Goal: Transaction & Acquisition: Purchase product/service

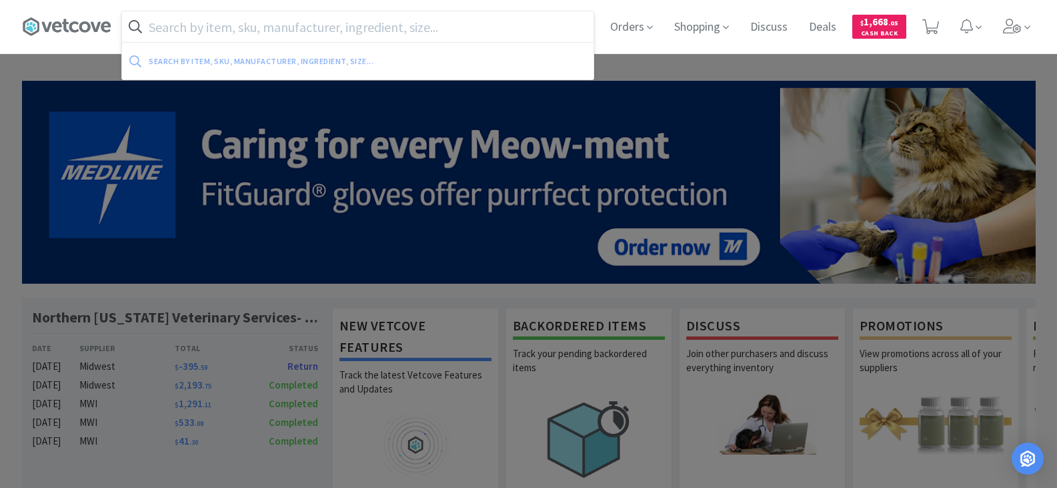
click at [320, 30] on input "text" at bounding box center [358, 26] width 472 height 31
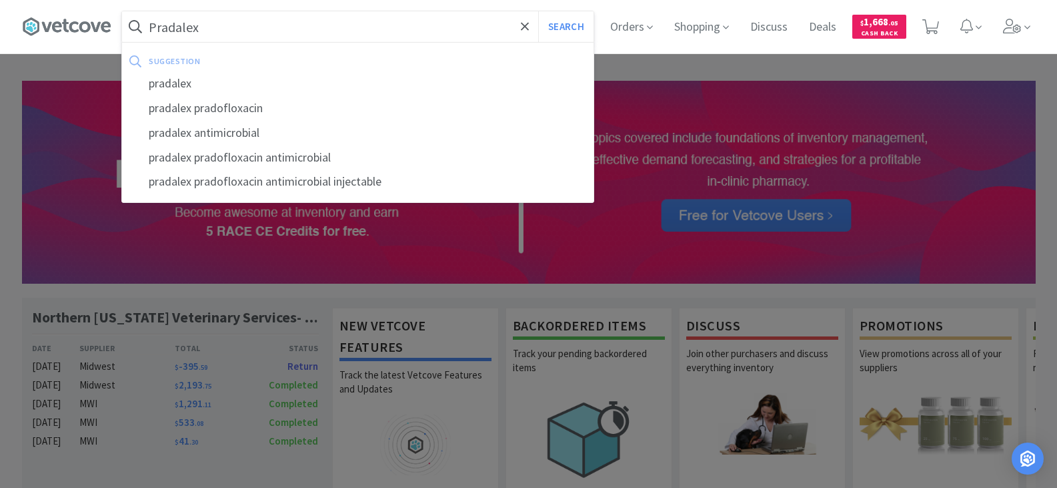
type input "Pradalex"
click at [538, 11] on button "Search" at bounding box center [565, 26] width 55 height 31
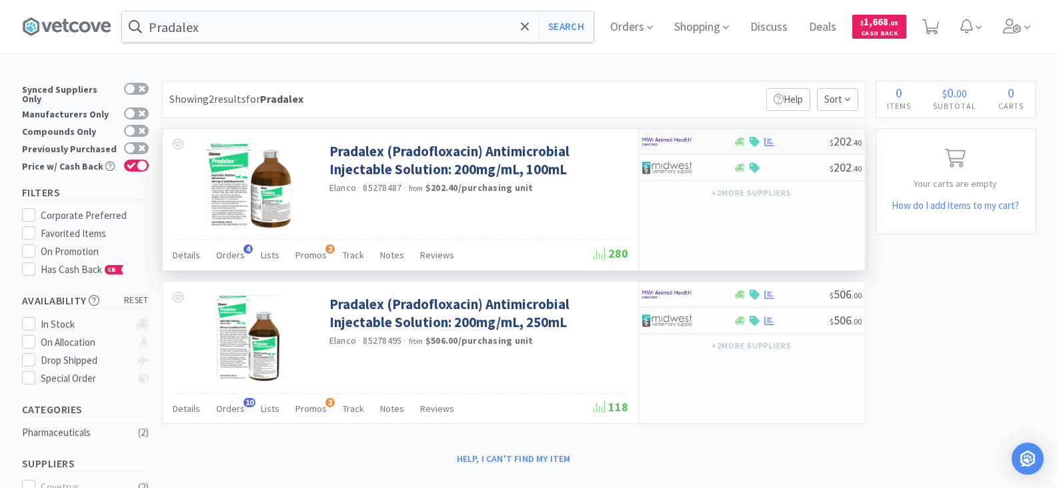
click at [692, 139] on img at bounding box center [667, 141] width 50 height 20
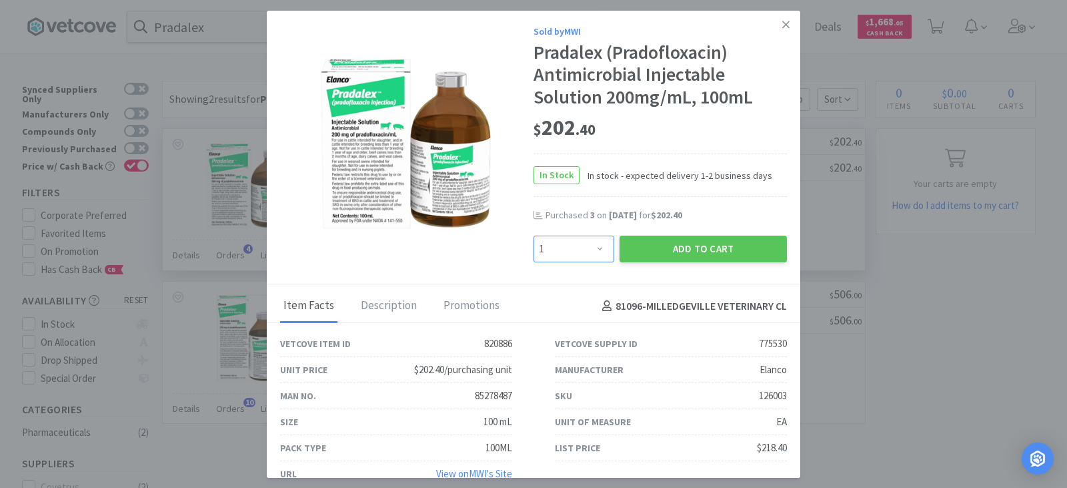
click at [591, 251] on select "Enter Quantity 1 2 3 4 5 6 7 8 9 10 11 12 13 14 15 16 17 18 19 20 Enter Quantity" at bounding box center [574, 248] width 81 height 27
select select "2"
click at [534, 235] on select "Enter Quantity 1 2 3 4 5 6 7 8 9 10 11 12 13 14 15 16 17 18 19 20 Enter Quantity" at bounding box center [574, 248] width 81 height 27
click at [698, 251] on button "Add to Cart" at bounding box center [703, 248] width 167 height 27
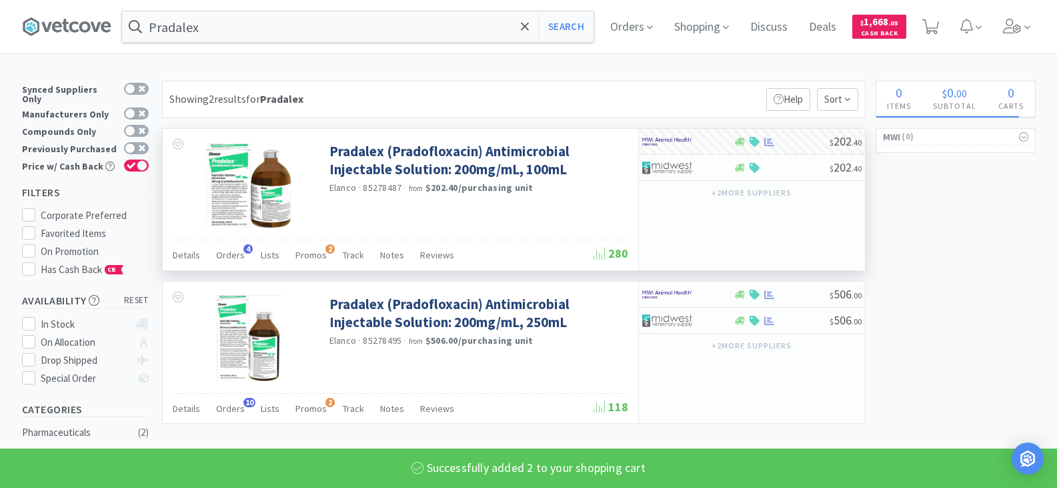
select select "2"
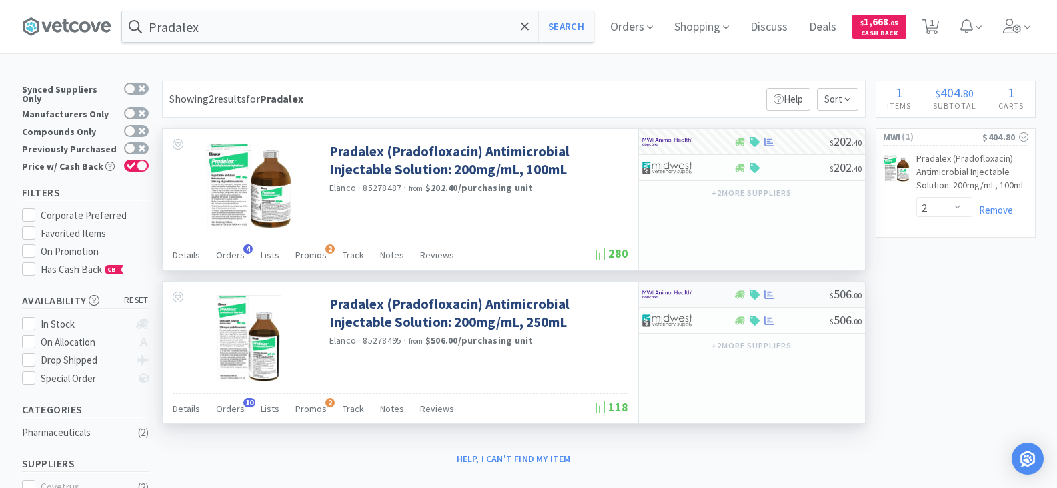
click at [721, 300] on div at bounding box center [687, 294] width 91 height 23
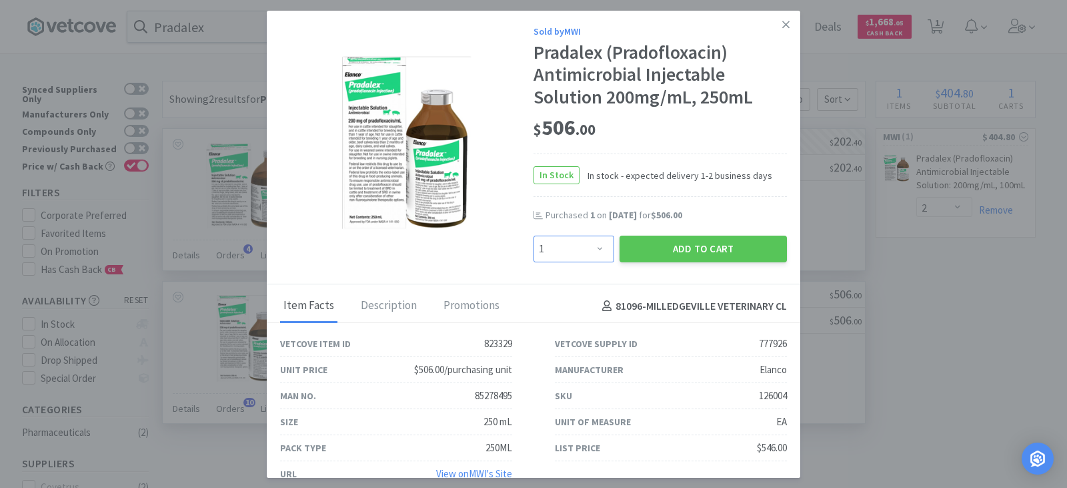
click at [594, 249] on select "Enter Quantity 1 2 3 4 5 6 7 8 9 10 11 12 13 14 15 16 17 18 19 20 Enter Quantity" at bounding box center [574, 248] width 81 height 27
select select "4"
click at [534, 235] on select "Enter Quantity 1 2 3 4 5 6 7 8 9 10 11 12 13 14 15 16 17 18 19 20 Enter Quantity" at bounding box center [574, 248] width 81 height 27
click at [673, 250] on button "Add to Cart" at bounding box center [703, 248] width 167 height 27
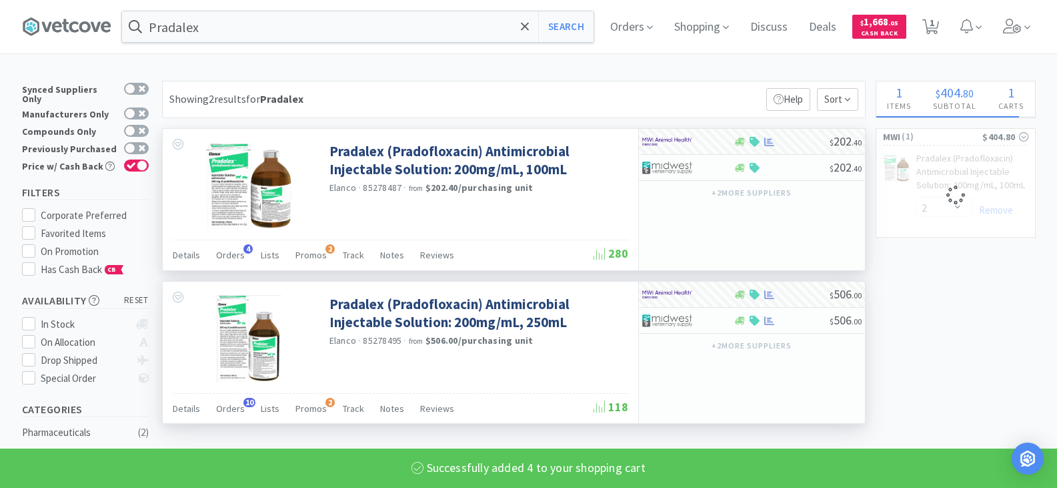
select select "4"
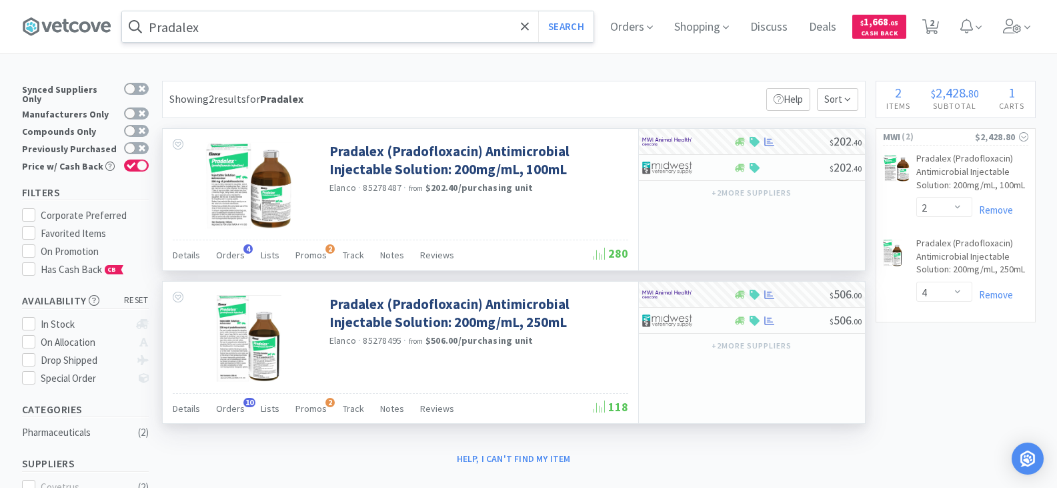
click at [358, 36] on input "Pradalex" at bounding box center [358, 26] width 472 height 31
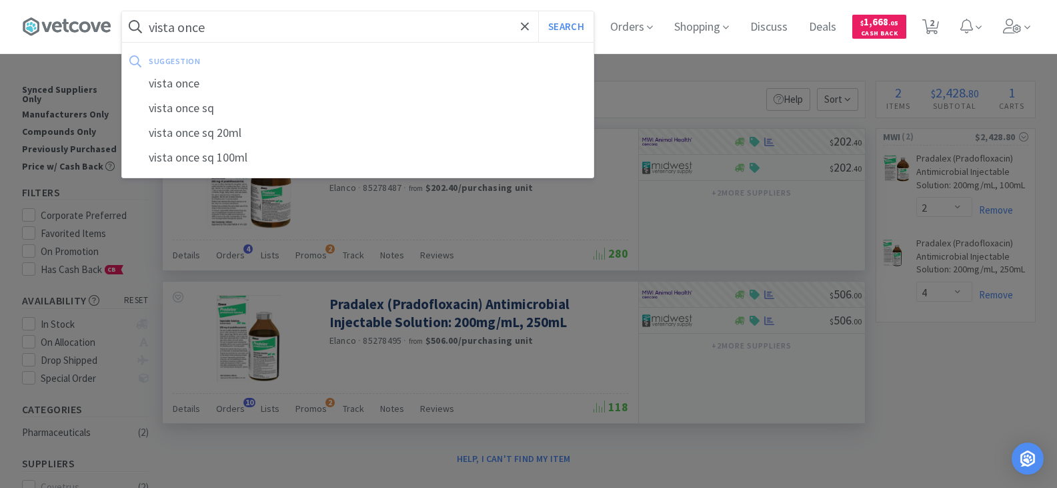
type input "vista once"
click at [538, 11] on button "Search" at bounding box center [565, 26] width 55 height 31
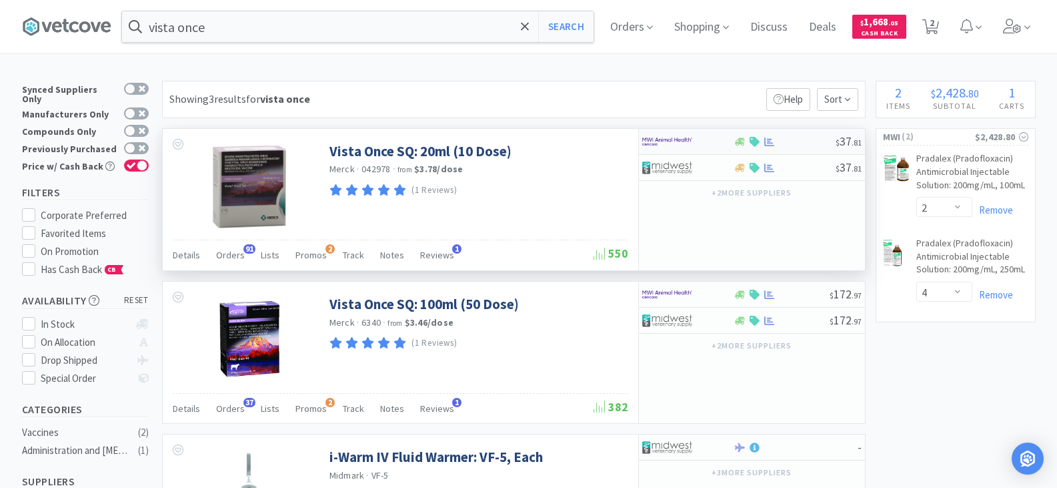
click at [789, 141] on div at bounding box center [785, 142] width 102 height 10
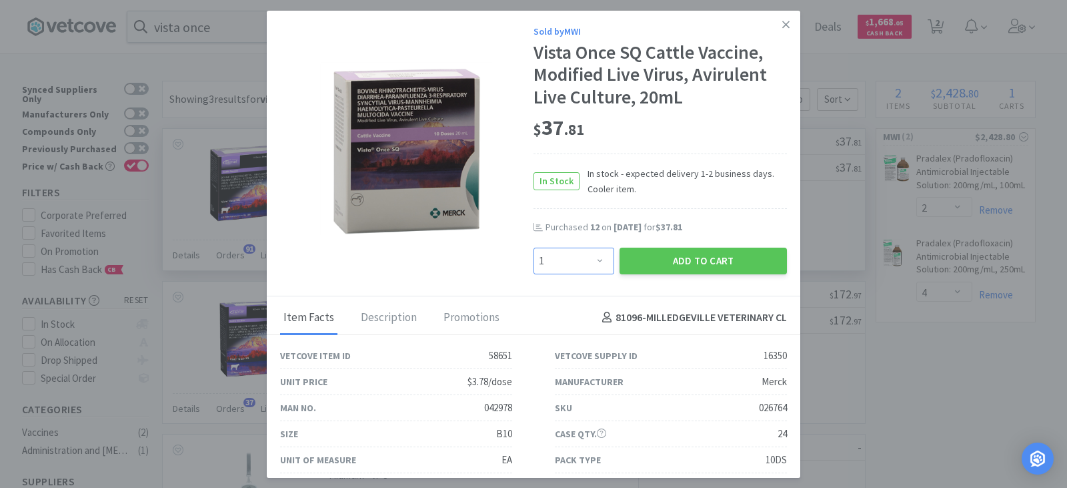
click at [596, 265] on select "Enter Quantity 1 2 3 4 5 6 7 8 9 10 11 12 13 14 15 16 17 18 19 20 Enter Quantity" at bounding box center [574, 260] width 81 height 27
select select "10"
click at [534, 247] on select "Enter Quantity 1 2 3 4 5 6 7 8 9 10 11 12 13 14 15 16 17 18 19 20 Enter Quantity" at bounding box center [574, 260] width 81 height 27
click at [702, 263] on button "Add to Cart" at bounding box center [703, 260] width 167 height 27
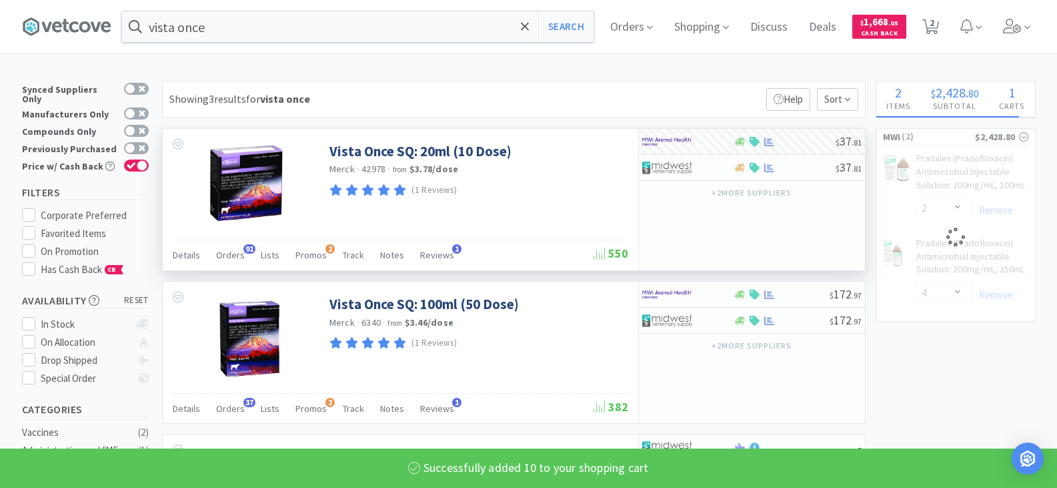
select select "10"
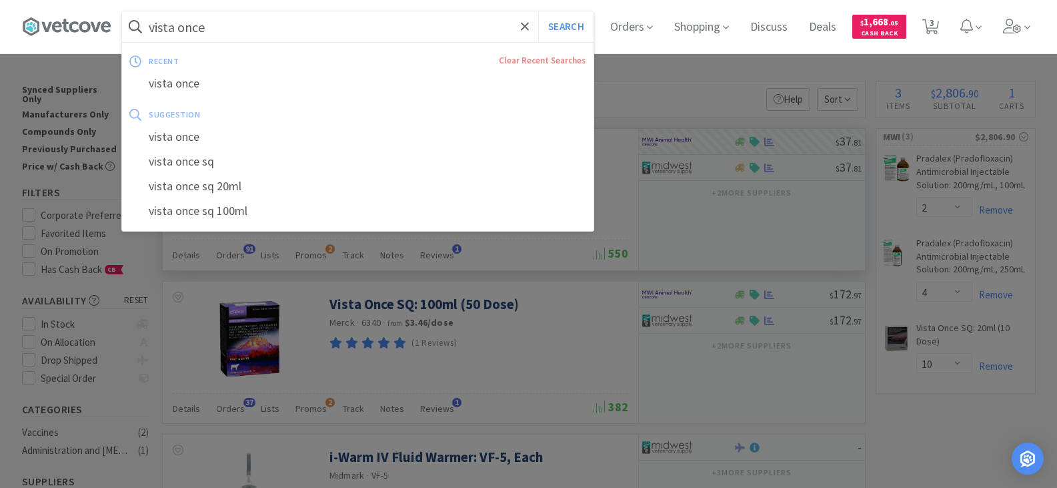
click at [255, 27] on input "vista once" at bounding box center [358, 26] width 472 height 31
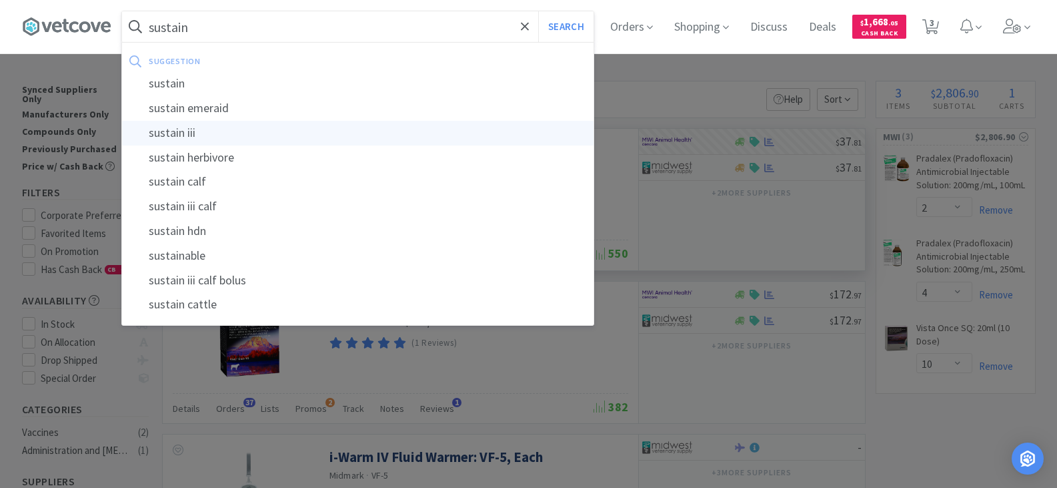
click at [174, 138] on div "sustain iii" at bounding box center [358, 133] width 472 height 25
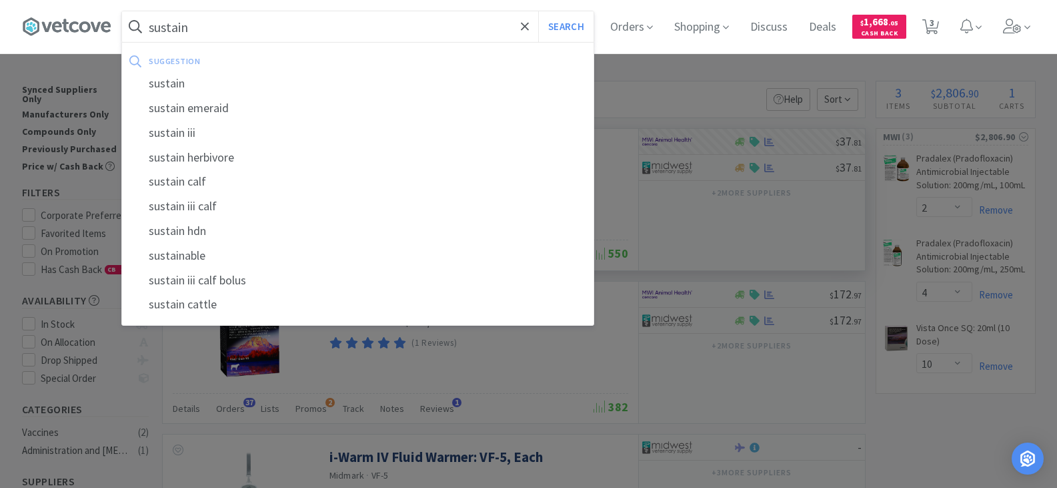
type input "sustain iii"
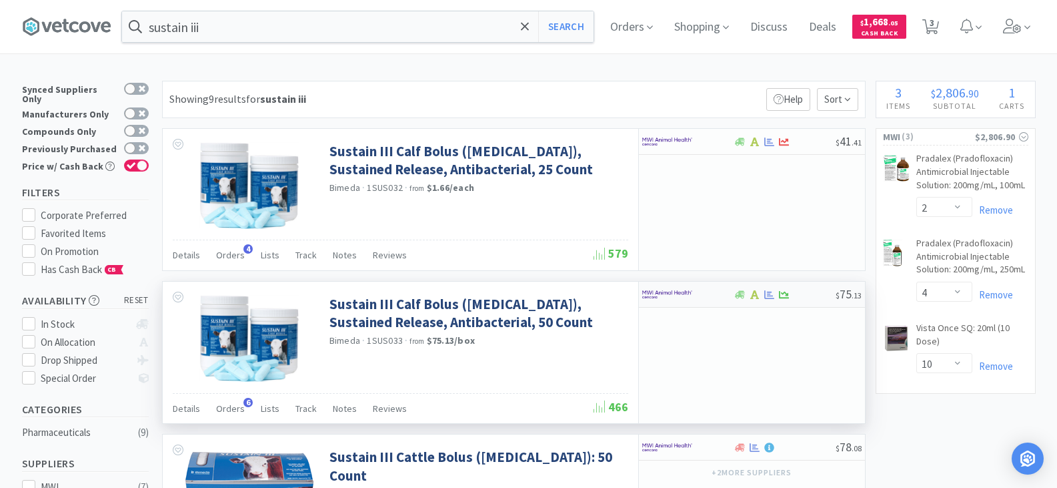
click at [712, 300] on div at bounding box center [678, 294] width 73 height 23
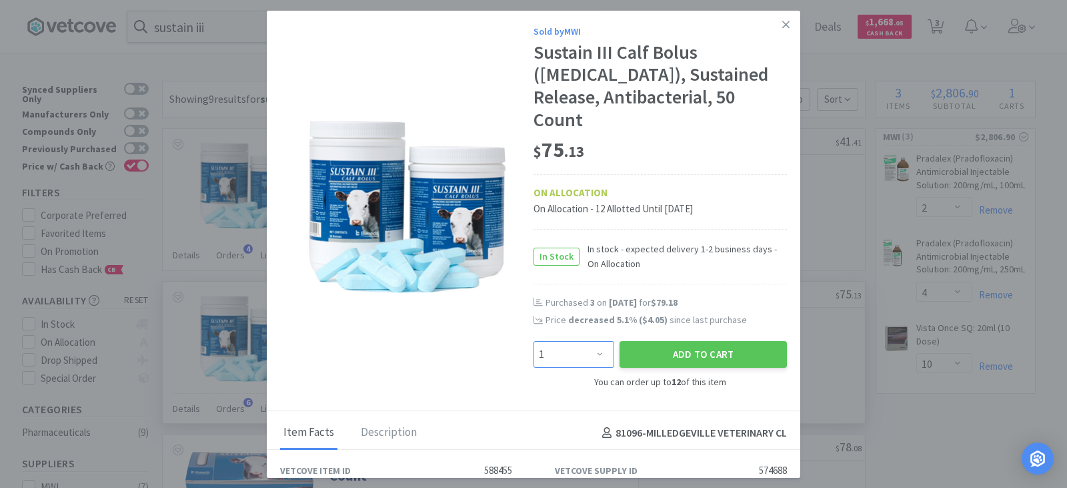
click at [589, 349] on select "Enter Quantity 1 2 3 4 5 6 7 8 9 10 11 12 Enter Quantity" at bounding box center [574, 354] width 81 height 27
select select "4"
click at [534, 341] on select "Enter Quantity 1 2 3 4 5 6 7 8 9 10 11 12 Enter Quantity" at bounding box center [574, 354] width 81 height 27
click at [706, 355] on button "Add to Cart" at bounding box center [703, 354] width 167 height 27
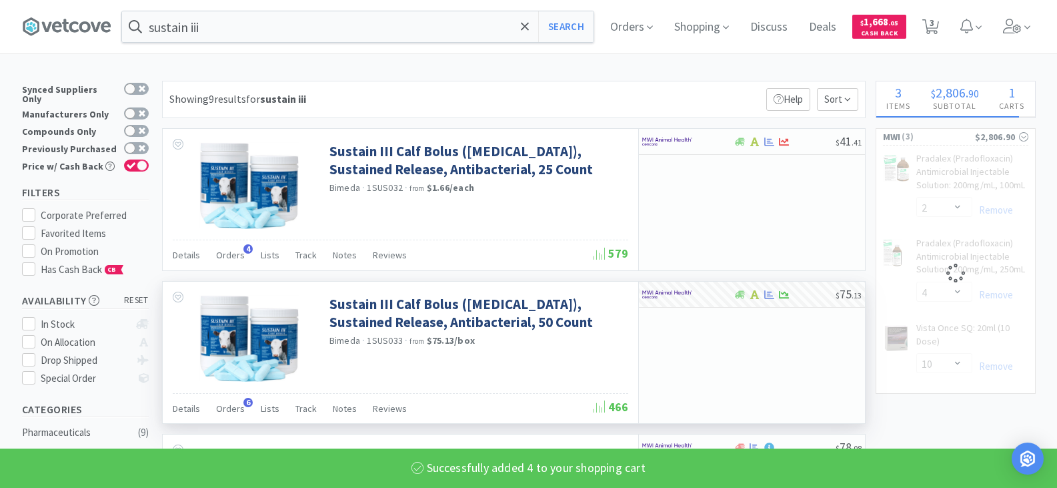
select select "4"
select select "10"
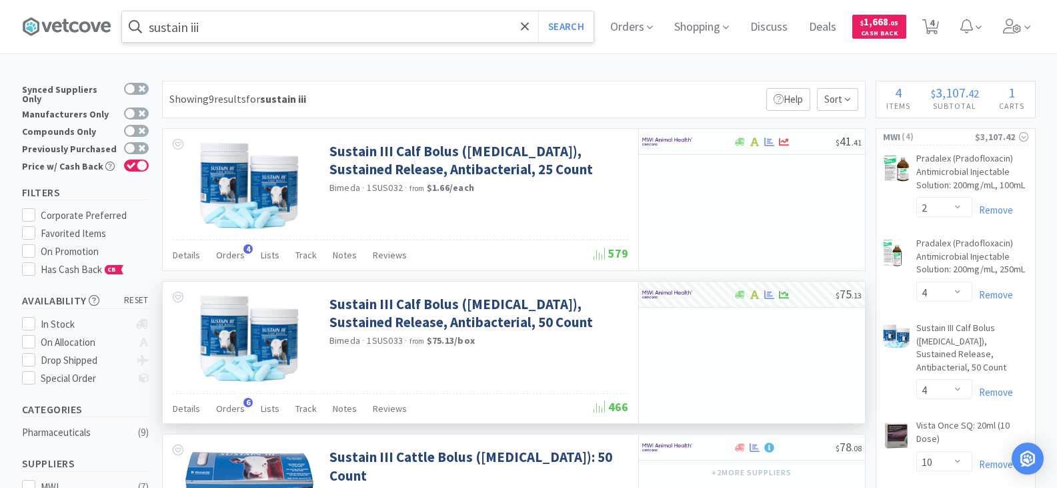
click at [217, 28] on input "sustain iii" at bounding box center [358, 26] width 472 height 31
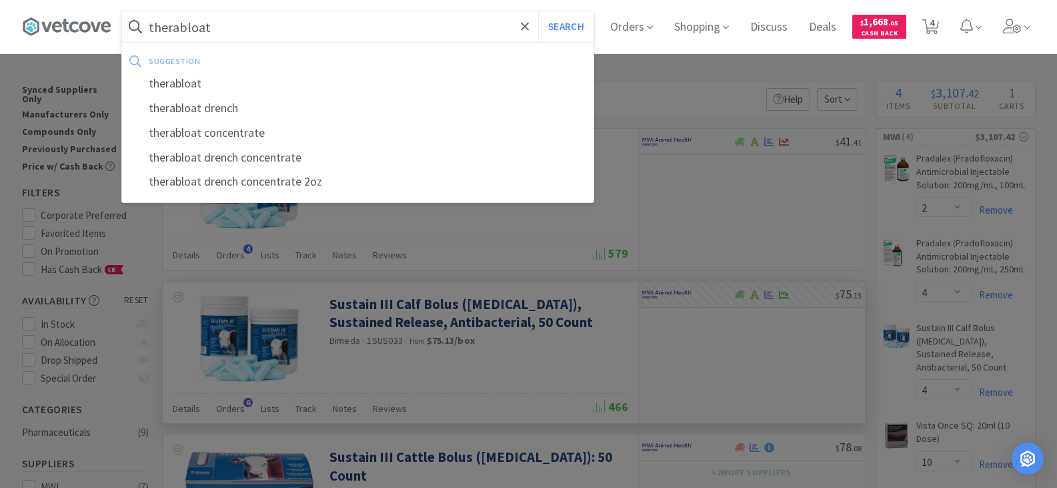
type input "therabloat"
click at [538, 11] on button "Search" at bounding box center [565, 26] width 55 height 31
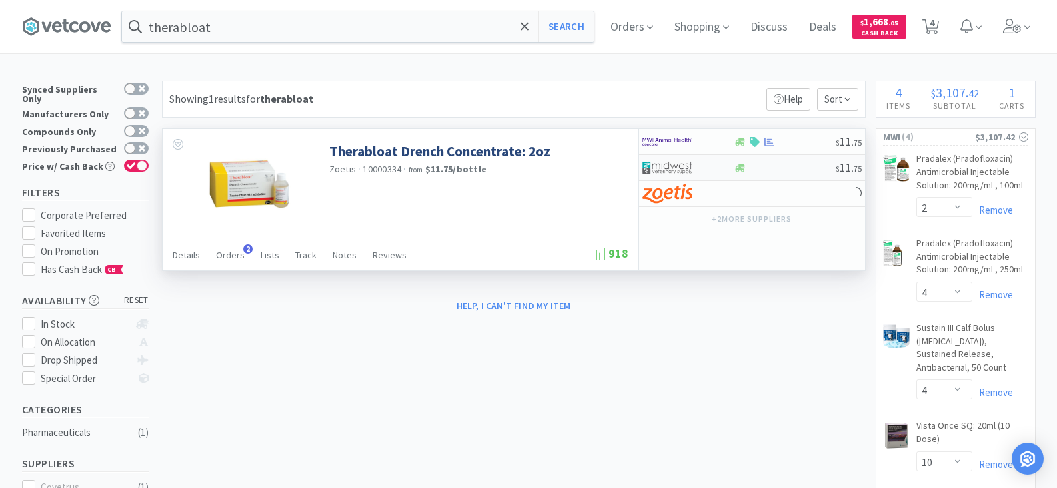
click at [720, 163] on div at bounding box center [687, 167] width 91 height 23
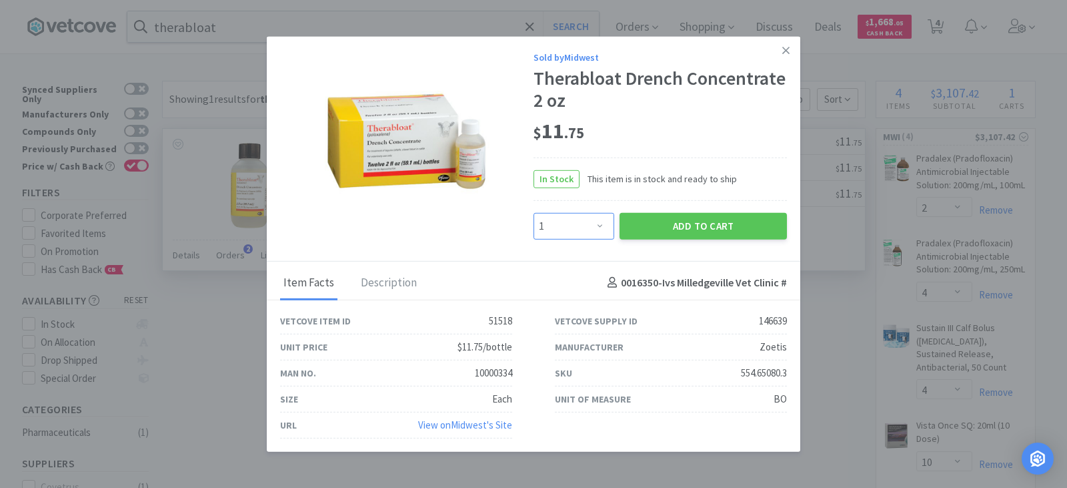
click at [596, 225] on select "Enter Quantity 1 2 3 4 5 6 7 8 9 10 11 12 13 14 15 16 17 18 19 20 Enter Quantity" at bounding box center [574, 225] width 81 height 27
select select "10"
click at [534, 212] on select "Enter Quantity 1 2 3 4 5 6 7 8 9 10 11 12 13 14 15 16 17 18 19 20 Enter Quantity" at bounding box center [574, 225] width 81 height 27
click at [692, 231] on button "Add to Cart" at bounding box center [703, 225] width 167 height 27
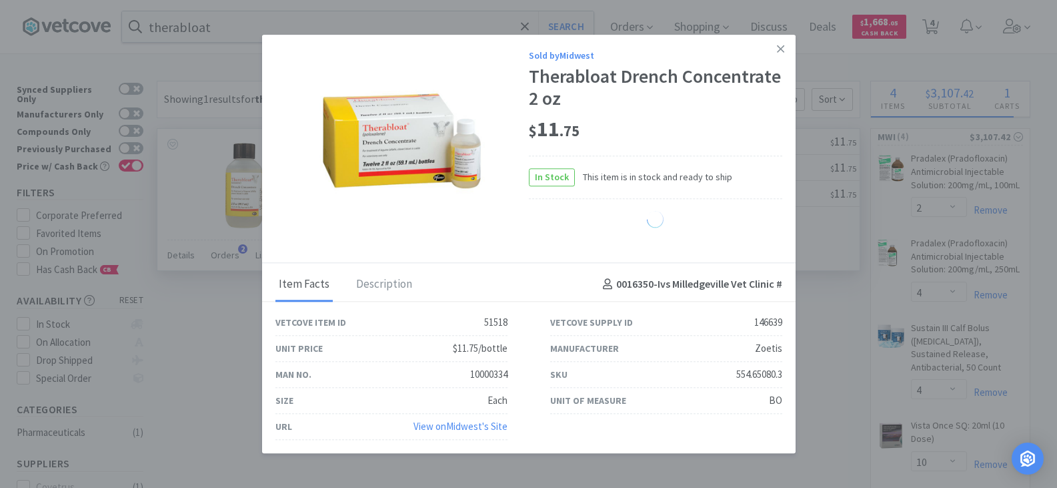
select select "10"
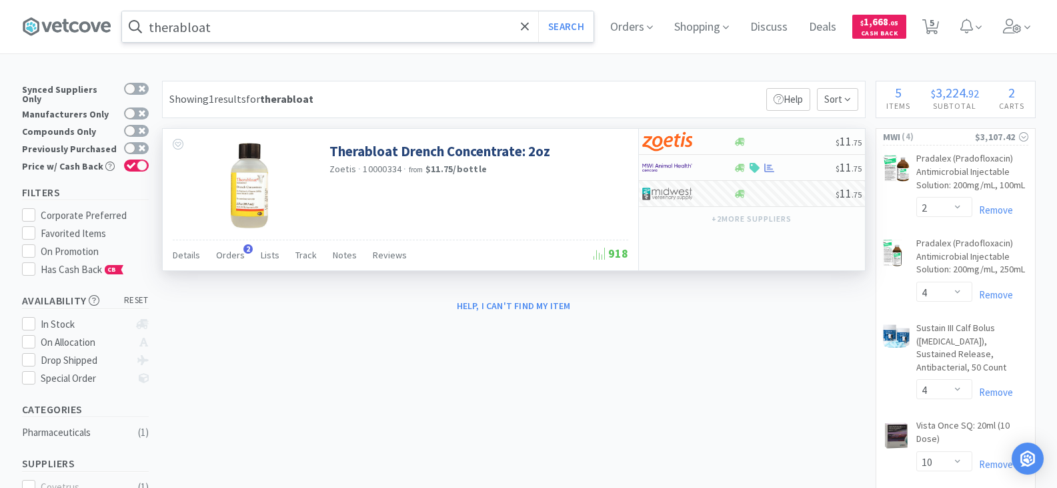
click at [278, 31] on input "therabloat" at bounding box center [358, 26] width 472 height 31
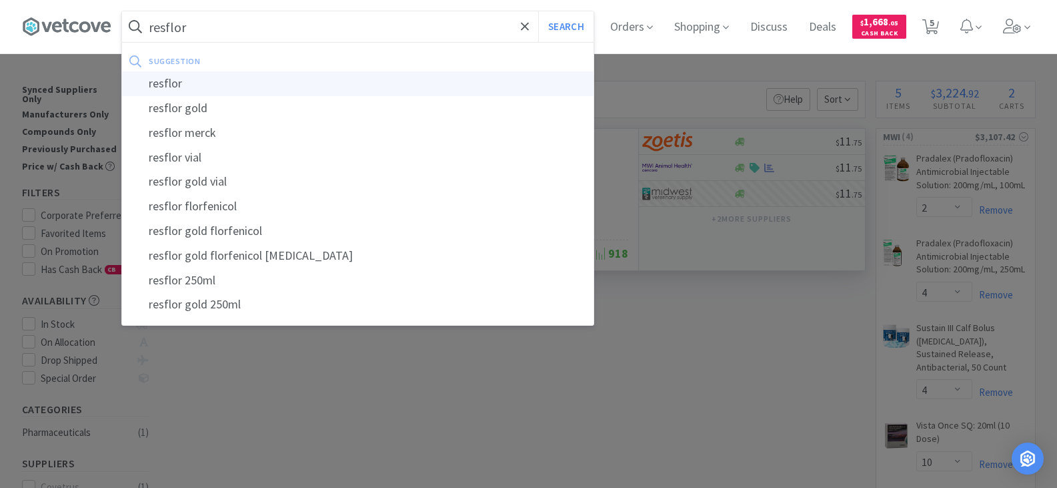
type input "resflor"
click at [194, 81] on div "resflor" at bounding box center [358, 83] width 472 height 25
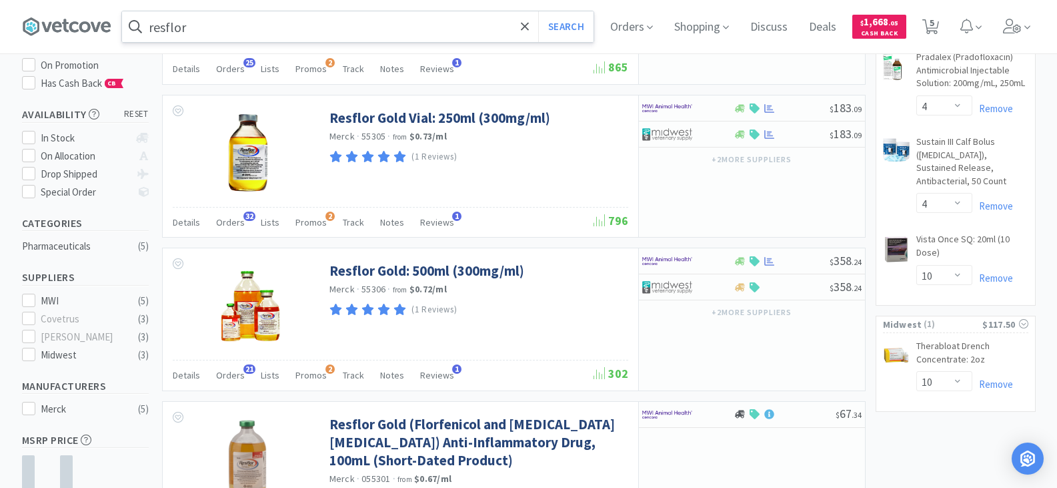
scroll to position [200, 0]
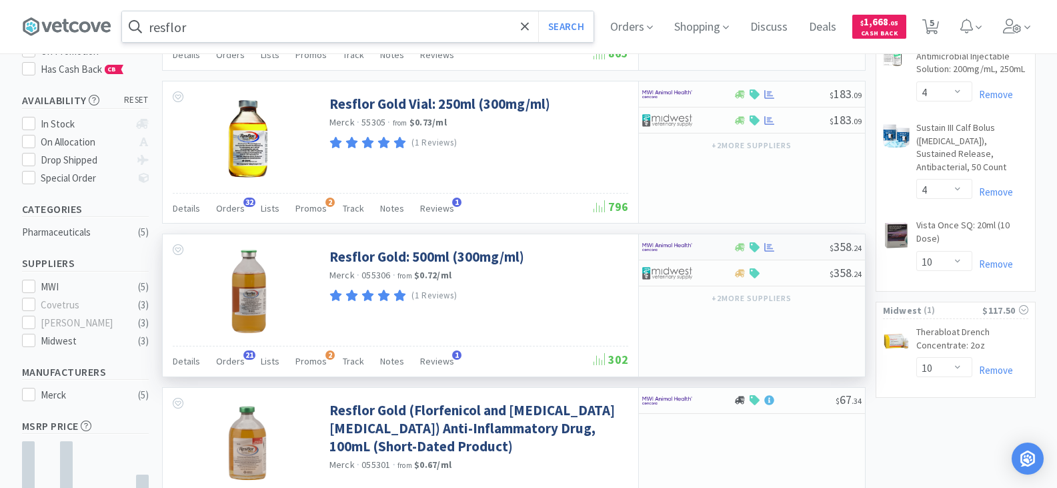
click at [704, 248] on div at bounding box center [678, 246] width 73 height 23
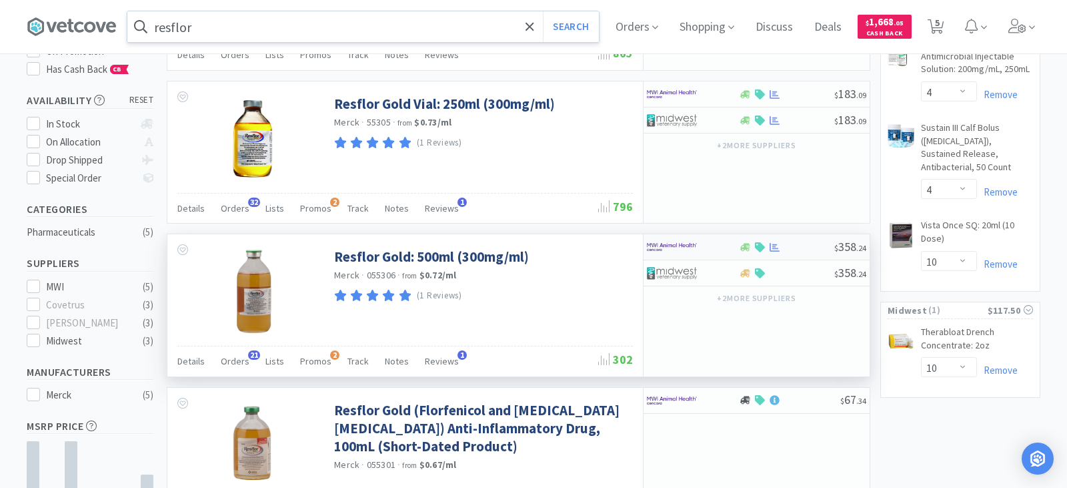
select select "1"
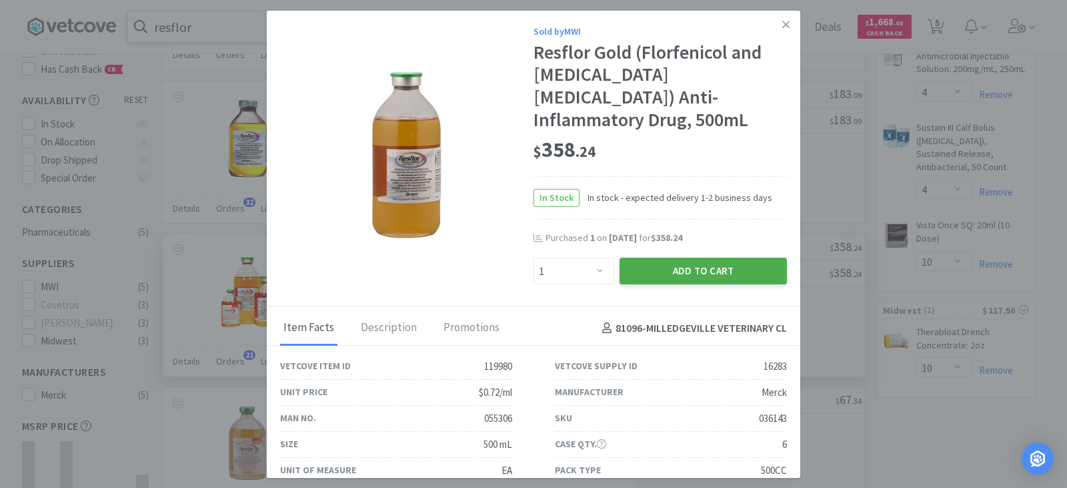
click at [704, 258] on button "Add to Cart" at bounding box center [703, 271] width 167 height 27
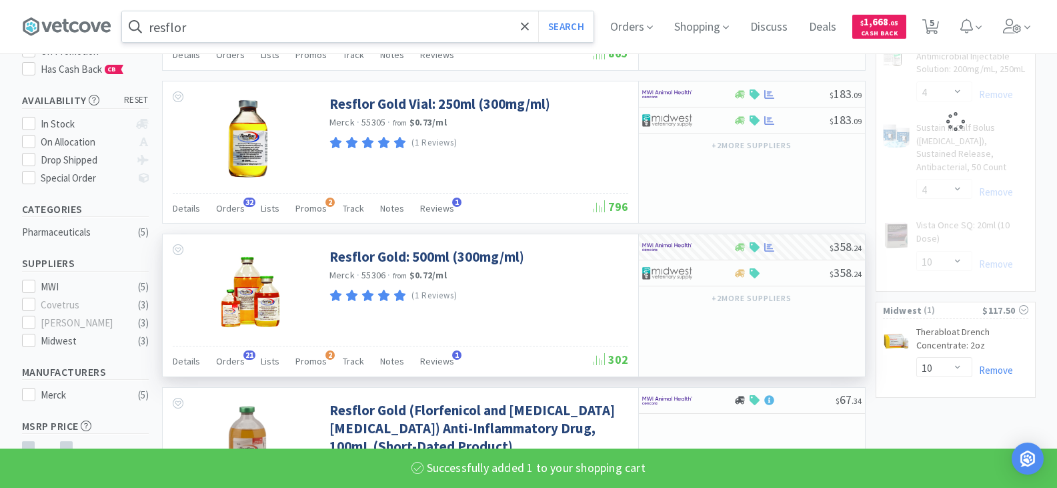
select select "1"
select select "4"
select select "10"
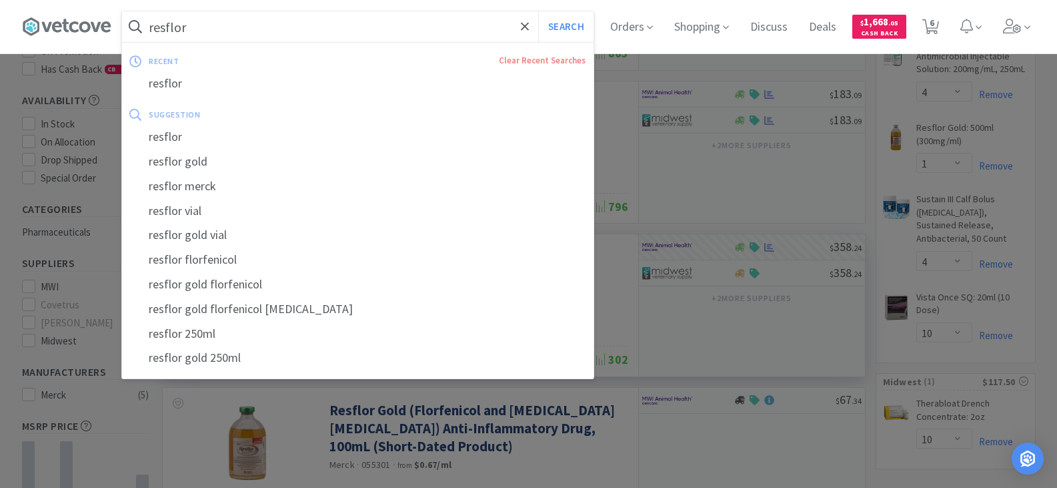
click at [196, 33] on input "resflor" at bounding box center [358, 26] width 472 height 31
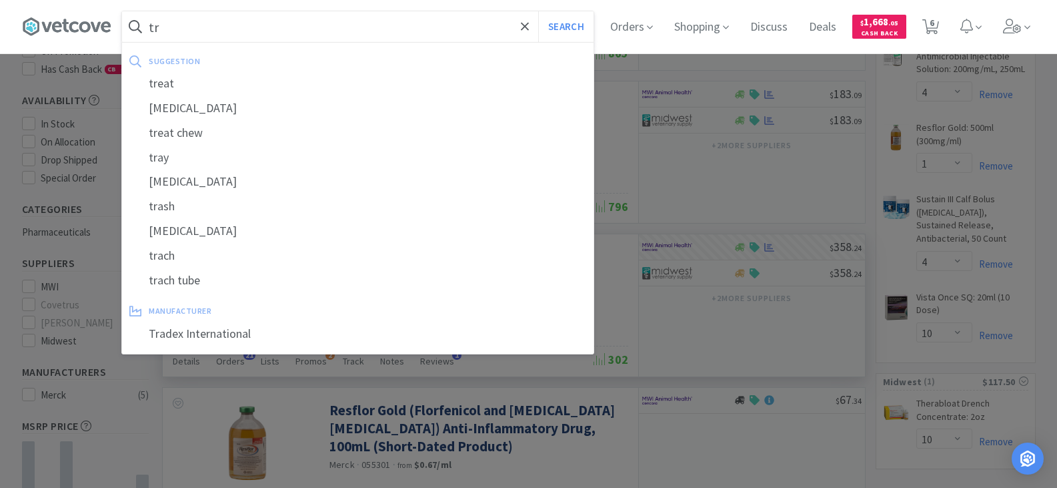
type input "t"
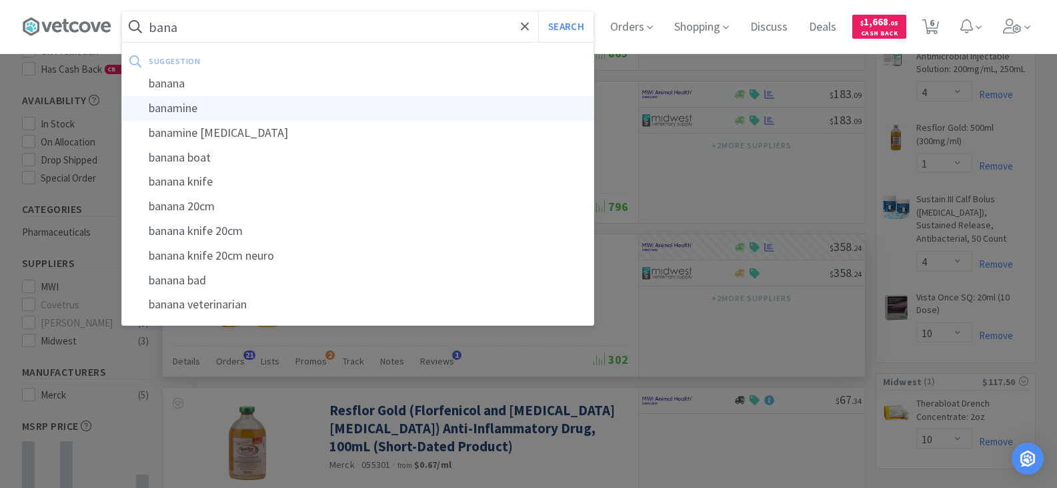
click at [190, 107] on div "banamine" at bounding box center [358, 108] width 472 height 25
type input "banamine"
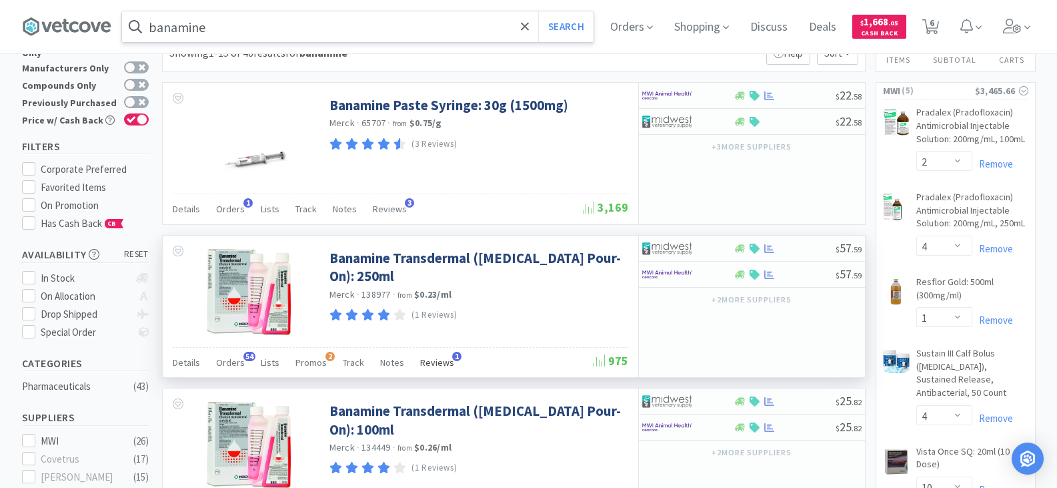
scroll to position [67, 0]
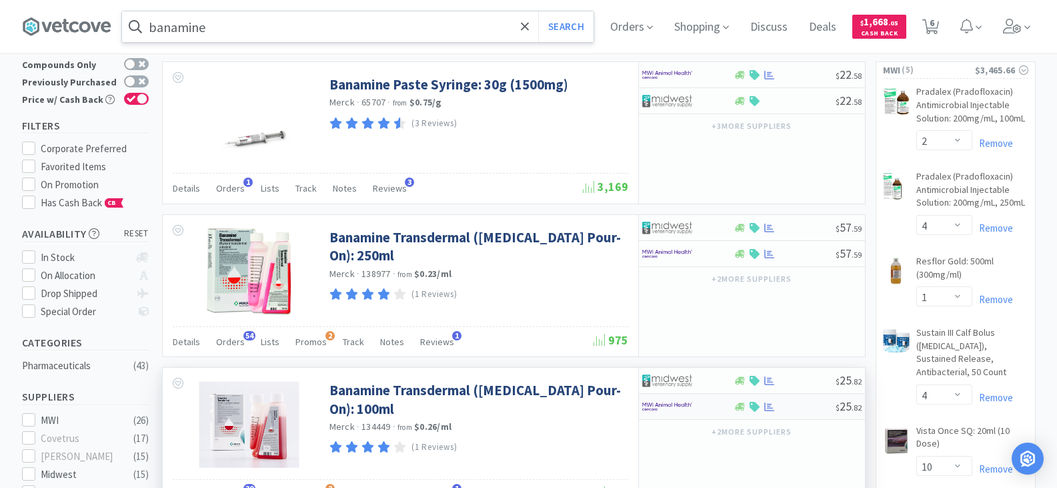
click at [809, 406] on div at bounding box center [785, 407] width 102 height 10
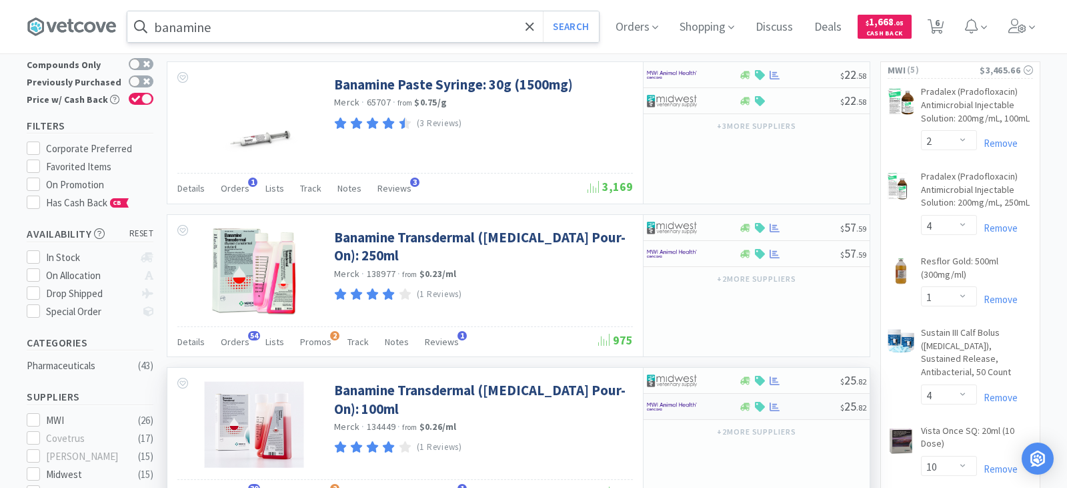
select select "1"
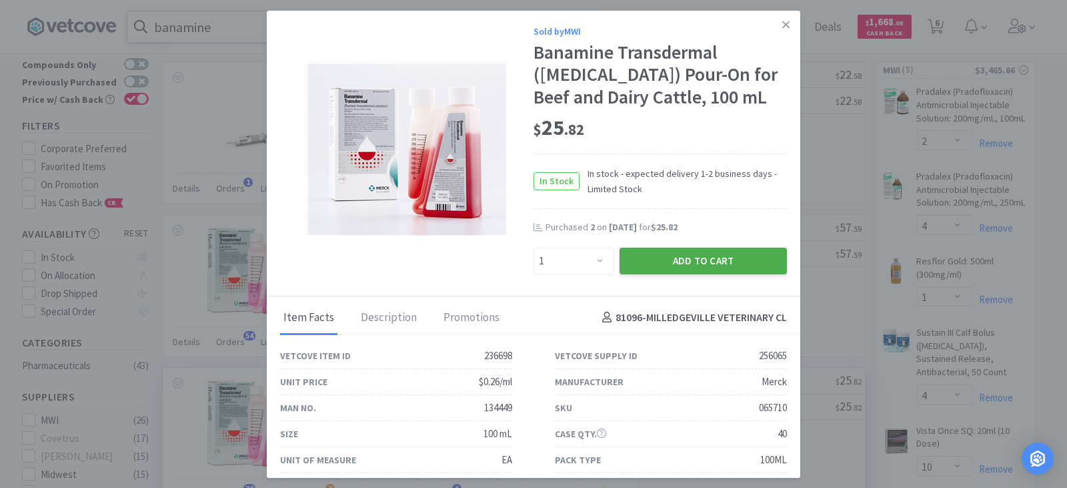
click at [681, 262] on button "Add to Cart" at bounding box center [703, 260] width 167 height 27
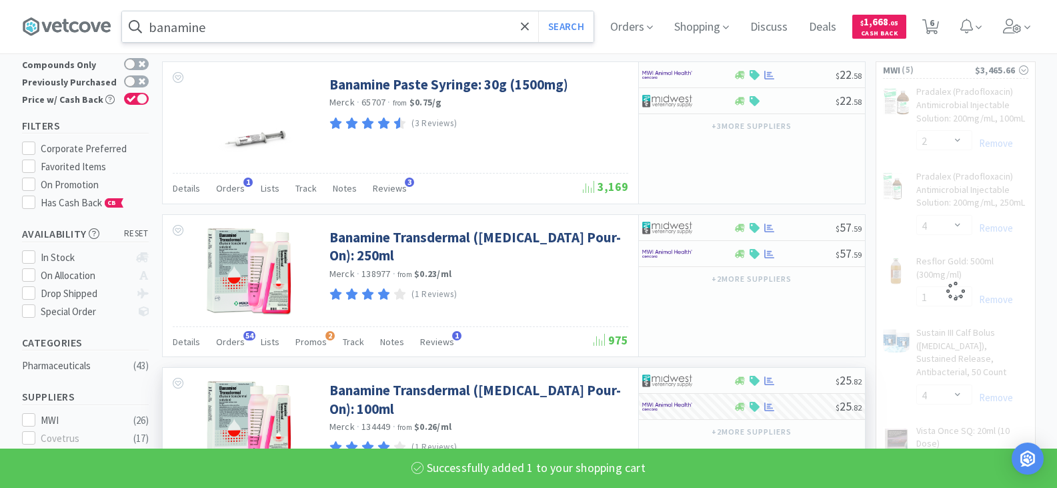
select select "1"
select select "2"
select select "4"
select select "1"
select select "4"
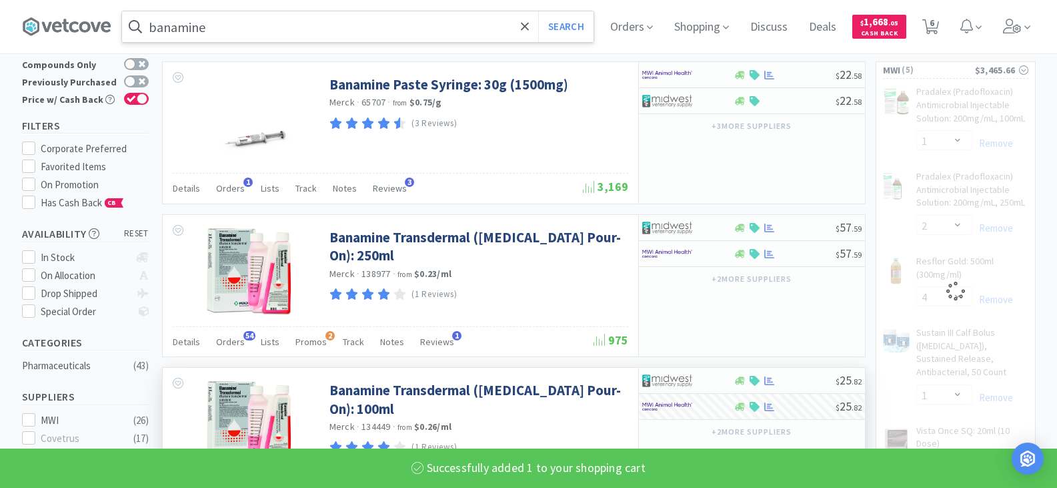
select select "10"
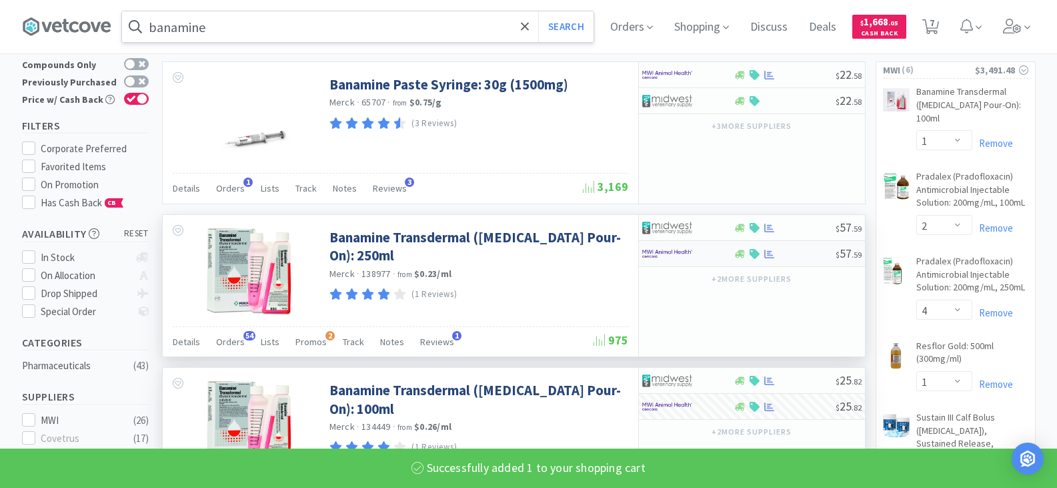
click at [682, 259] on img at bounding box center [667, 253] width 50 height 20
select select "1"
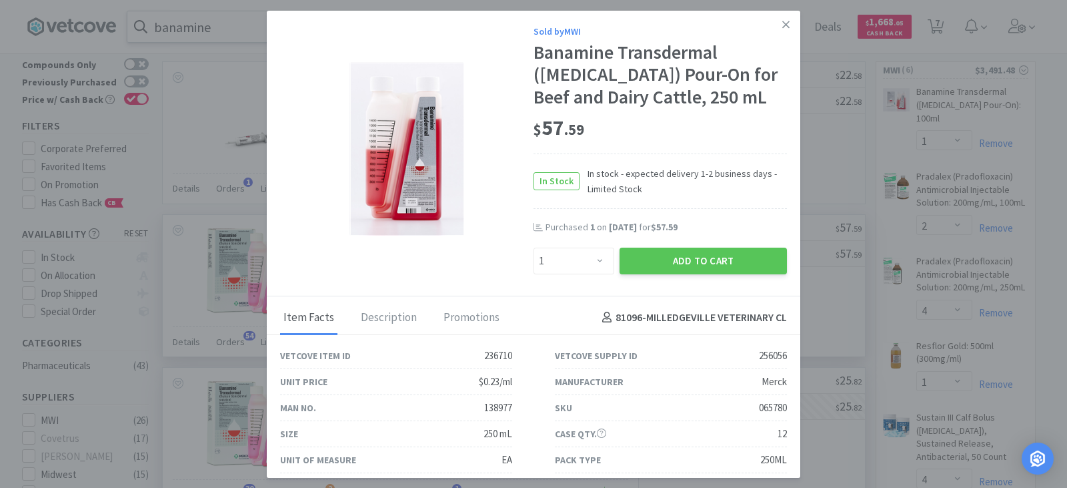
click at [682, 259] on button "Add to Cart" at bounding box center [703, 260] width 167 height 27
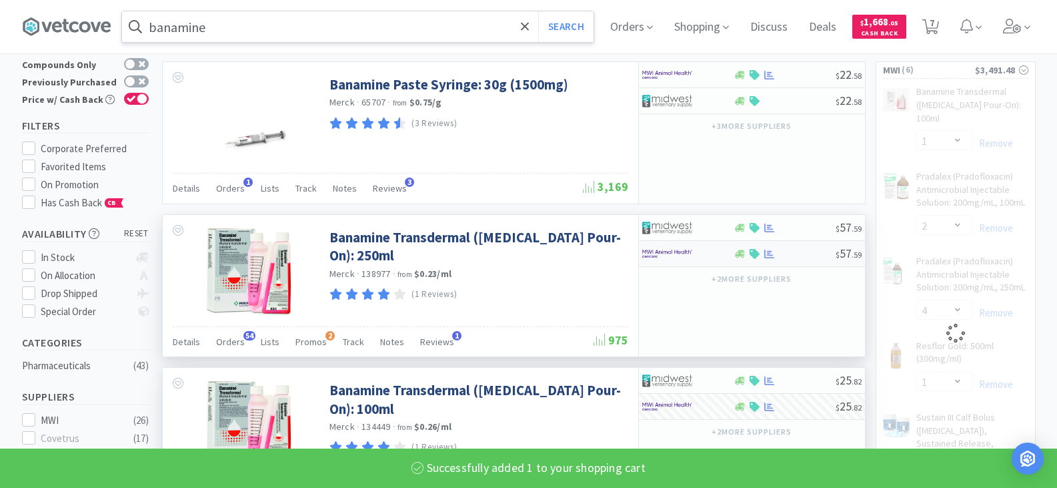
select select "1"
select select "2"
select select "4"
select select "1"
select select "4"
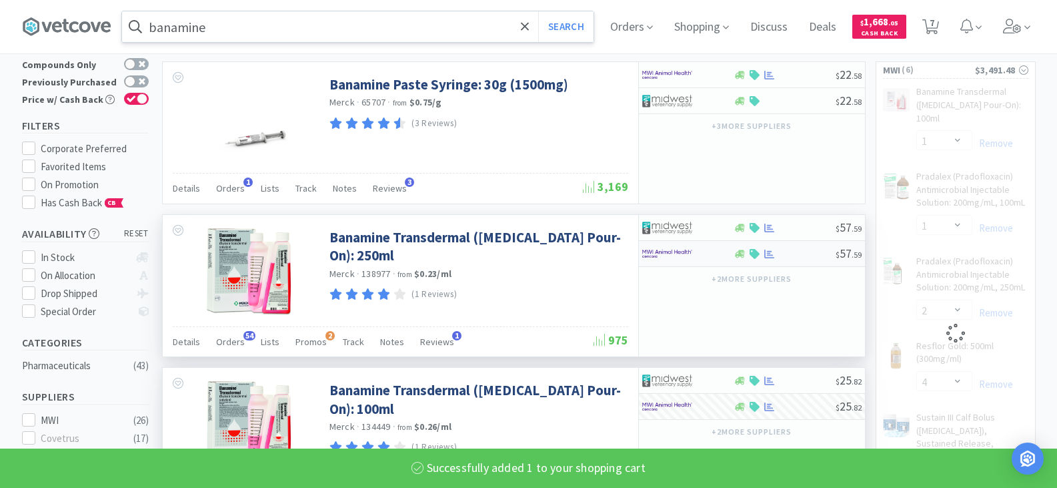
select select "10"
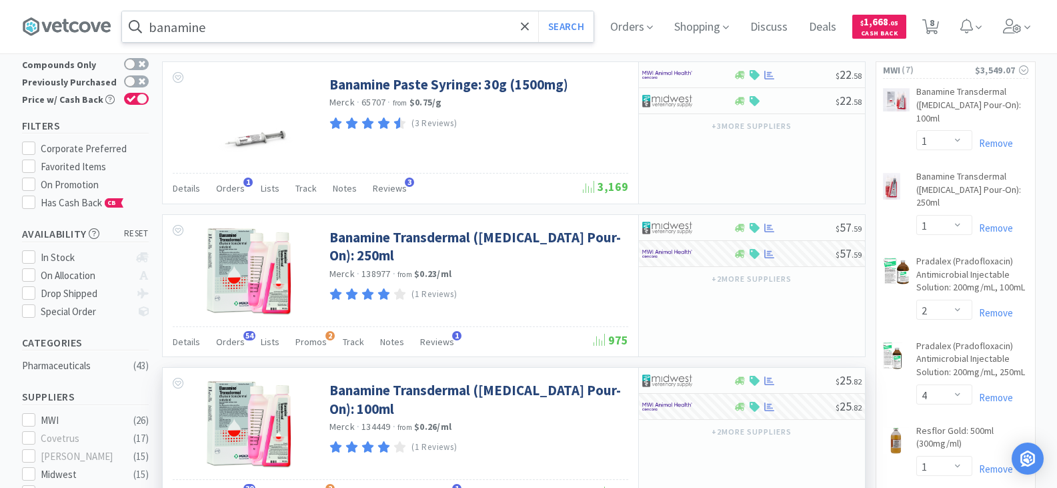
click at [280, 37] on input "banamine" at bounding box center [358, 26] width 472 height 31
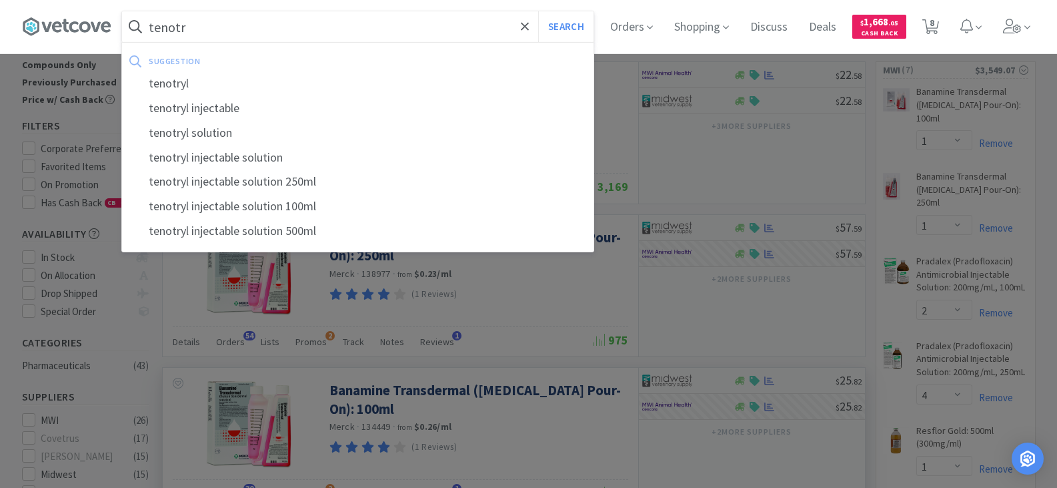
click at [195, 85] on div "tenotryl" at bounding box center [358, 83] width 472 height 25
type input "tenotryl"
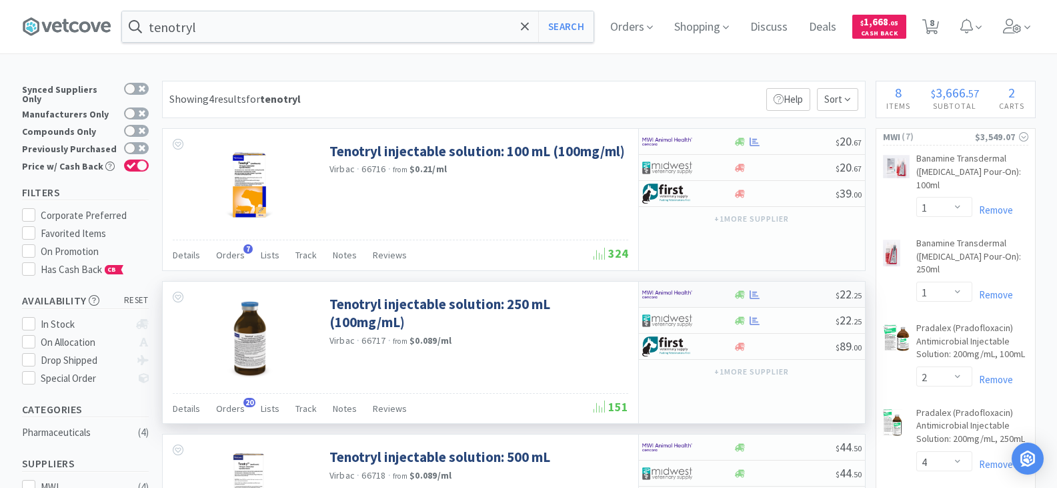
click at [829, 298] on div at bounding box center [785, 295] width 102 height 10
select select "1"
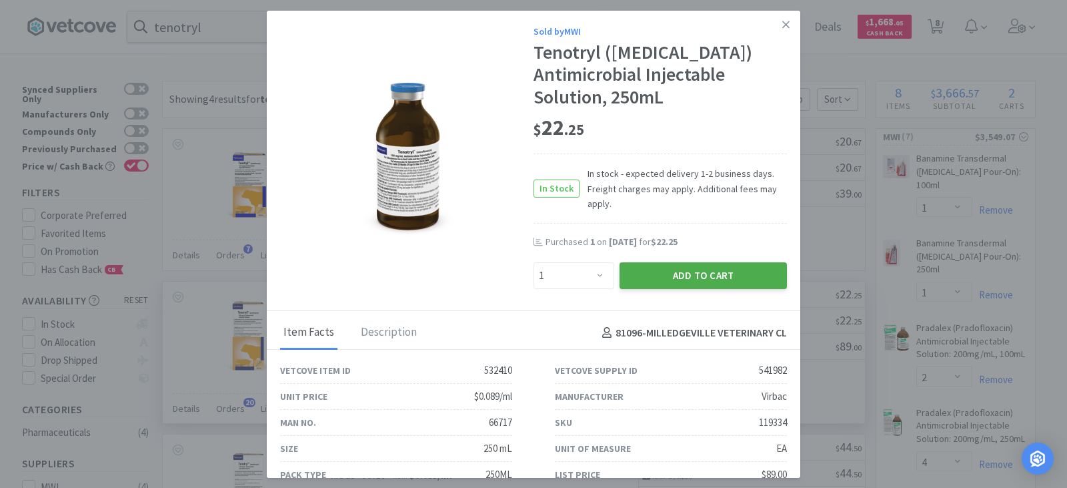
click at [712, 278] on button "Add to Cart" at bounding box center [703, 275] width 167 height 27
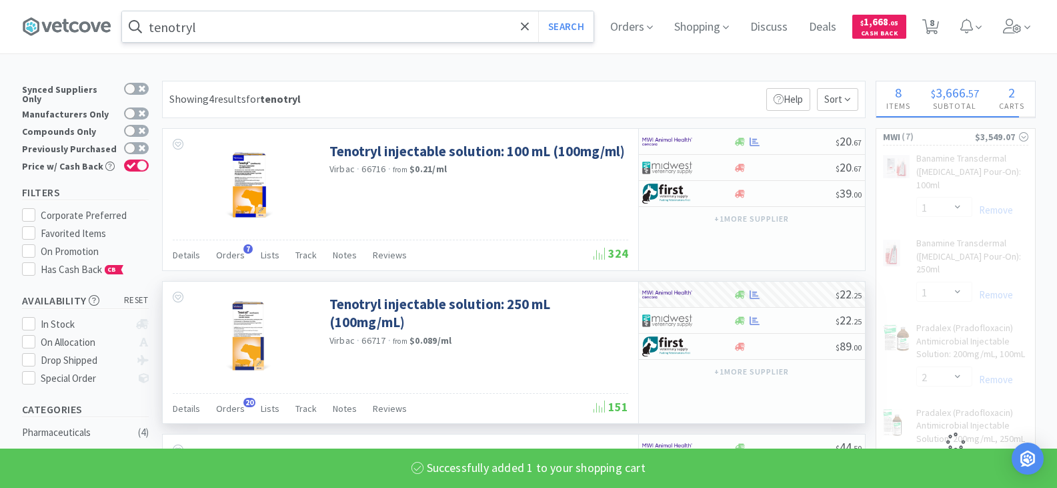
select select "1"
select select "10"
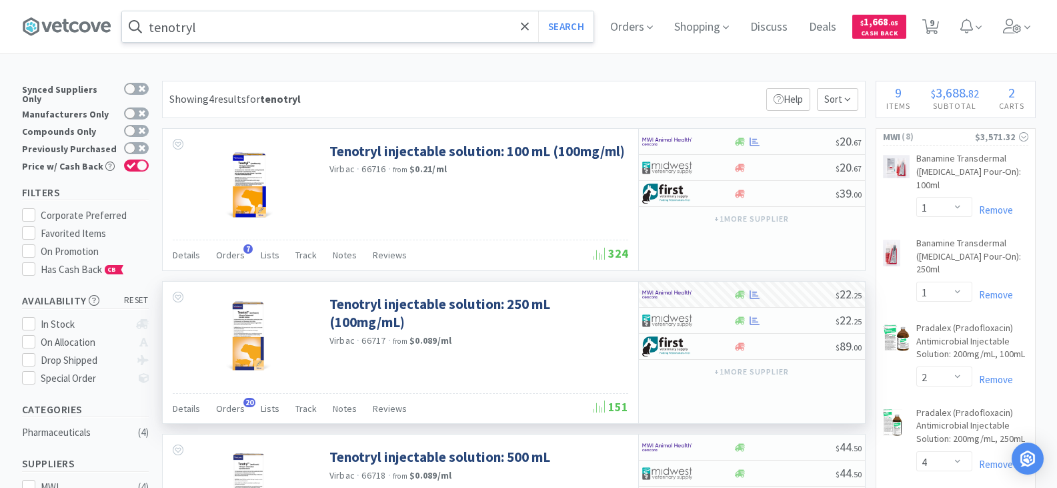
click at [231, 27] on input "tenotryl" at bounding box center [358, 26] width 472 height 31
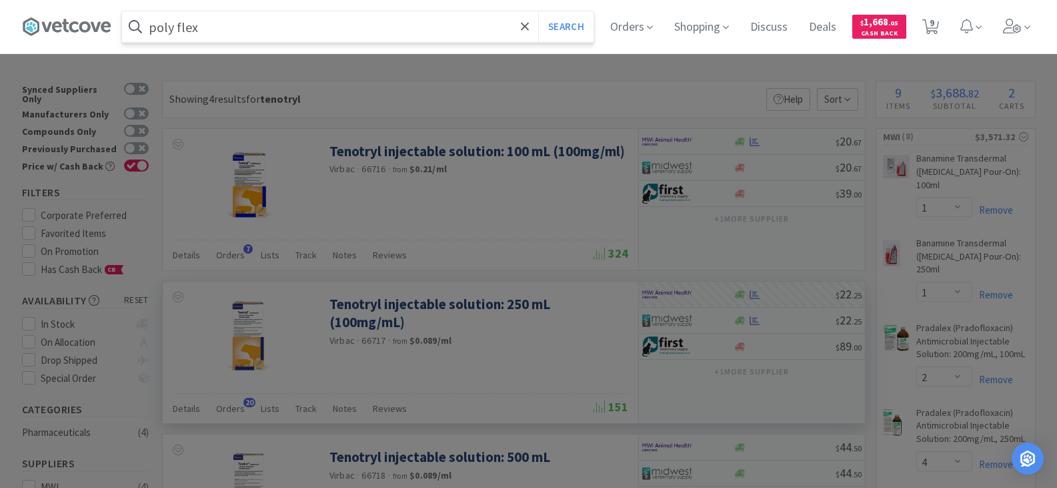
click at [538, 11] on button "Search" at bounding box center [565, 26] width 55 height 31
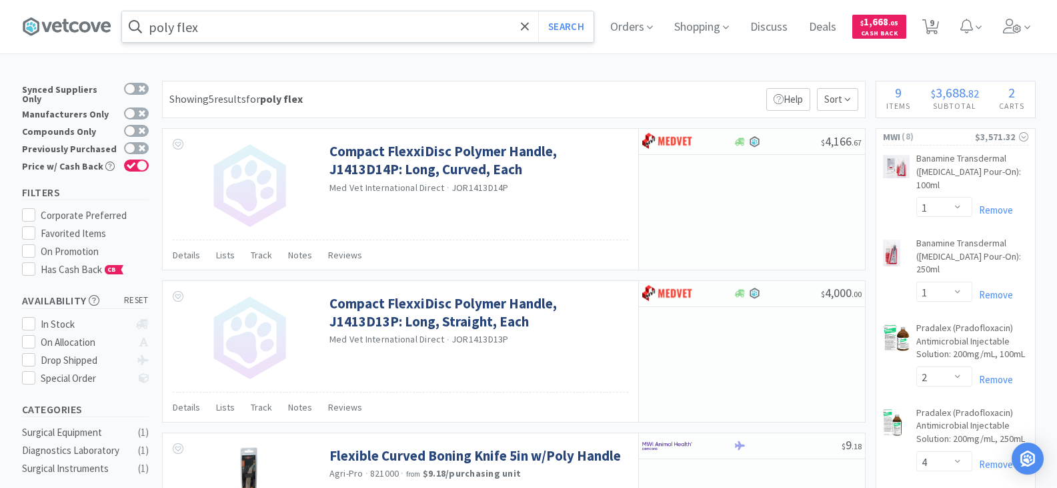
click at [225, 36] on input "poly flex" at bounding box center [358, 26] width 472 height 31
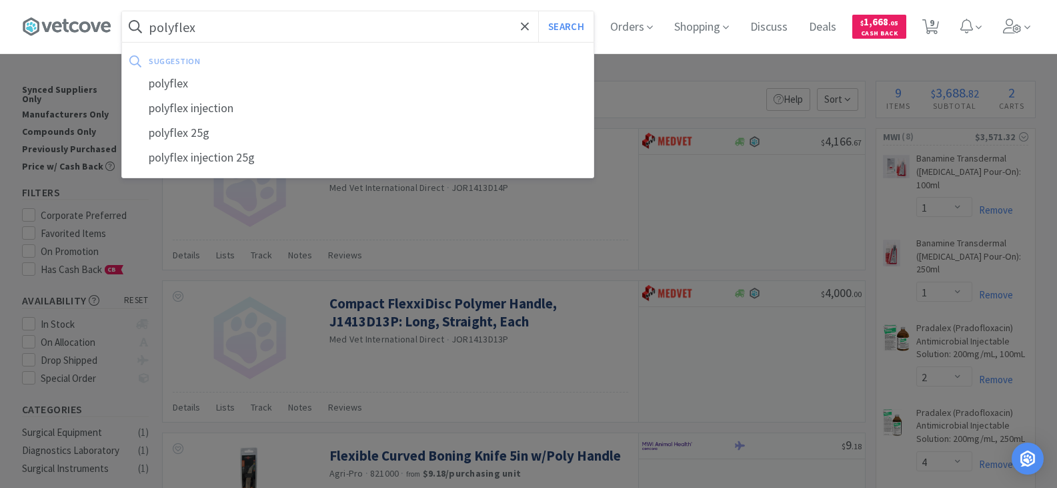
type input "polyflex"
click at [538, 11] on button "Search" at bounding box center [565, 26] width 55 height 31
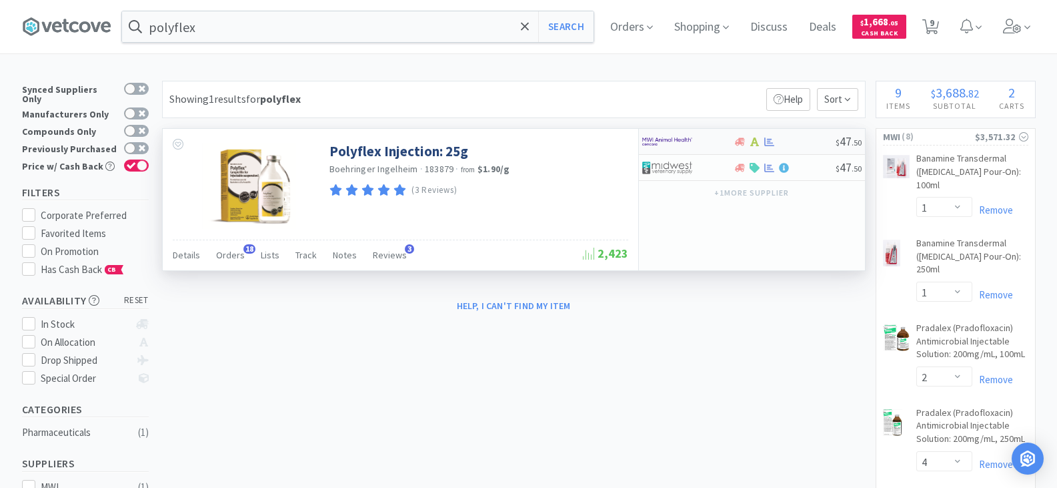
click at [725, 143] on div at bounding box center [687, 141] width 91 height 23
select select "1"
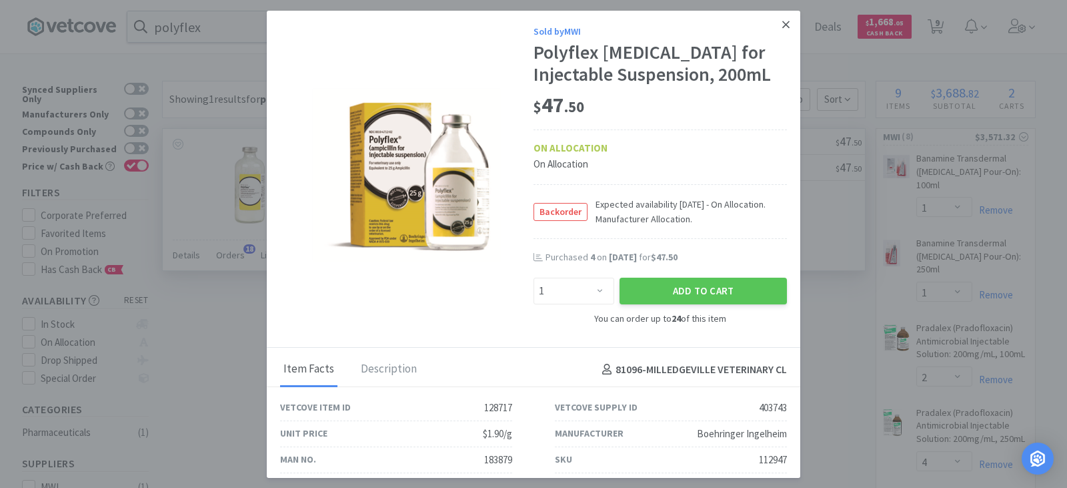
click at [783, 24] on icon at bounding box center [786, 25] width 7 height 12
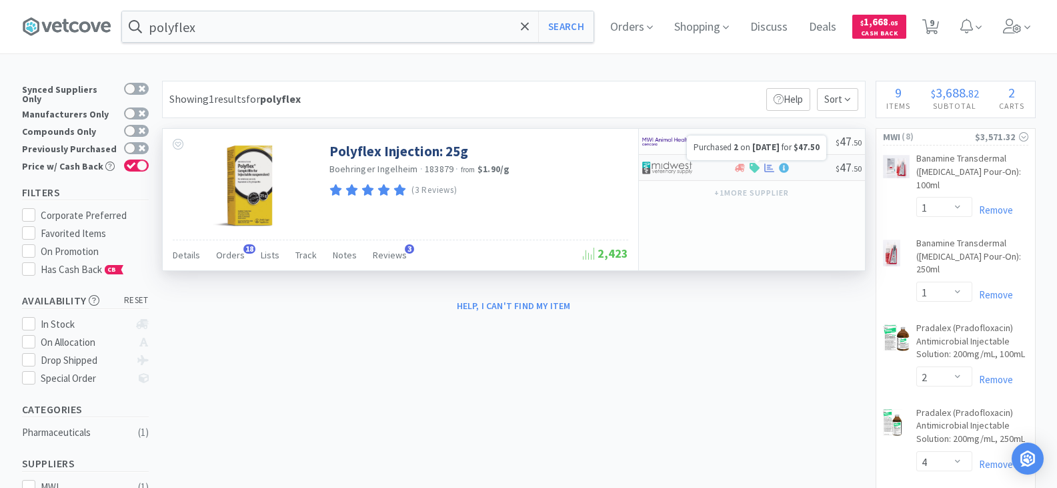
click at [766, 169] on icon at bounding box center [769, 168] width 10 height 10
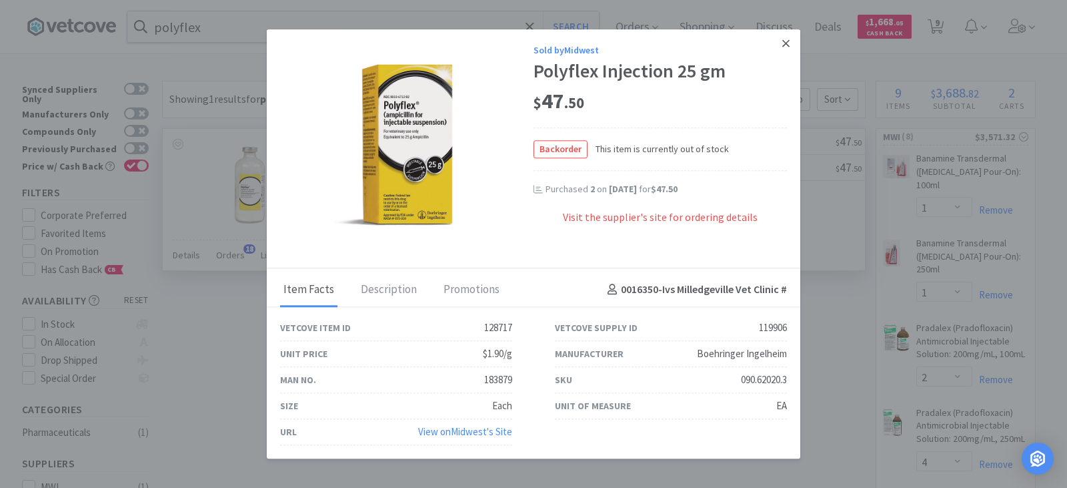
click at [791, 44] on link at bounding box center [786, 43] width 23 height 29
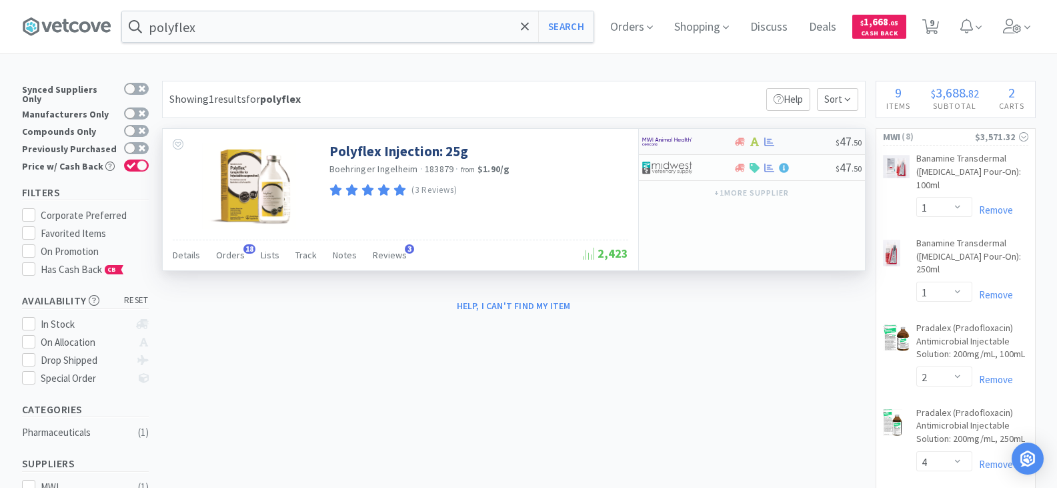
click at [694, 139] on div at bounding box center [678, 141] width 73 height 23
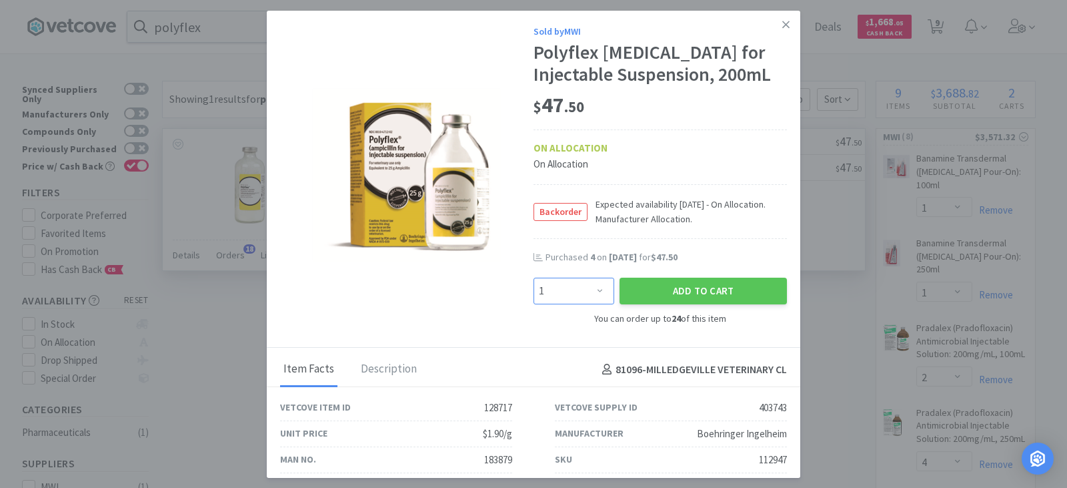
click at [592, 294] on select "Enter Quantity 1 2 3 4 5 6 7 8 9 10 11 12 13 14 15 16 17 18 19 20 Enter Quantity" at bounding box center [574, 291] width 81 height 27
select select "2"
click at [534, 278] on select "Enter Quantity 1 2 3 4 5 6 7 8 9 10 11 12 13 14 15 16 17 18 19 20 Enter Quantity" at bounding box center [574, 291] width 81 height 27
click at [670, 291] on button "Add to Cart" at bounding box center [703, 291] width 167 height 27
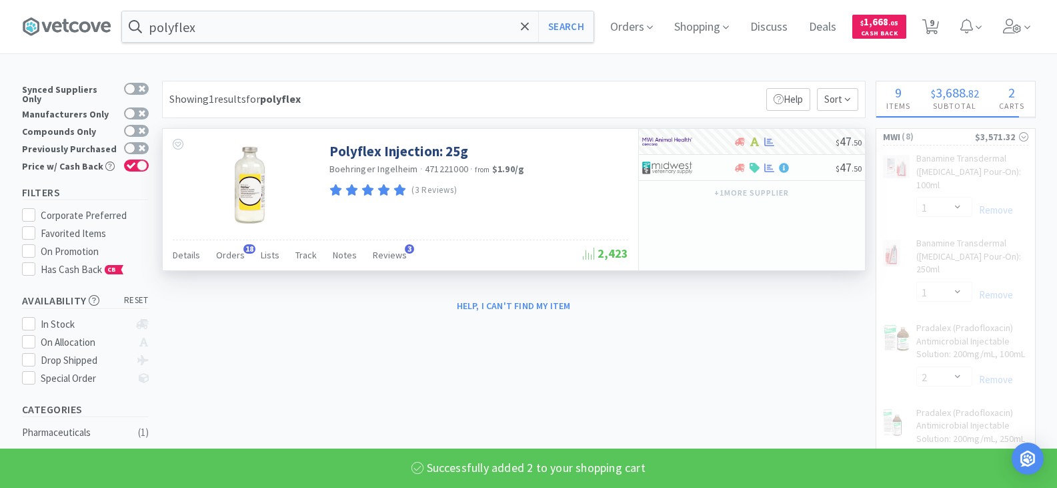
select select "2"
select select "4"
select select "1"
select select "4"
select select "1"
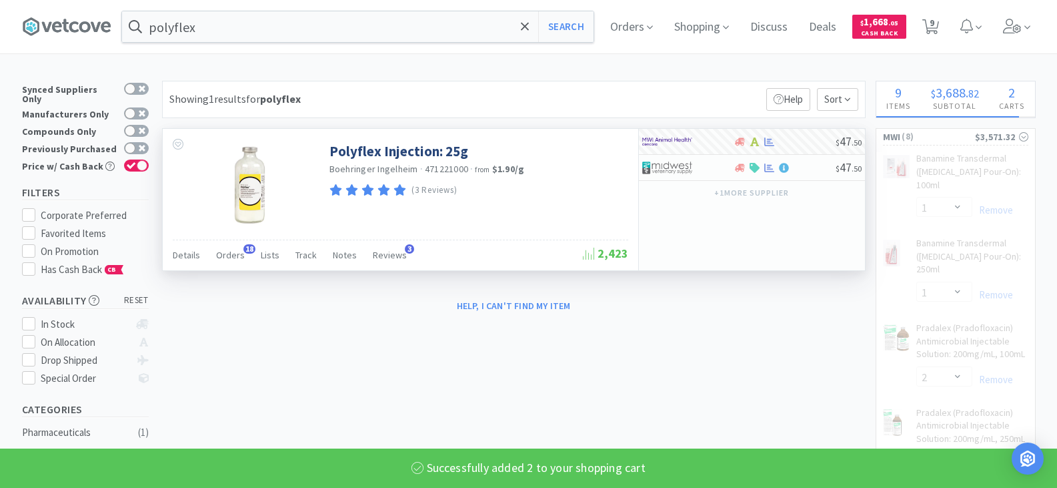
select select "10"
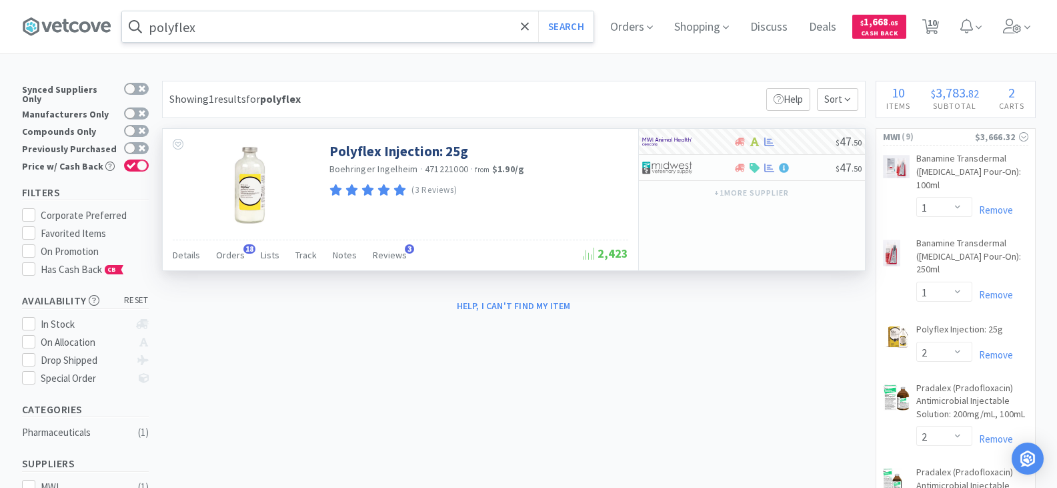
click at [215, 27] on input "polyflex" at bounding box center [358, 26] width 472 height 31
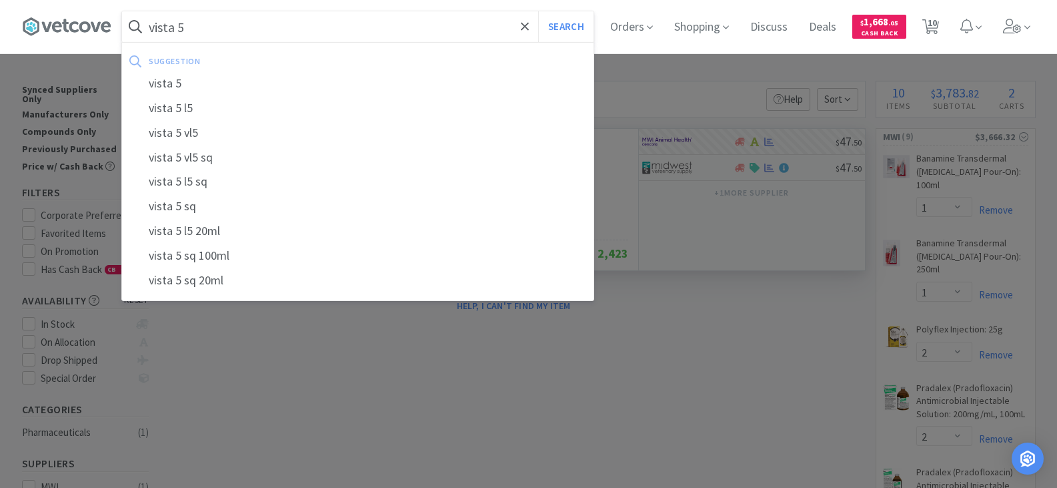
type input "vista 5"
click at [538, 11] on button "Search" at bounding box center [565, 26] width 55 height 31
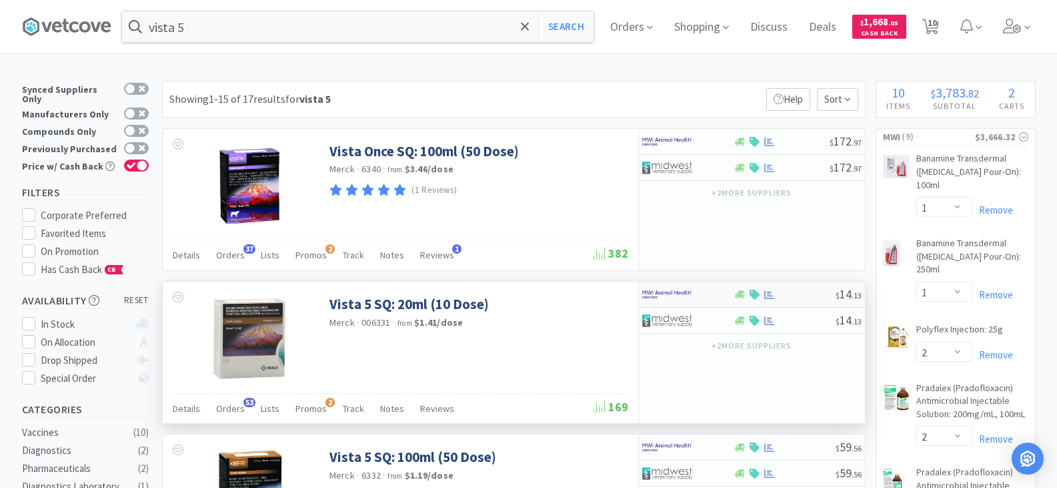
click at [700, 295] on div at bounding box center [678, 294] width 73 height 23
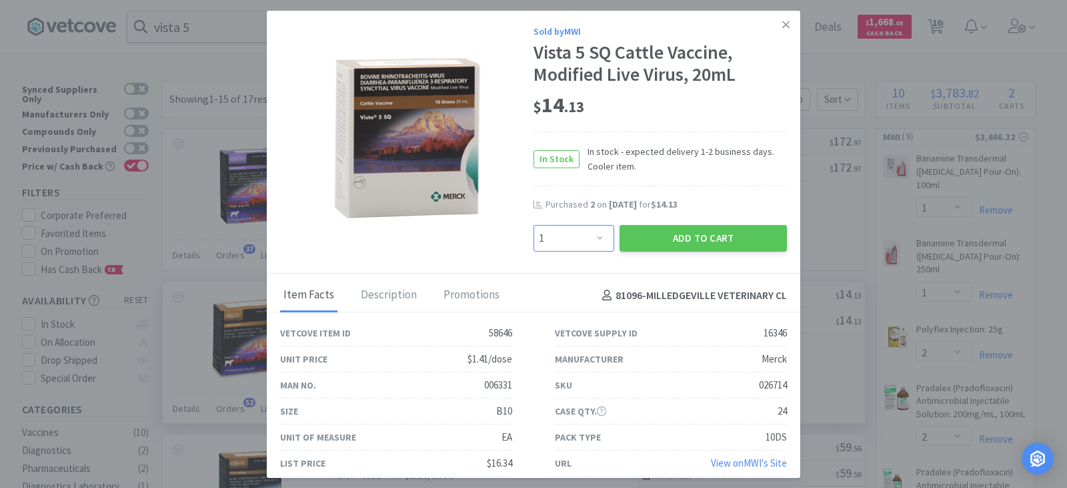
click at [590, 243] on select "Enter Quantity 1 2 3 4 5 6 7 8 9 10 11 12 13 14 15 16 17 18 19 20 Enter Quantity" at bounding box center [574, 238] width 81 height 27
select select "10"
click at [534, 225] on select "Enter Quantity 1 2 3 4 5 6 7 8 9 10 11 12 13 14 15 16 17 18 19 20 Enter Quantity" at bounding box center [574, 238] width 81 height 27
click at [665, 234] on button "Add to Cart" at bounding box center [703, 238] width 167 height 27
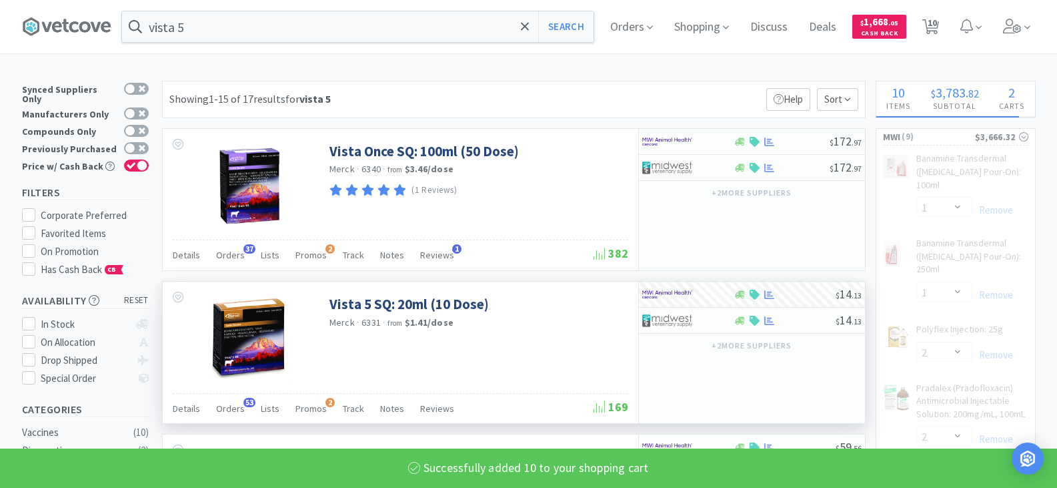
select select "10"
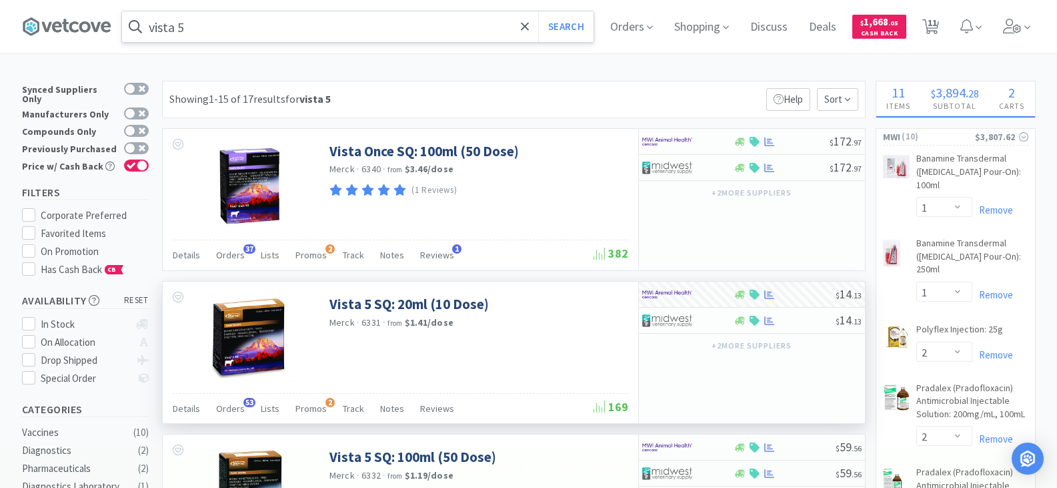
click at [263, 41] on input "vista 5" at bounding box center [358, 26] width 472 height 31
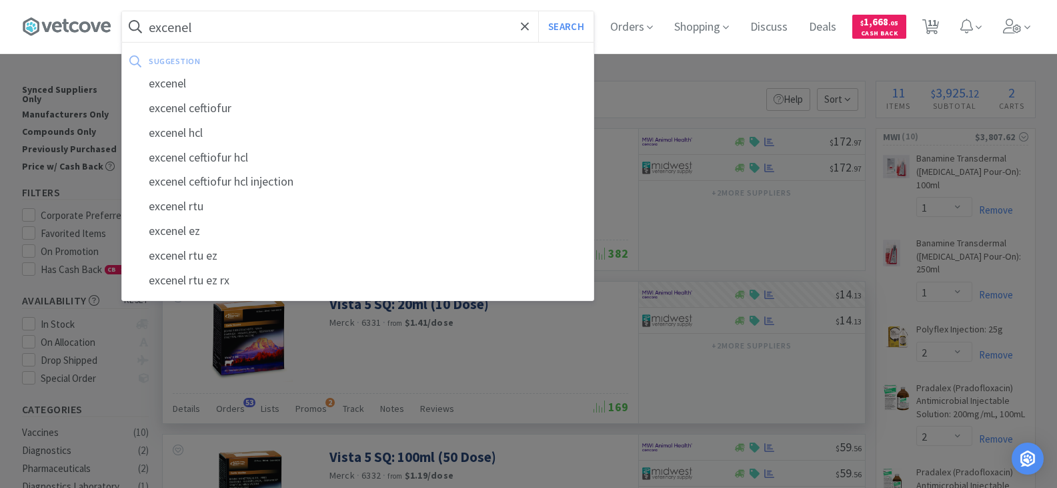
type input "excenel"
click at [538, 11] on button "Search" at bounding box center [565, 26] width 55 height 31
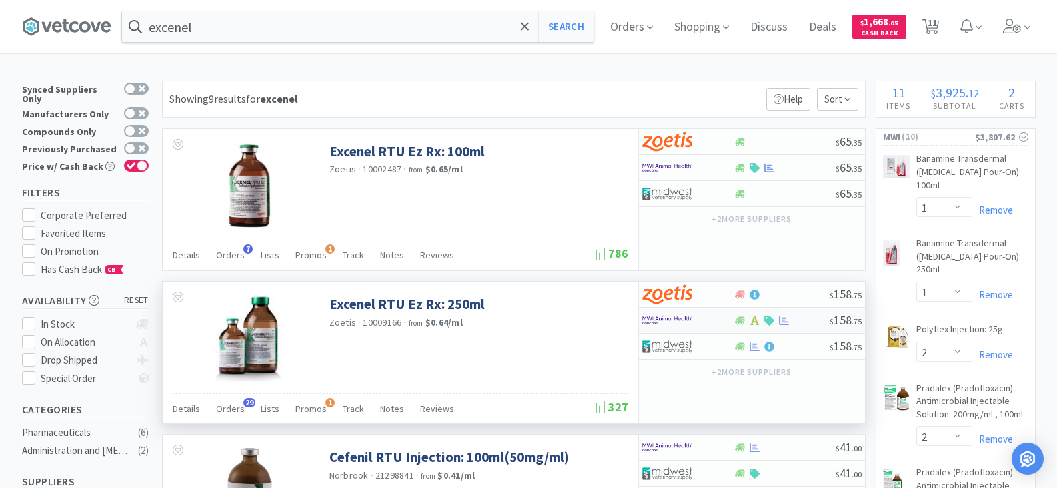
click at [764, 322] on div at bounding box center [769, 321] width 13 height 10
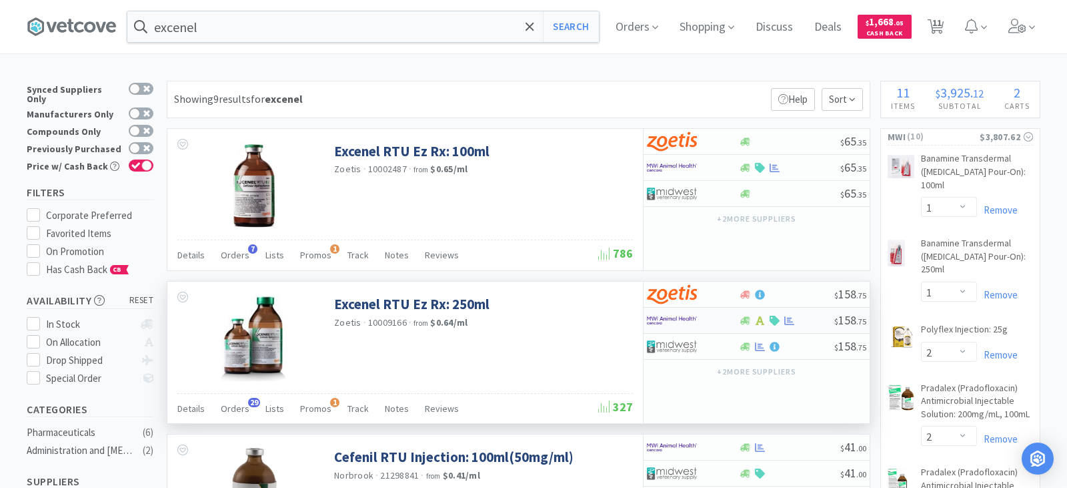
select select "1"
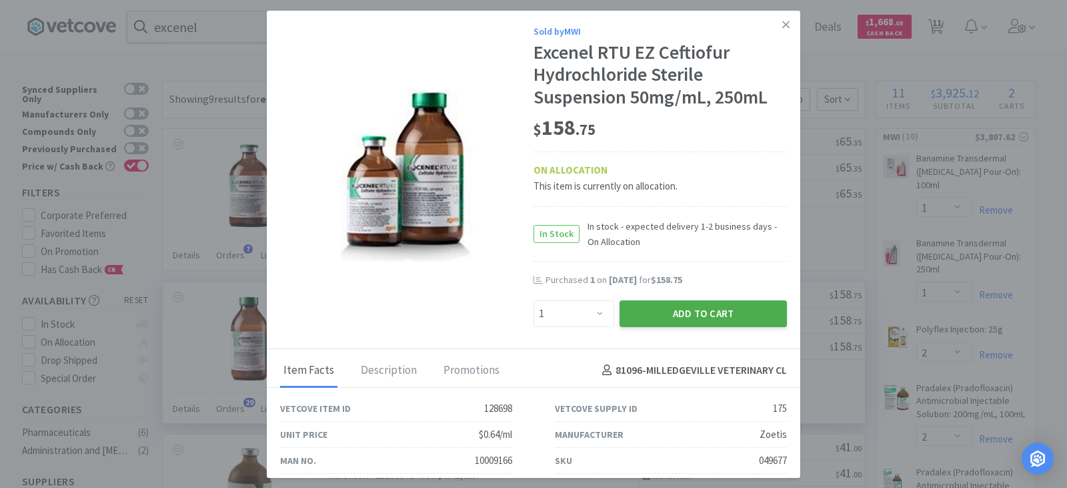
click at [715, 314] on button "Add to Cart" at bounding box center [703, 313] width 167 height 27
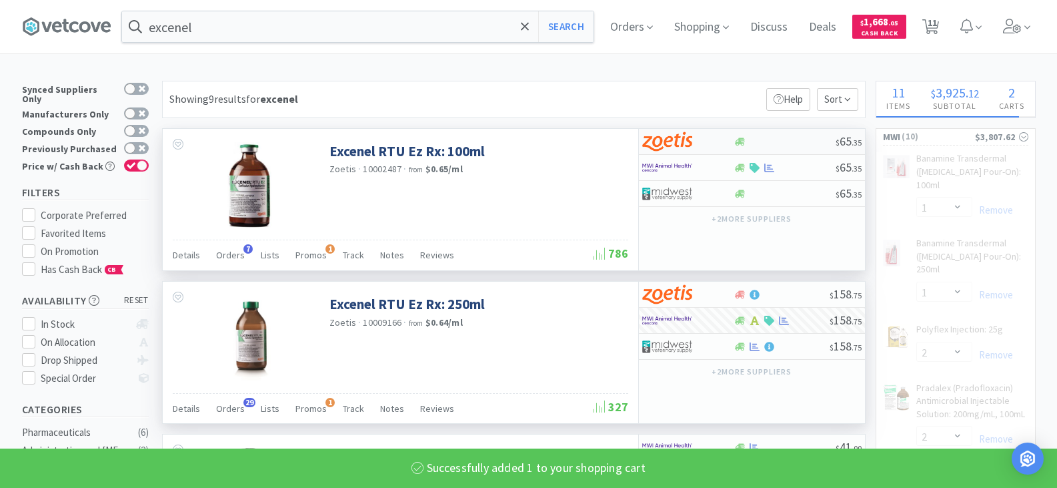
select select "1"
select select "2"
select select "4"
select select "1"
select select "4"
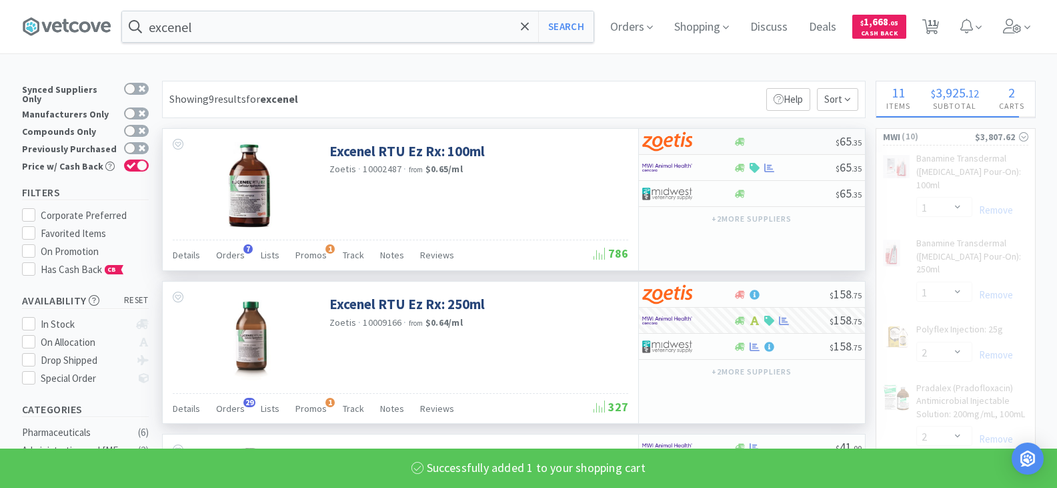
select select "1"
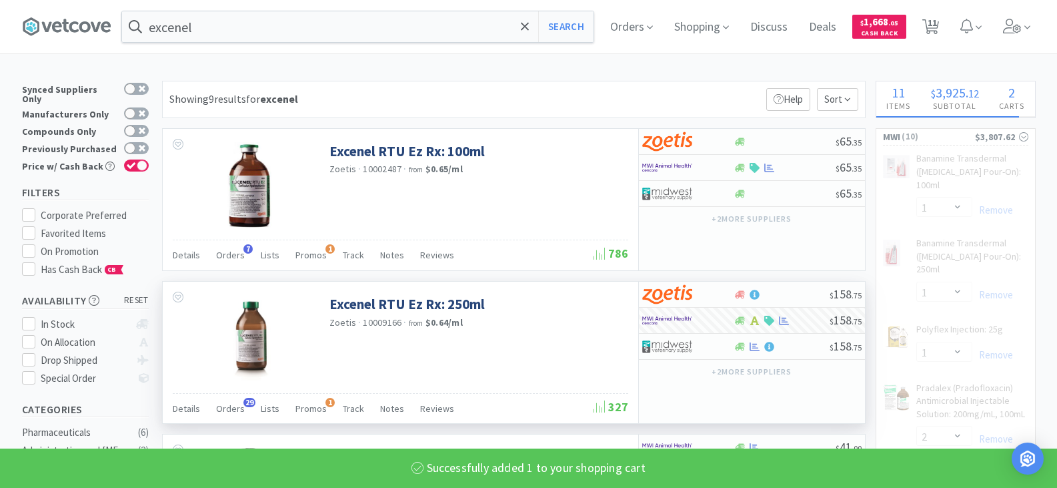
select select "10"
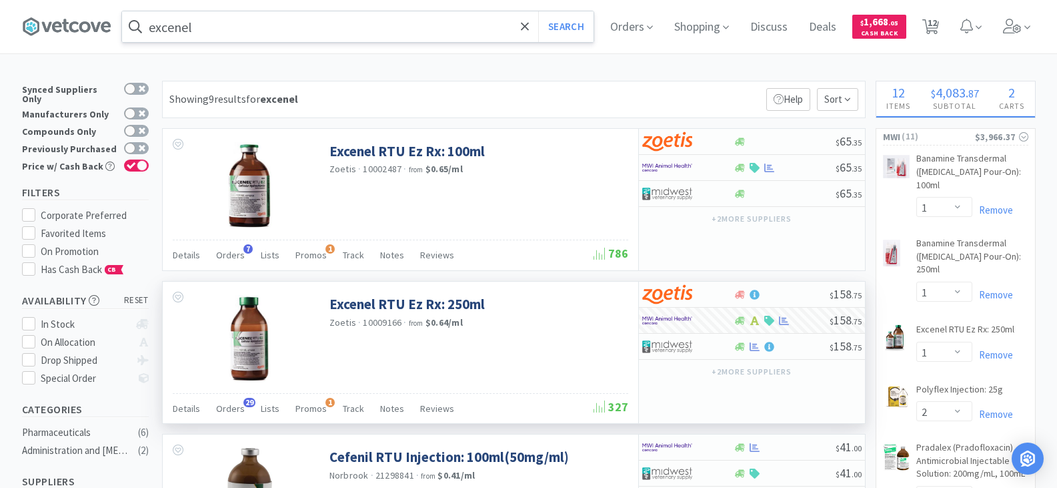
click at [253, 33] on input "excenel" at bounding box center [358, 26] width 472 height 31
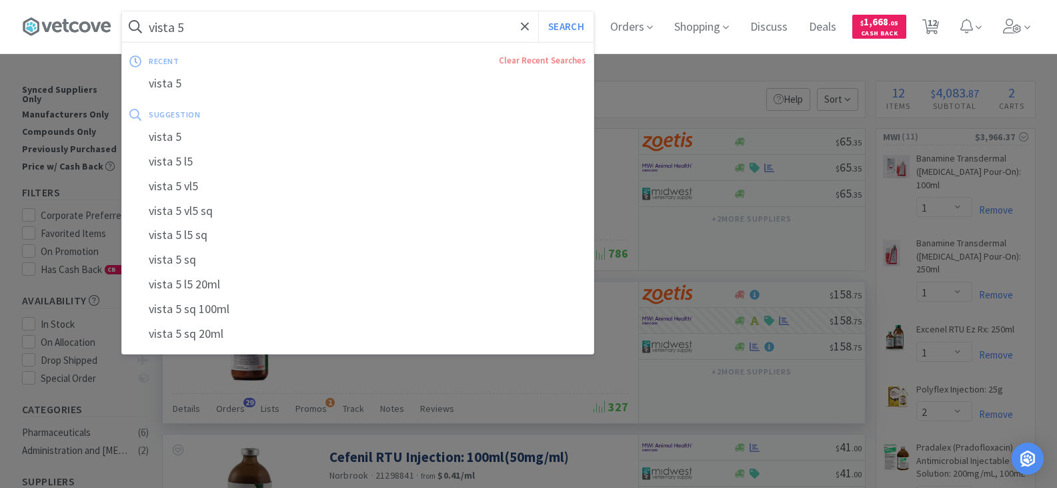
type input "vista 5"
click at [538, 11] on button "Search" at bounding box center [565, 26] width 55 height 31
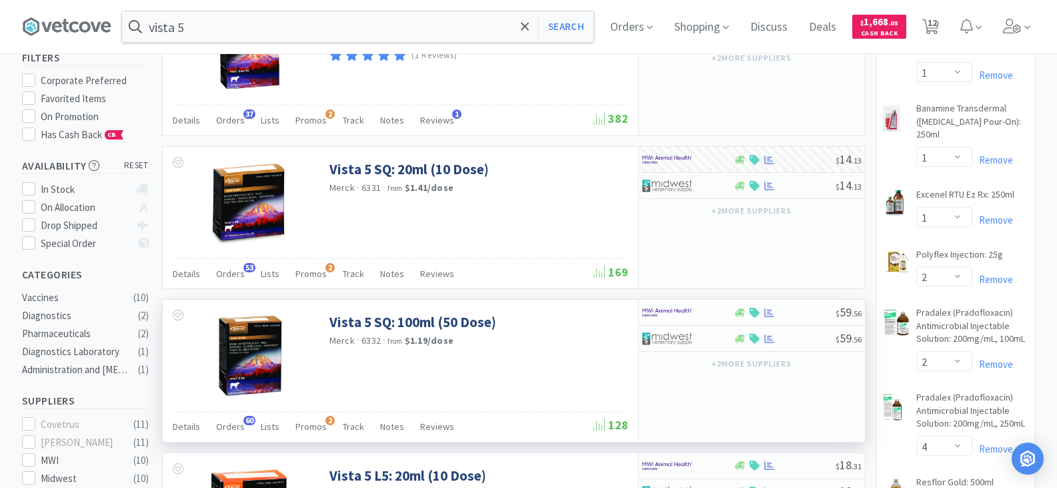
scroll to position [133, 0]
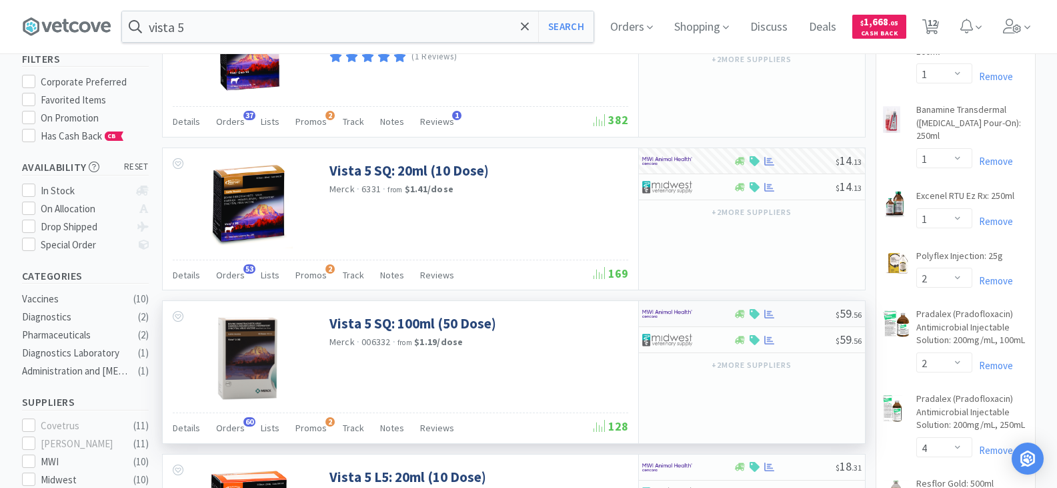
click at [706, 311] on div at bounding box center [678, 313] width 73 height 23
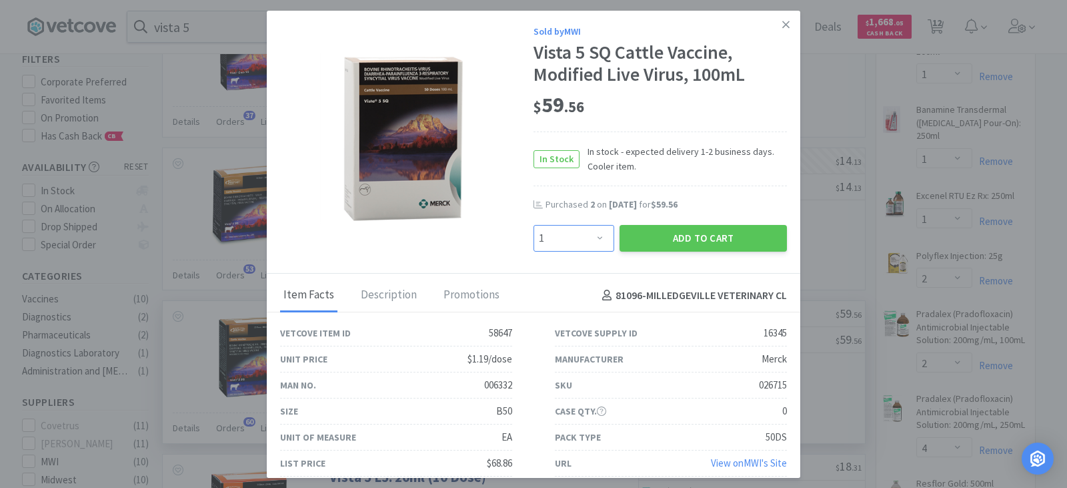
click at [594, 236] on select "Enter Quantity 1 2 3 4 5 6 7 8 9 10 11 12 13 14 15 16 17 18 19 20 Enter Quantity" at bounding box center [574, 238] width 81 height 27
select select "8"
click at [534, 225] on select "Enter Quantity 1 2 3 4 5 6 7 8 9 10 11 12 13 14 15 16 17 18 19 20 Enter Quantity" at bounding box center [574, 238] width 81 height 27
click at [648, 239] on button "Add to Cart" at bounding box center [703, 238] width 167 height 27
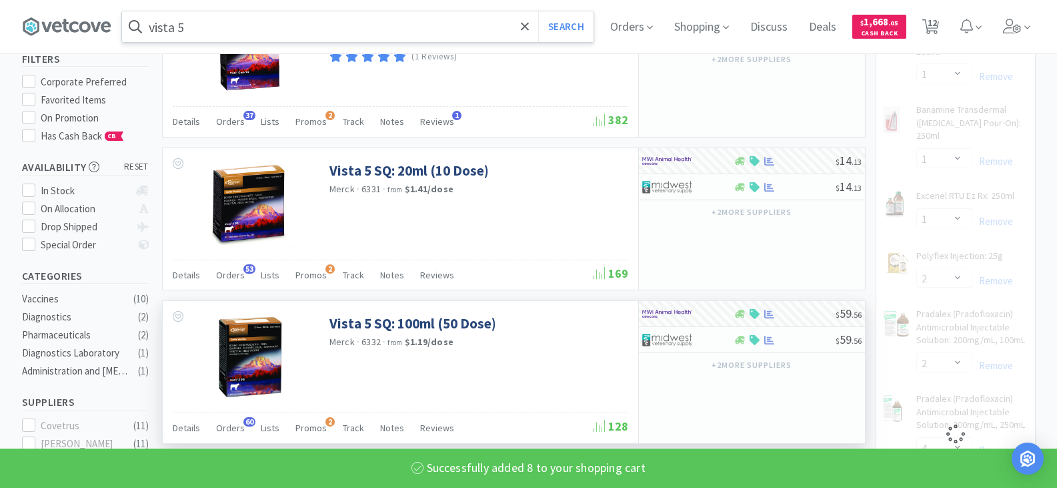
select select "8"
select select "10"
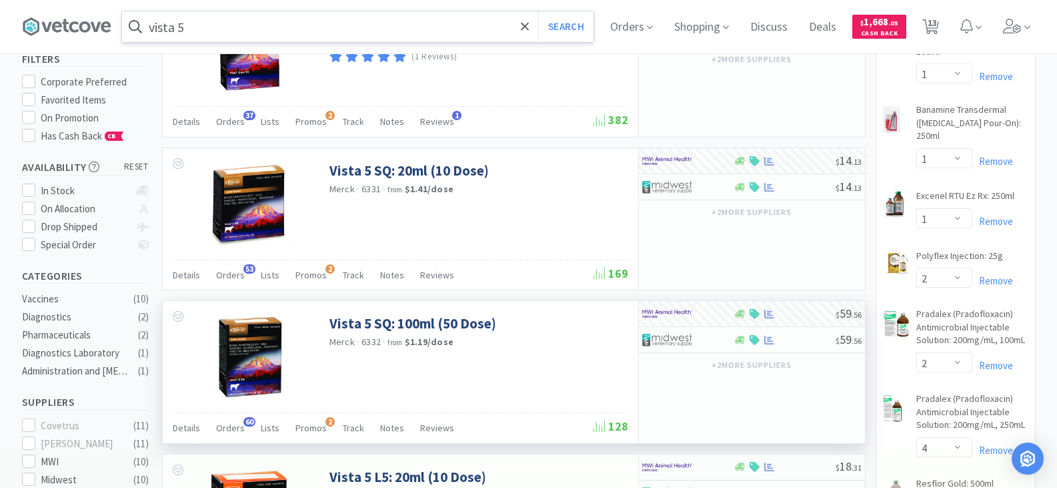
click at [250, 28] on input "vista 5" at bounding box center [358, 26] width 472 height 31
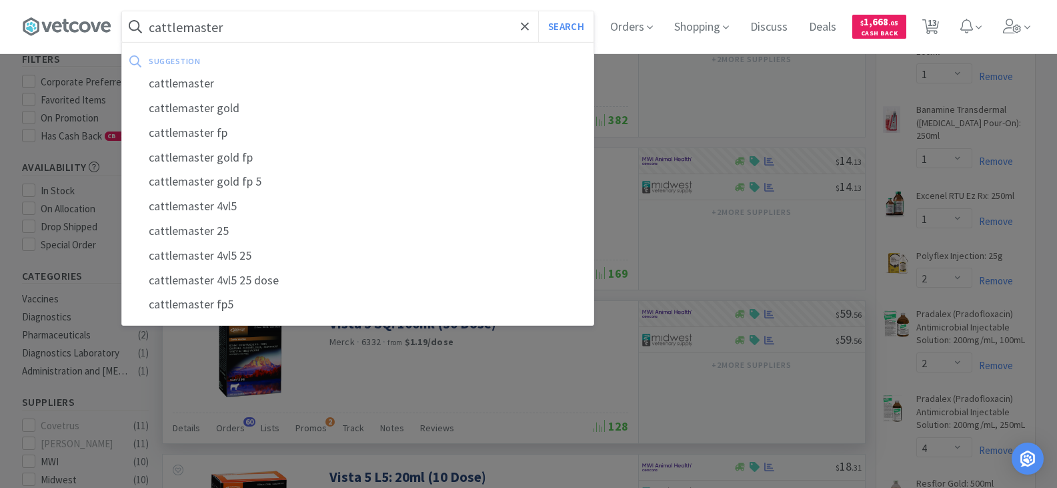
type input "cattlemaster"
click at [538, 11] on button "Search" at bounding box center [565, 26] width 55 height 31
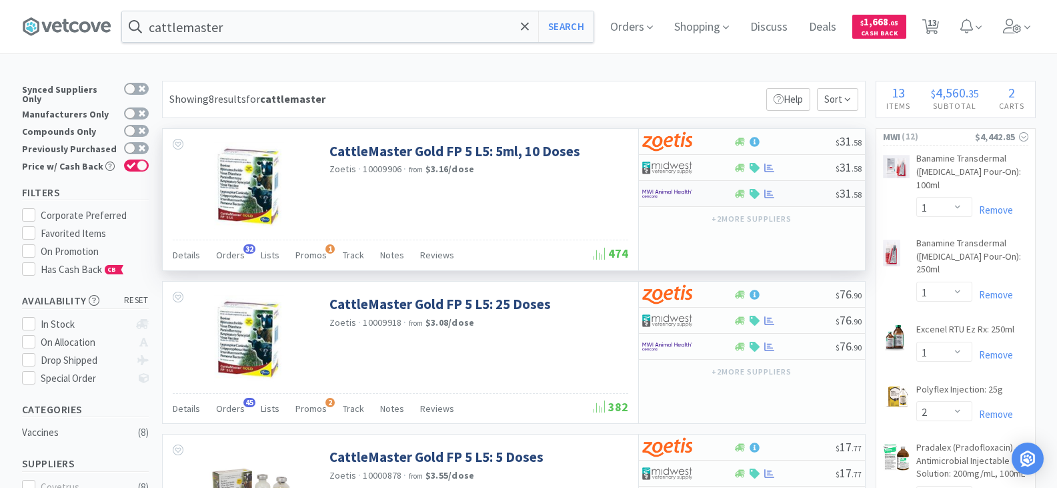
click at [704, 196] on div at bounding box center [678, 193] width 73 height 23
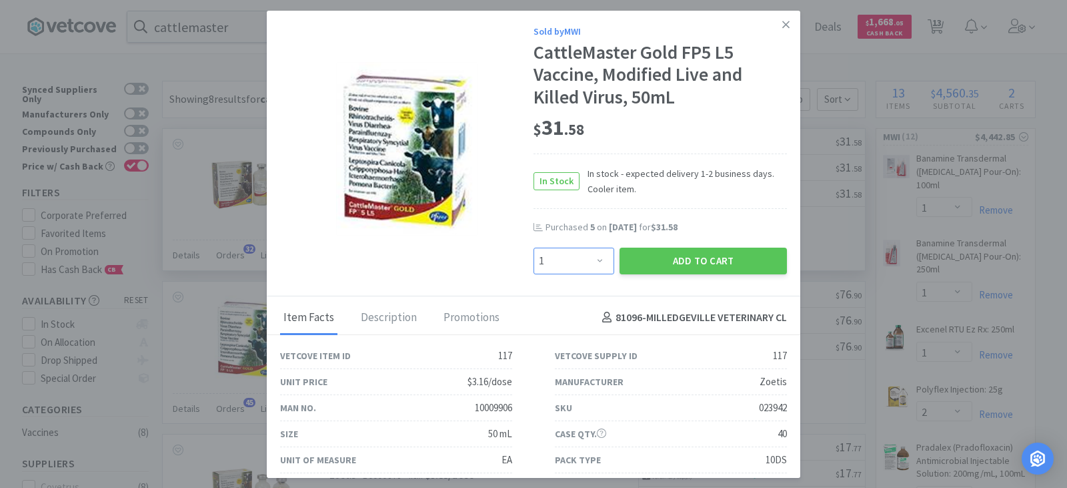
click at [594, 260] on select "Enter Quantity 1 2 3 4 5 6 7 8 9 10 11 12 13 14 15 16 17 18 19 20 Enter Quantity" at bounding box center [574, 260] width 81 height 27
select select "2"
click at [534, 247] on select "Enter Quantity 1 2 3 4 5 6 7 8 9 10 11 12 13 14 15 16 17 18 19 20 Enter Quantity" at bounding box center [574, 260] width 81 height 27
click at [656, 266] on button "Add to Cart" at bounding box center [703, 260] width 167 height 27
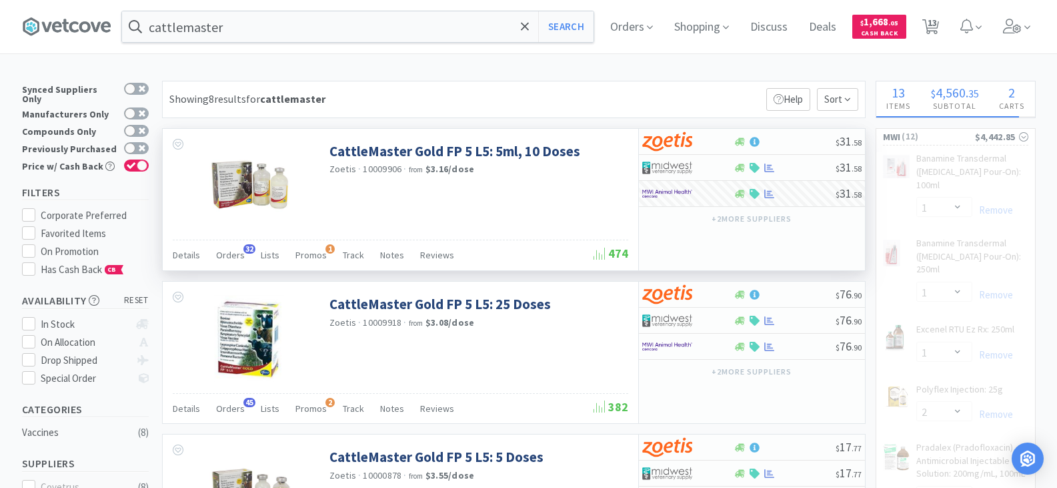
select select "2"
select select "1"
select select "2"
select select "4"
select select "1"
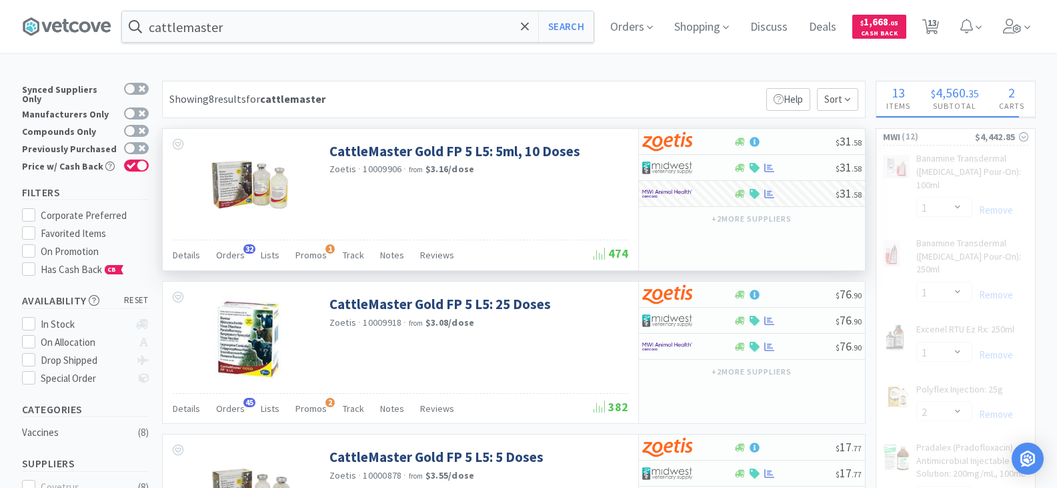
select select "4"
select select "1"
select select "8"
select select "10"
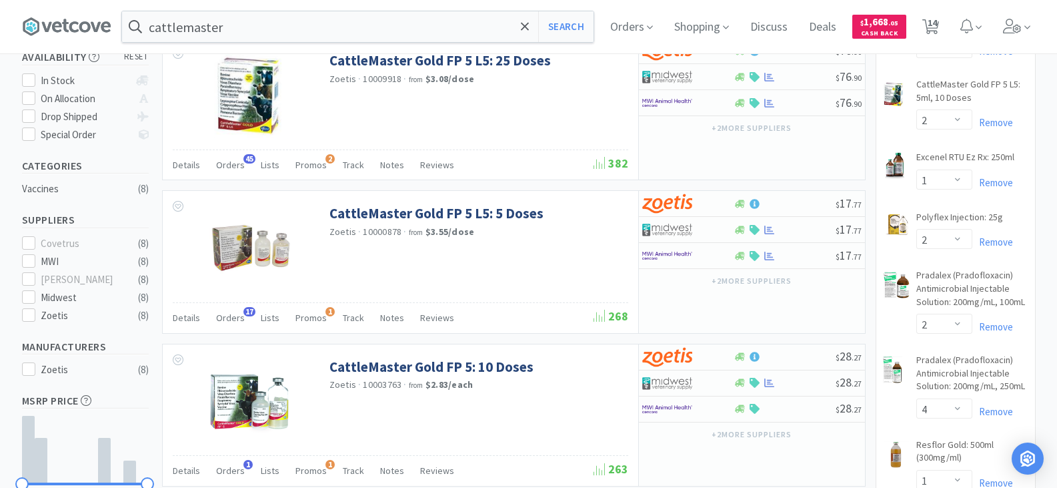
scroll to position [267, 0]
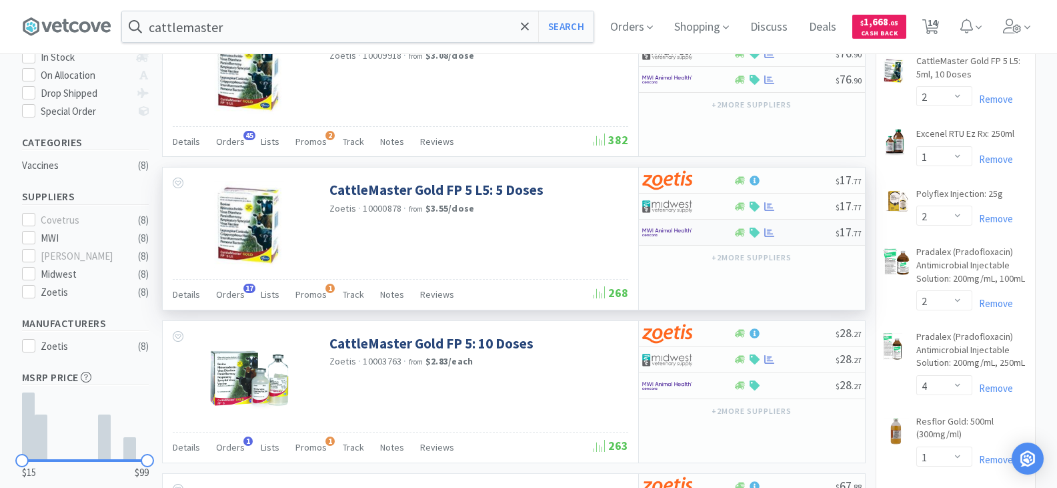
click at [697, 233] on div at bounding box center [678, 232] width 73 height 23
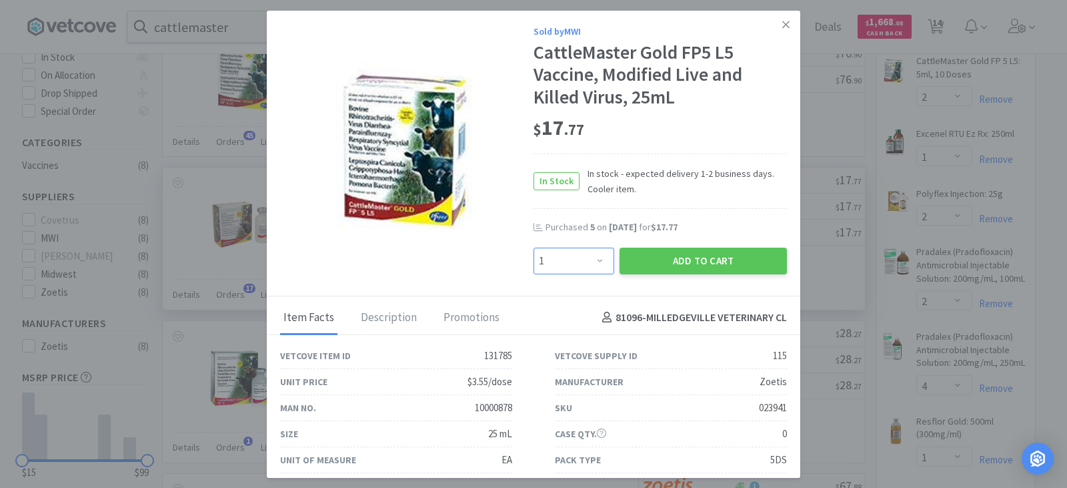
click at [592, 265] on select "Enter Quantity 1 2 3 4 5 6 7 8 9 10 11 12 13 14 15 16 17 18 19 20 Enter Quantity" at bounding box center [574, 260] width 81 height 27
select select "2"
click at [534, 247] on select "Enter Quantity 1 2 3 4 5 6 7 8 9 10 11 12 13 14 15 16 17 18 19 20 Enter Quantity" at bounding box center [574, 260] width 81 height 27
click at [662, 264] on button "Add to Cart" at bounding box center [703, 260] width 167 height 27
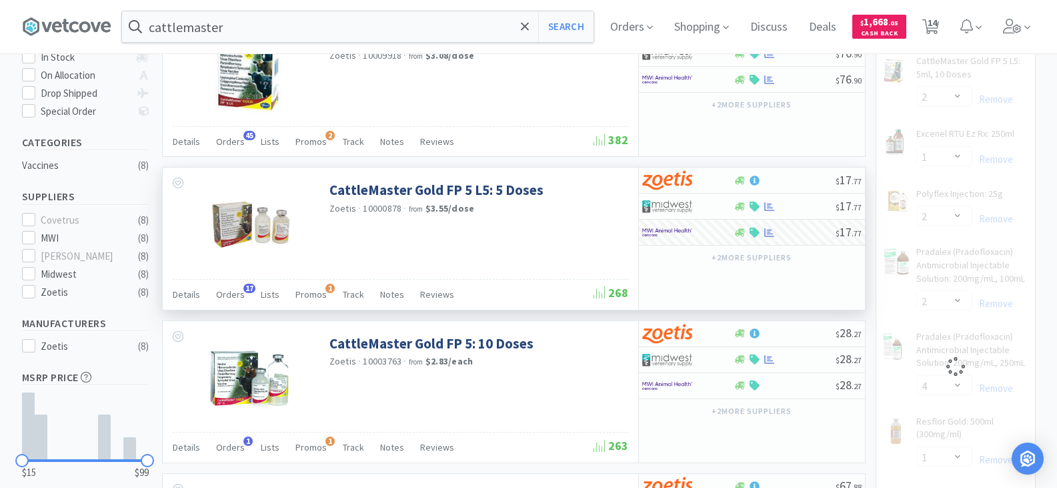
select select "2"
select select "1"
select select "2"
select select "4"
select select "1"
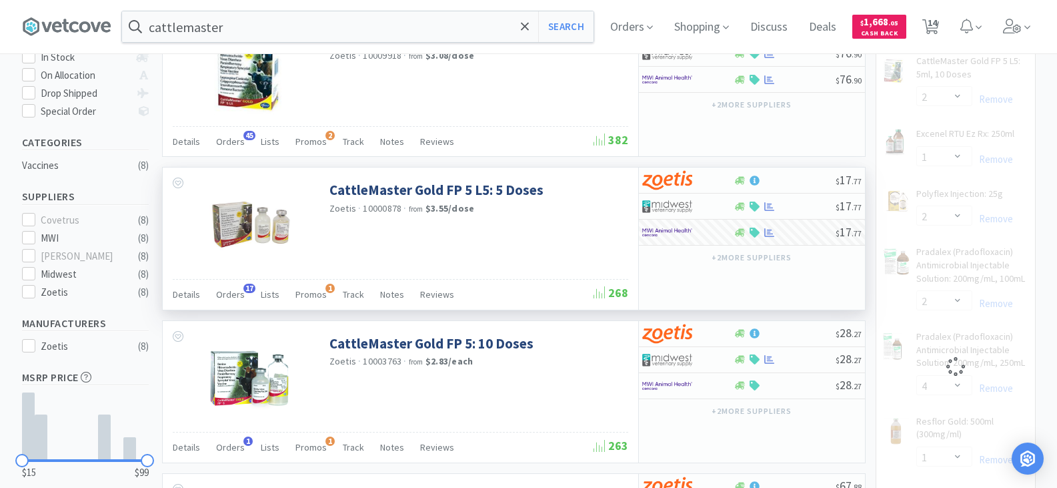
select select "4"
select select "1"
select select "8"
select select "10"
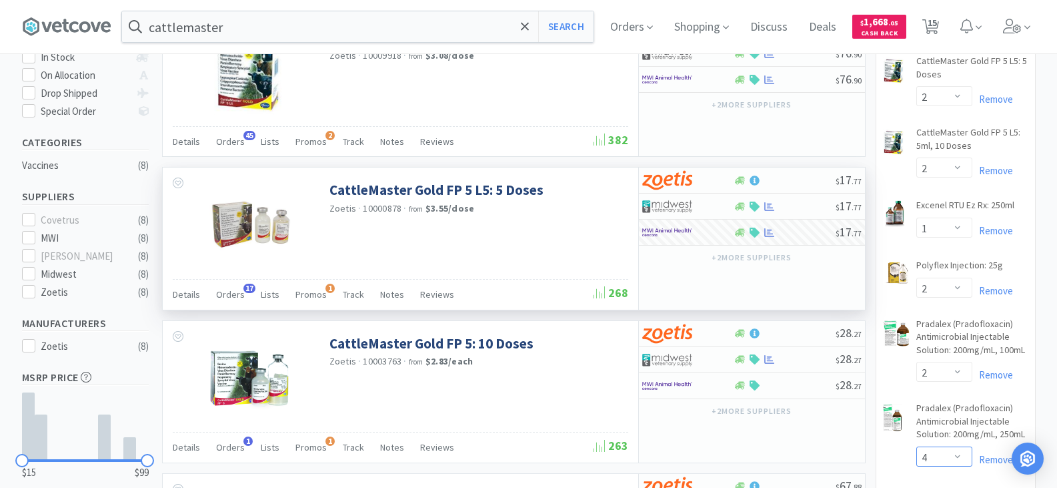
click at [961, 446] on select "Enter Quantity 1 2 3 4 5 6 7 8 9 10 11 12 13 14 15 16 17 18 19 20 Enter Quantity" at bounding box center [945, 456] width 56 height 20
click at [917, 446] on select "Enter Quantity 1 2 3 4 5 6 7 8 9 10 11 12 13 14 15 16 17 18 19 20 Enter Quantity" at bounding box center [945, 456] width 56 height 20
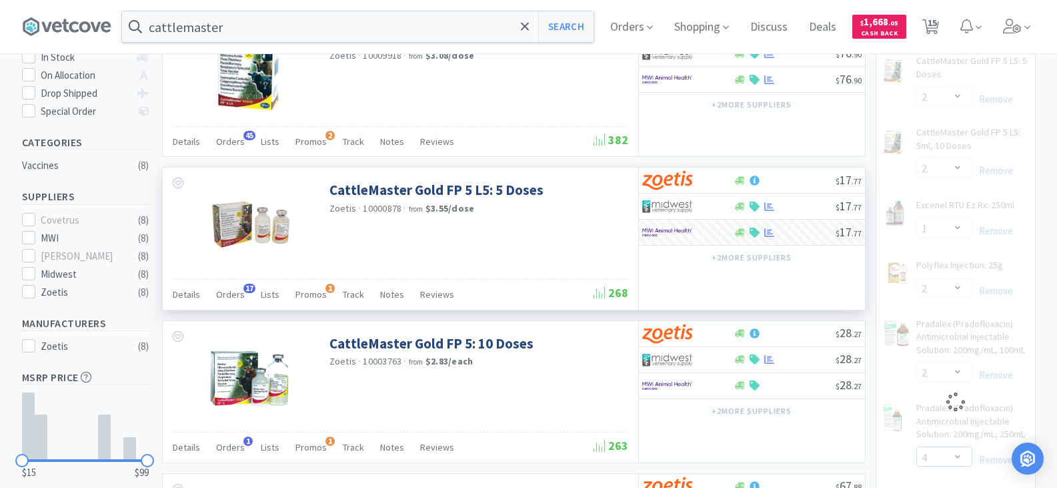
select select "5"
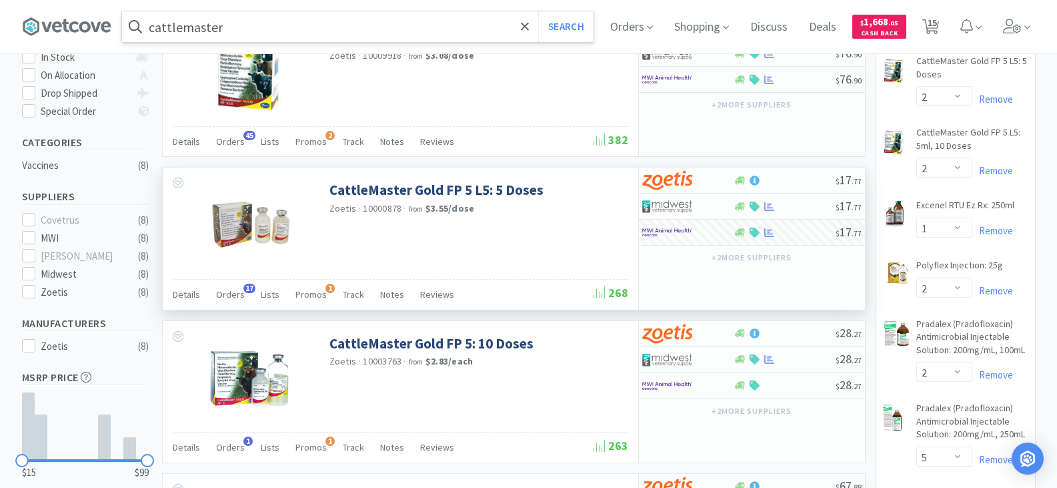
click at [246, 18] on input "cattlemaster" at bounding box center [358, 26] width 472 height 31
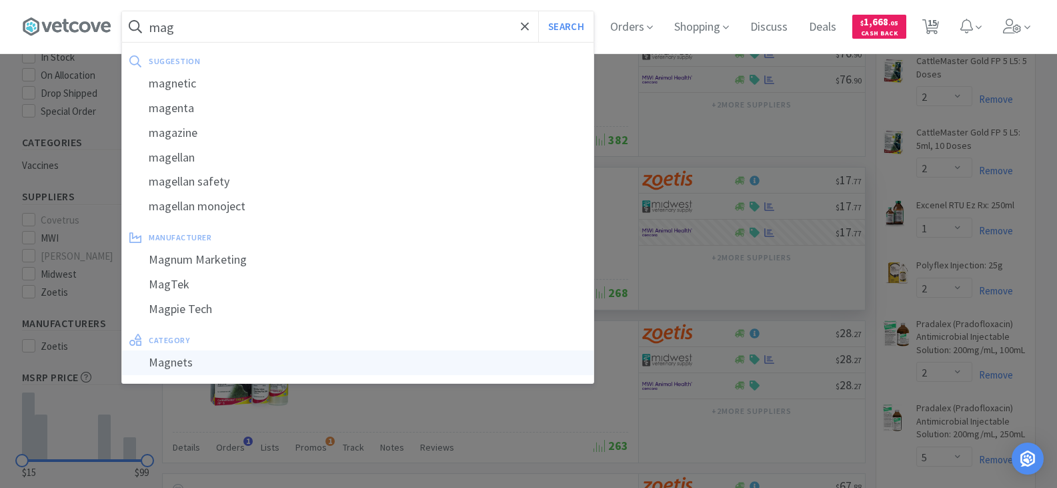
click at [194, 358] on div "Magnets" at bounding box center [358, 362] width 472 height 25
type input "Magnets"
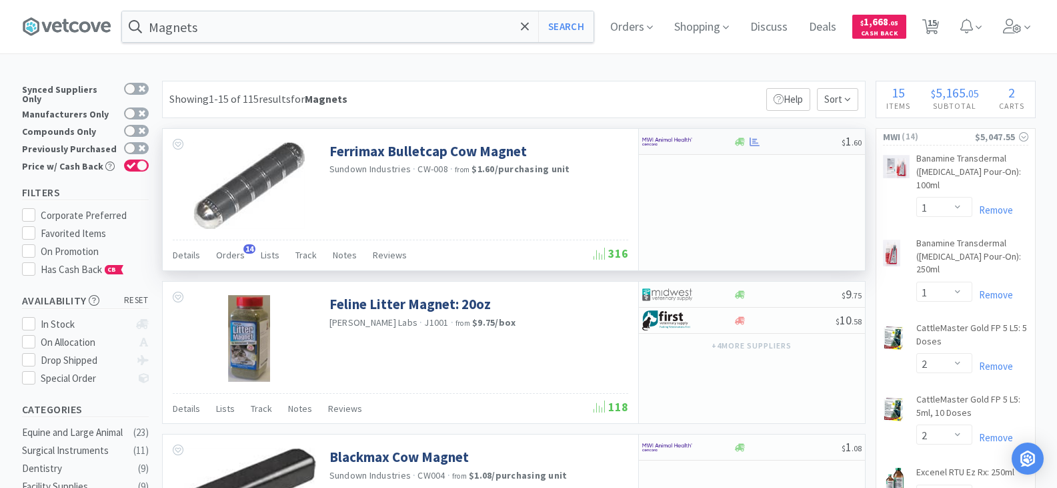
click at [690, 149] on img at bounding box center [667, 141] width 50 height 20
select select "1"
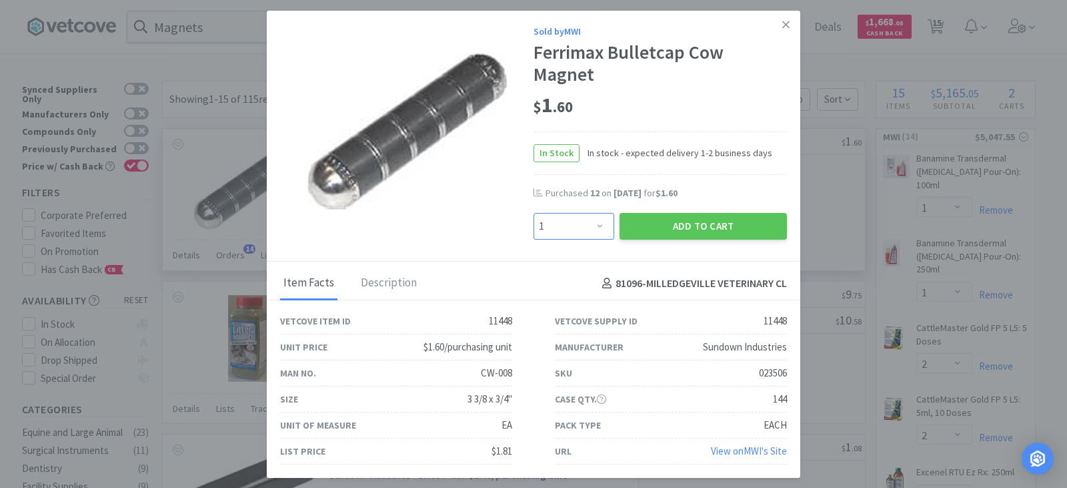
click at [593, 223] on select "Enter Quantity 1 2 3 4 5 6 7 8 9 10 11 12 13 14 15 16 17 18 19 20 Enter Quantity" at bounding box center [574, 226] width 81 height 27
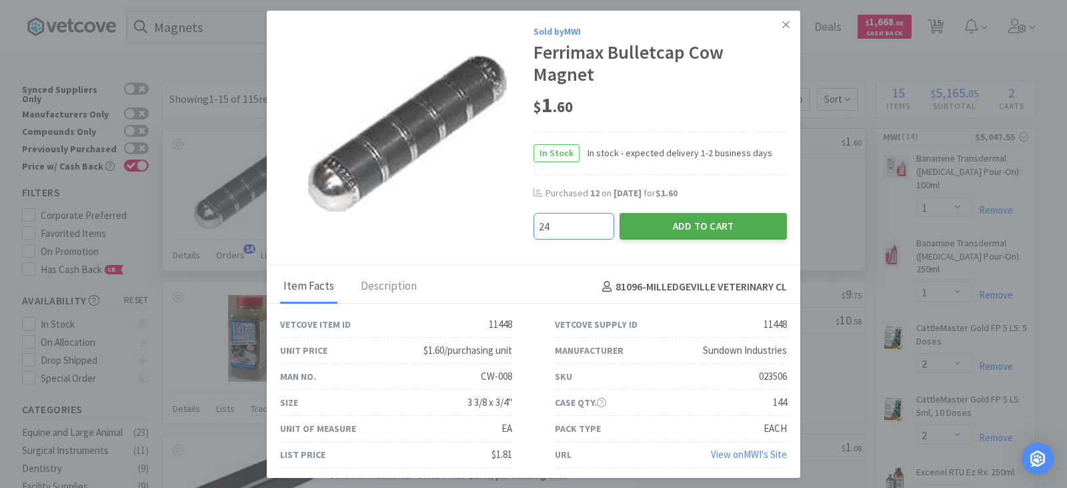
type input "24"
click at [661, 223] on button "Add to Cart" at bounding box center [703, 226] width 167 height 27
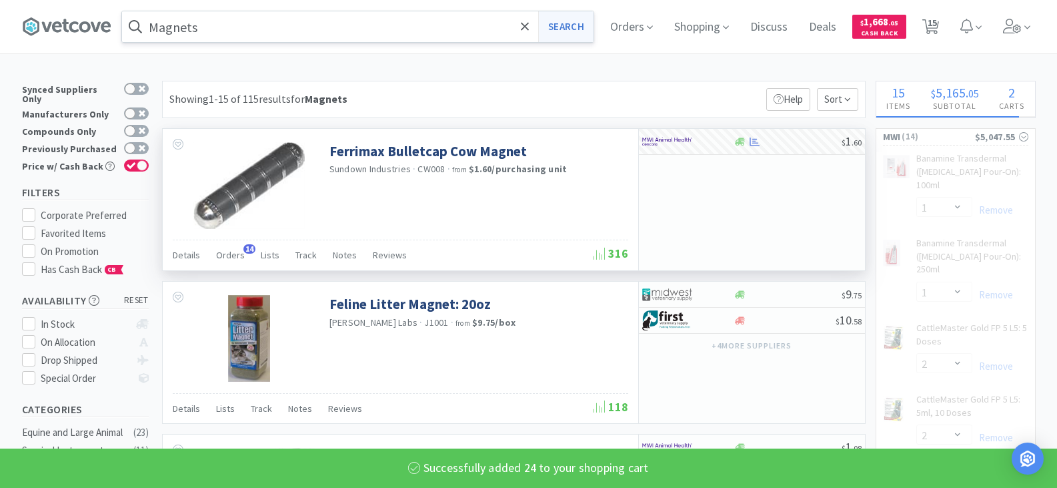
select select "2"
select select "5"
select select "1"
select select "4"
select select "1"
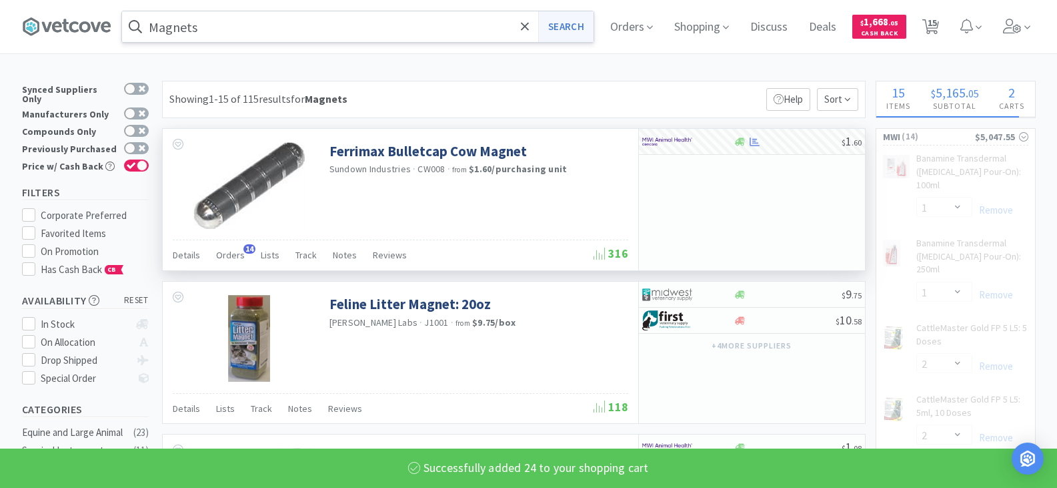
select select "8"
select select "24"
select select "10"
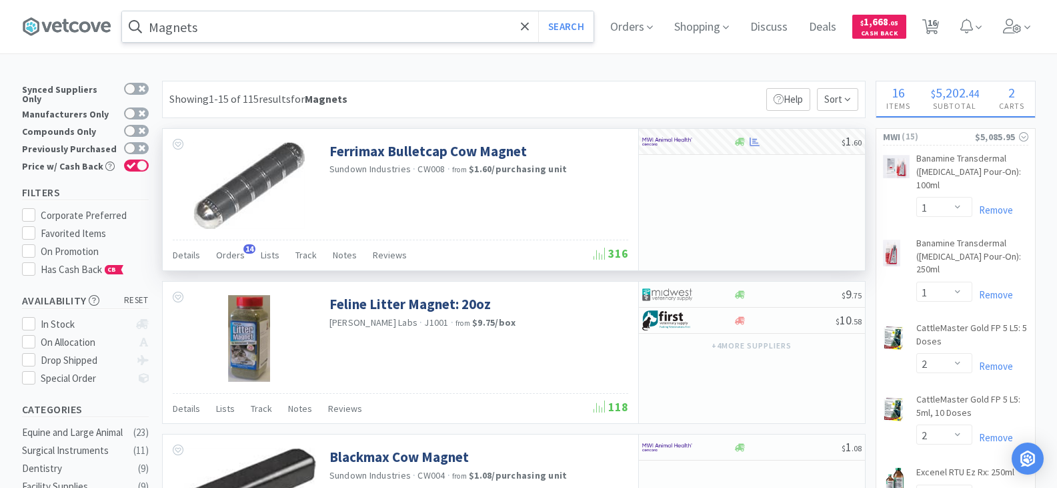
click at [292, 19] on input "Magnets" at bounding box center [358, 26] width 472 height 31
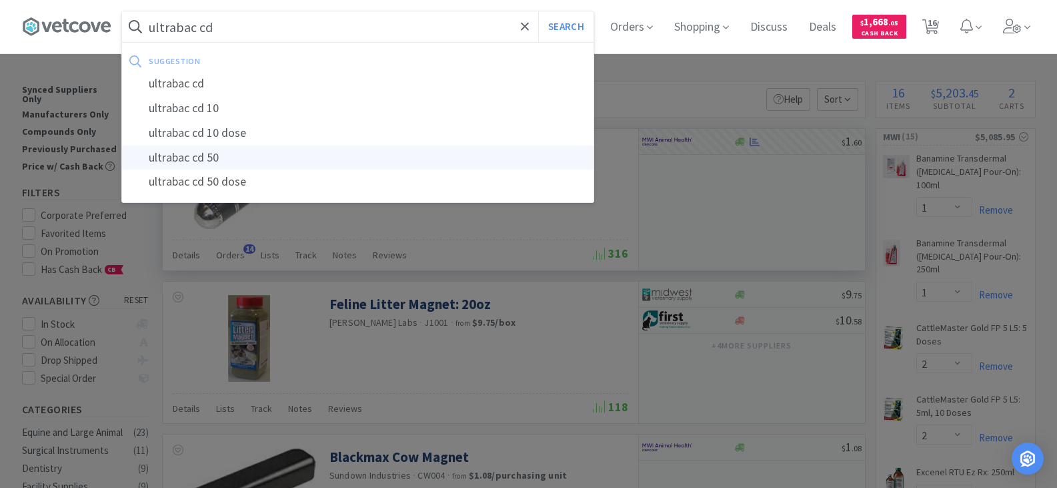
click at [191, 161] on div "ultrabac cd 50" at bounding box center [358, 157] width 472 height 25
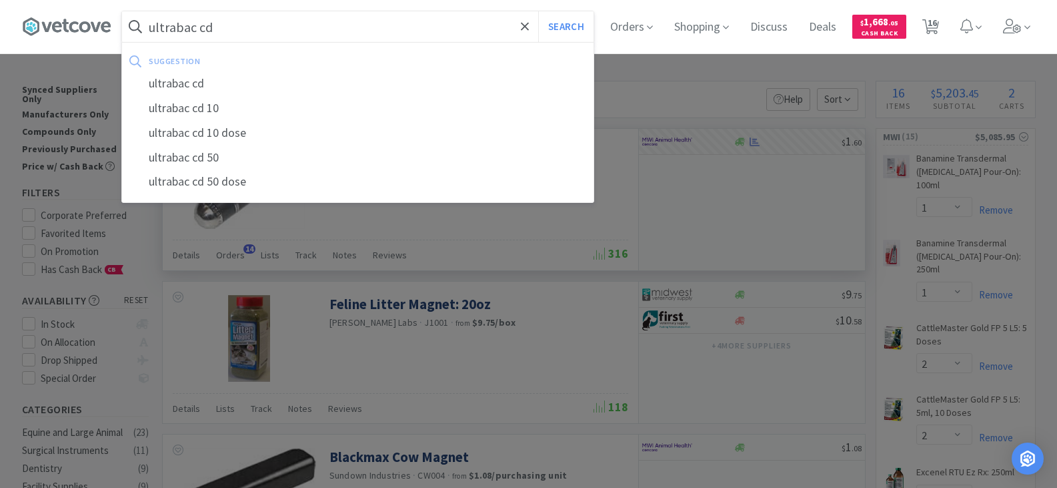
type input "ultrabac cd 50"
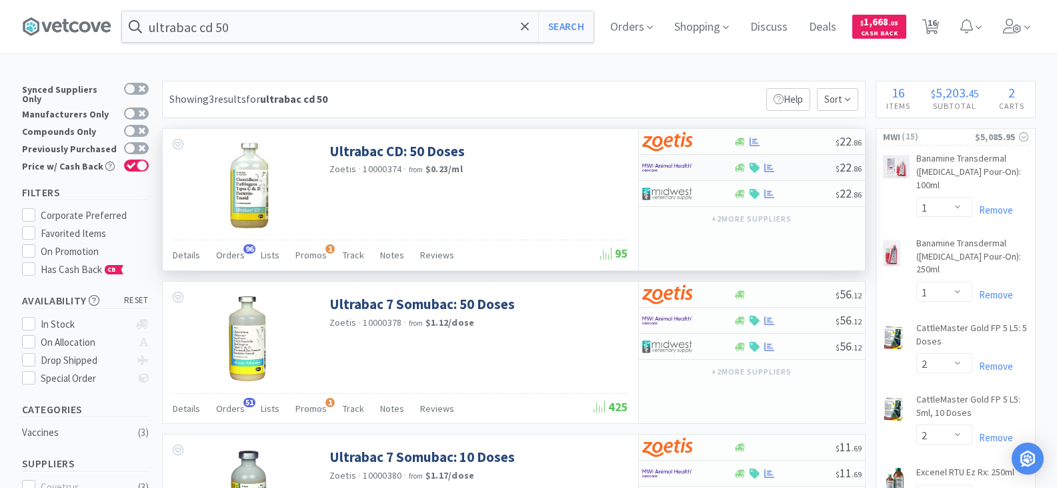
click at [663, 170] on img at bounding box center [667, 167] width 50 height 20
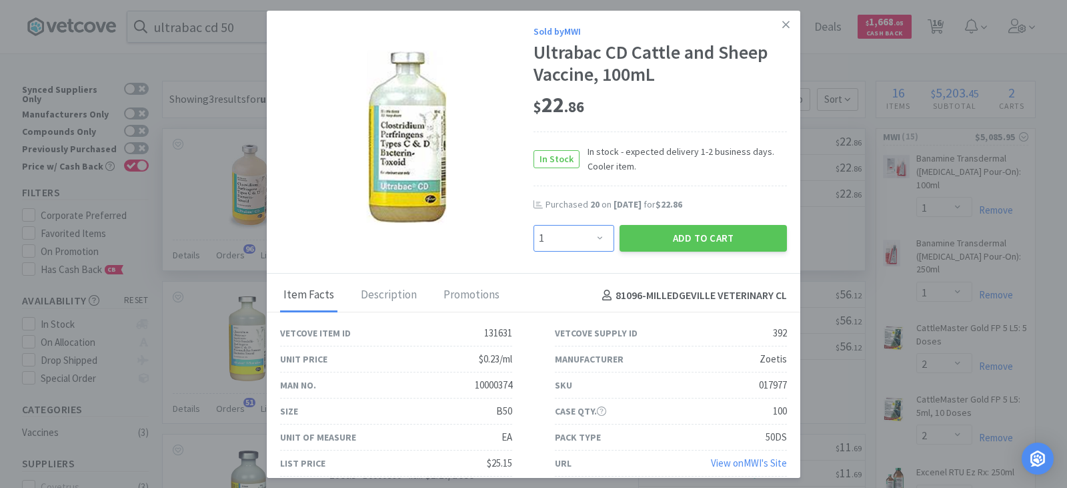
click at [595, 240] on select "Enter Quantity 1 2 3 4 5 6 7 8 9 10 11 12 13 14 15 16 17 18 19 20 Enter Quantity" at bounding box center [574, 238] width 81 height 27
select select "20"
click at [534, 225] on select "Enter Quantity 1 2 3 4 5 6 7 8 9 10 11 12 13 14 15 16 17 18 19 20 Enter Quantity" at bounding box center [574, 238] width 81 height 27
click at [659, 235] on button "Add to Cart" at bounding box center [703, 238] width 167 height 27
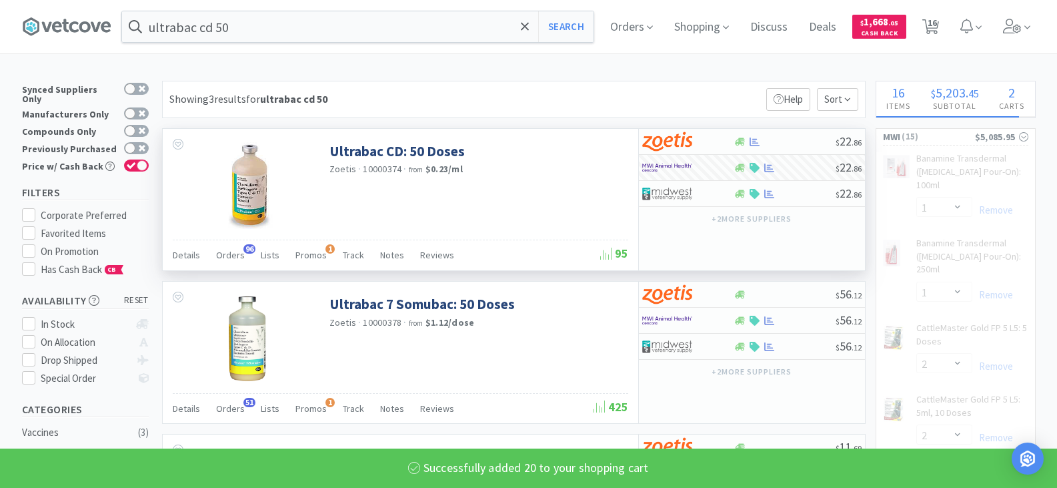
select select "20"
select select "8"
select select "10"
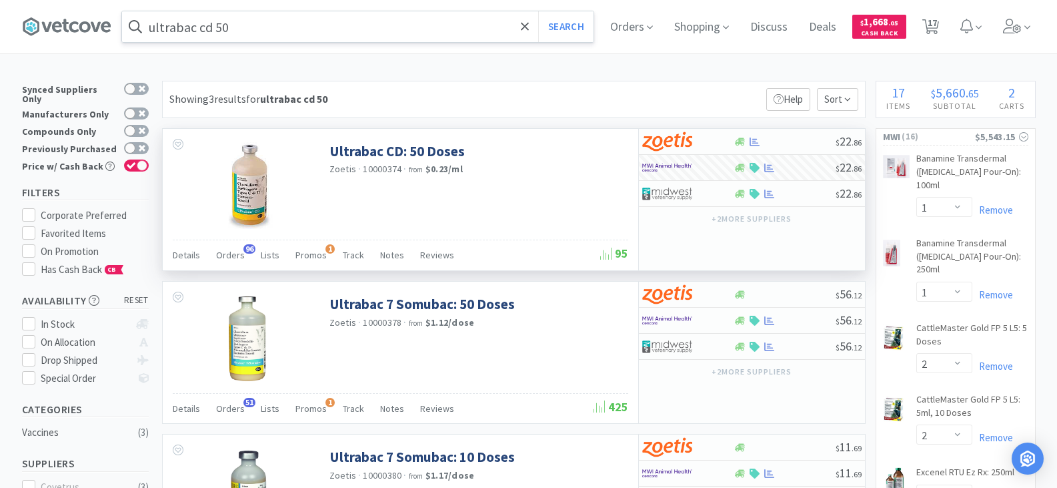
click at [288, 33] on input "ultrabac cd 50" at bounding box center [358, 26] width 472 height 31
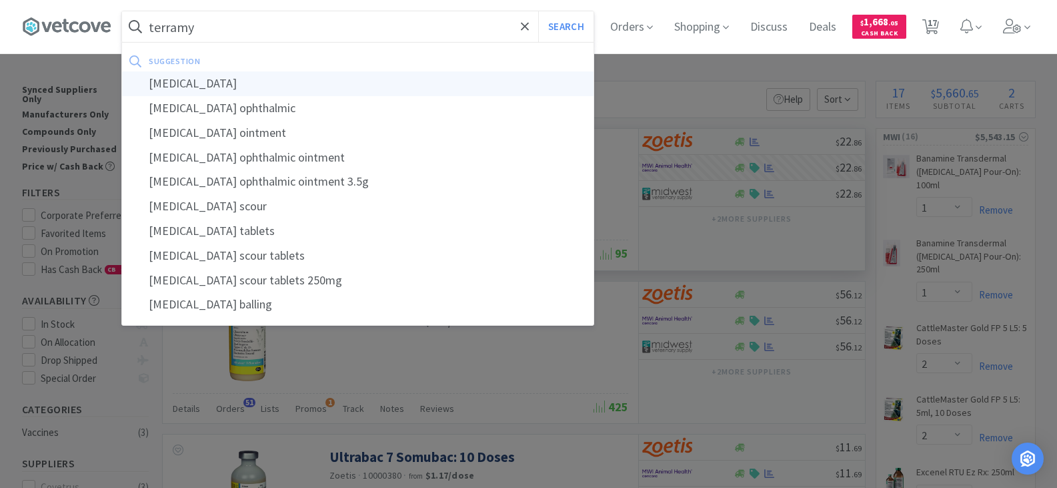
click at [165, 84] on div "[MEDICAL_DATA]" at bounding box center [358, 83] width 472 height 25
type input "[MEDICAL_DATA]"
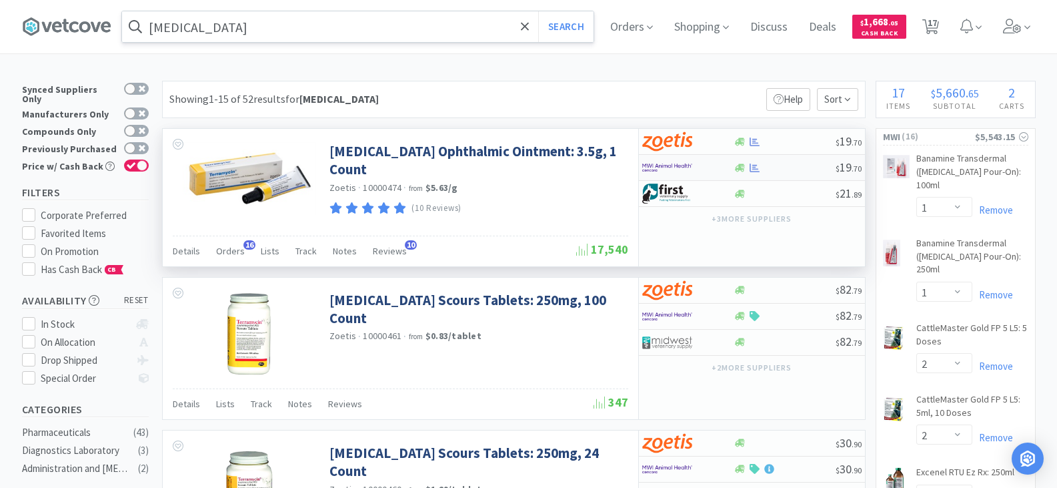
click at [715, 166] on div at bounding box center [678, 167] width 73 height 23
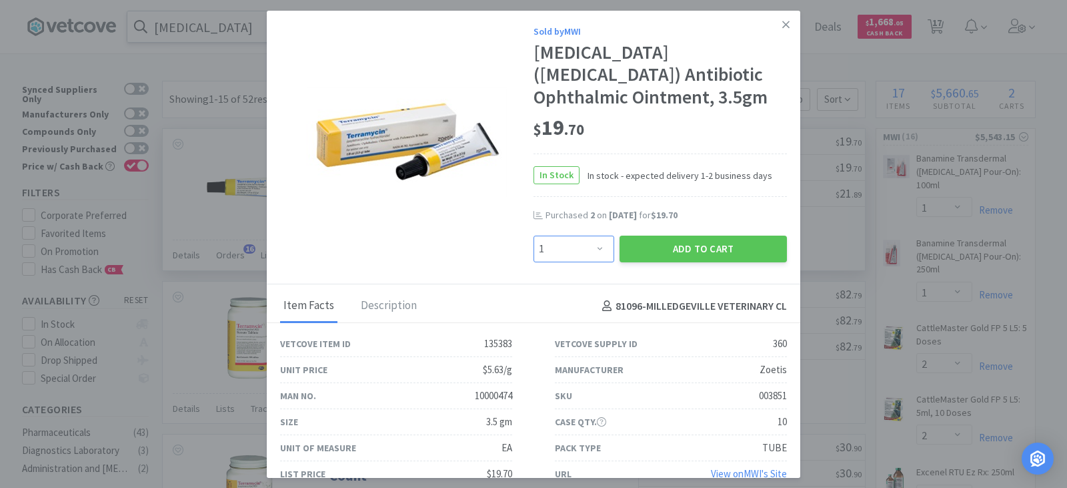
click at [593, 251] on select "Enter Quantity 1 2 3 4 5 6 7 8 9 10 11 12 13 14 15 16 17 18 19 20 Enter Quantity" at bounding box center [574, 248] width 81 height 27
select select "3"
click at [534, 235] on select "Enter Quantity 1 2 3 4 5 6 7 8 9 10 11 12 13 14 15 16 17 18 19 20 Enter Quantity" at bounding box center [574, 248] width 81 height 27
click at [652, 249] on button "Add to Cart" at bounding box center [703, 248] width 167 height 27
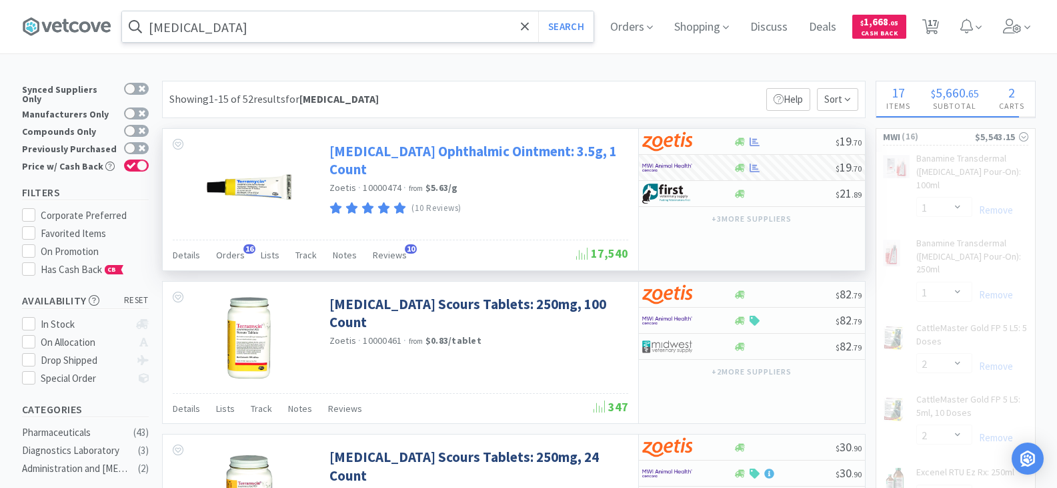
select select "3"
select select "20"
select select "8"
select select "10"
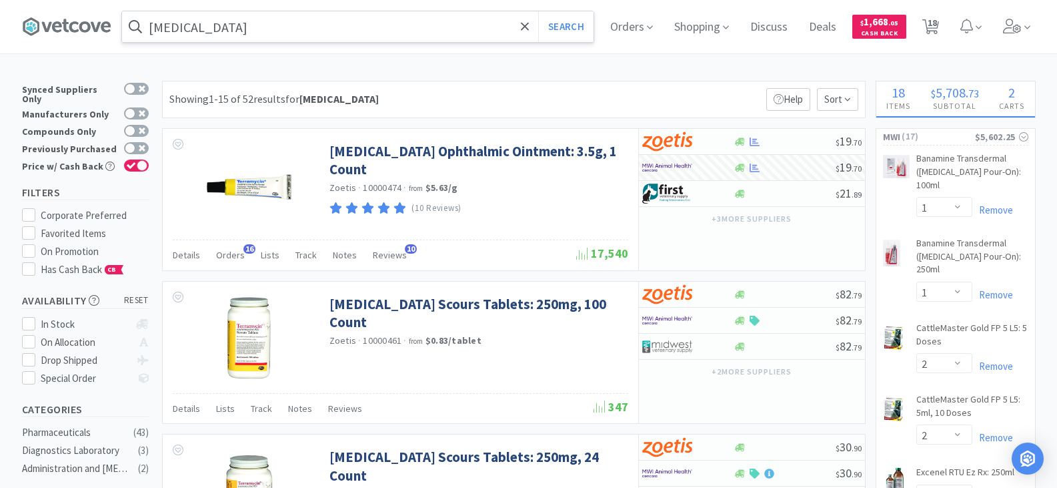
click at [229, 33] on input "[MEDICAL_DATA]" at bounding box center [358, 26] width 472 height 31
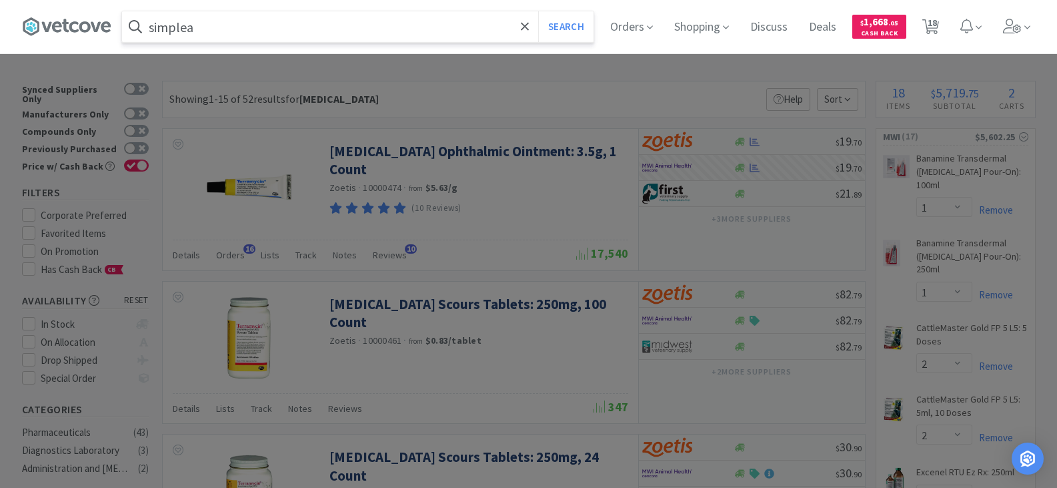
click at [538, 11] on button "Search" at bounding box center [565, 26] width 55 height 31
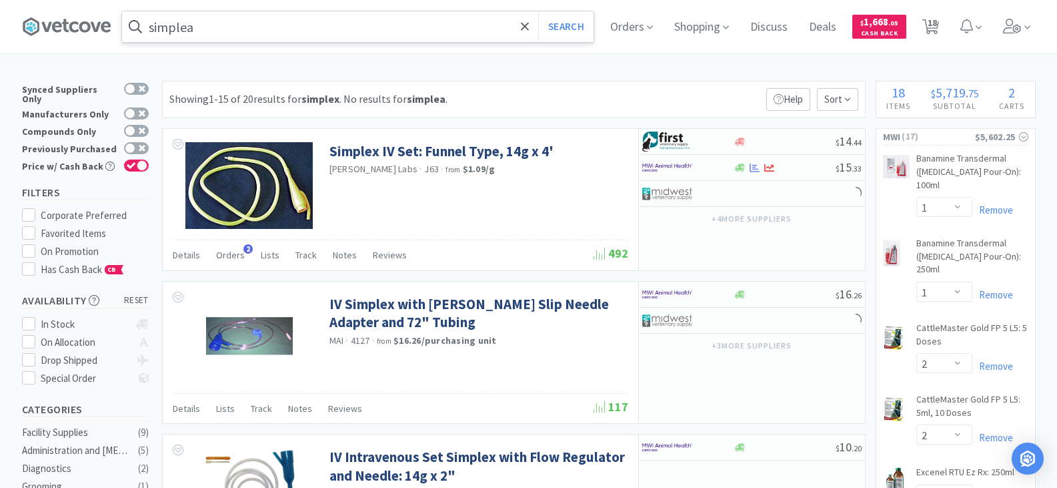
click at [231, 33] on input "simplea" at bounding box center [358, 26] width 472 height 31
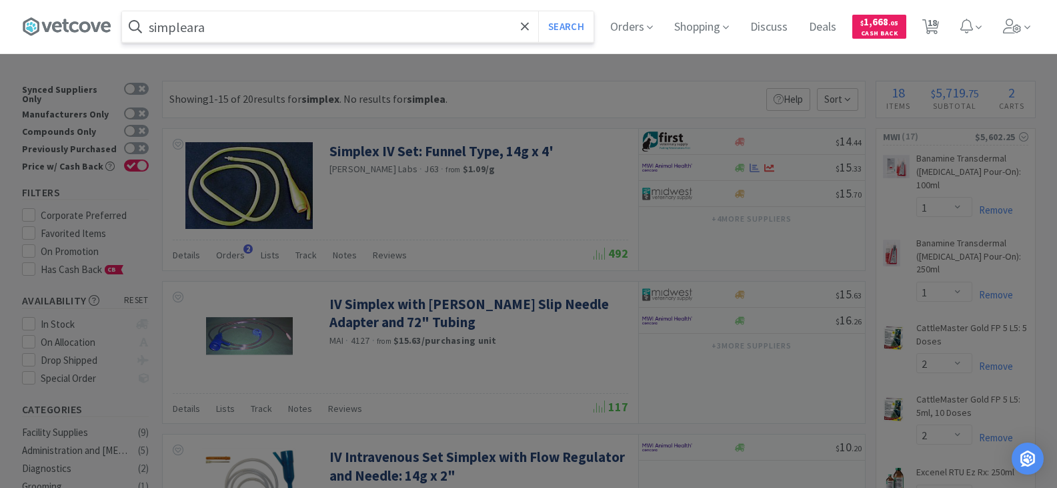
type input "simpleara"
click at [538, 11] on button "Search" at bounding box center [565, 26] width 55 height 31
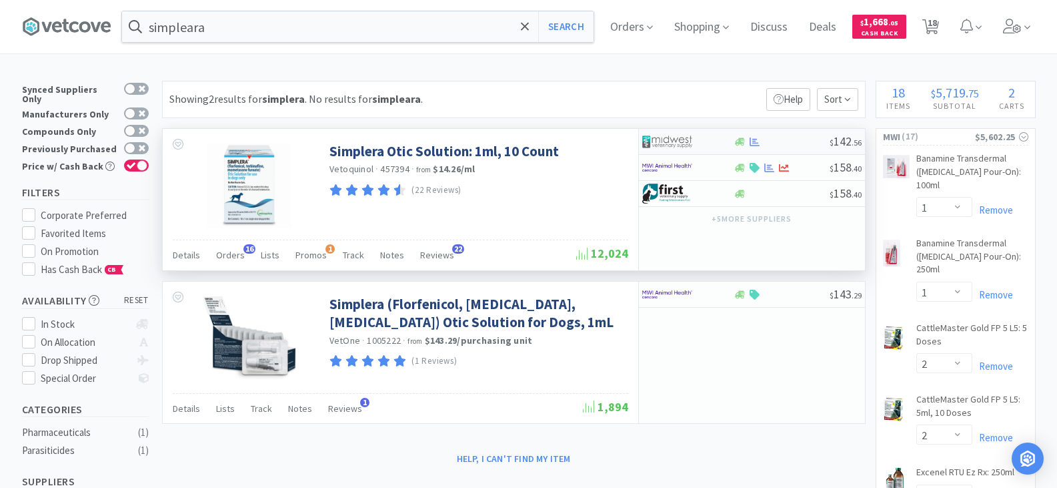
click at [708, 141] on div at bounding box center [678, 141] width 73 height 23
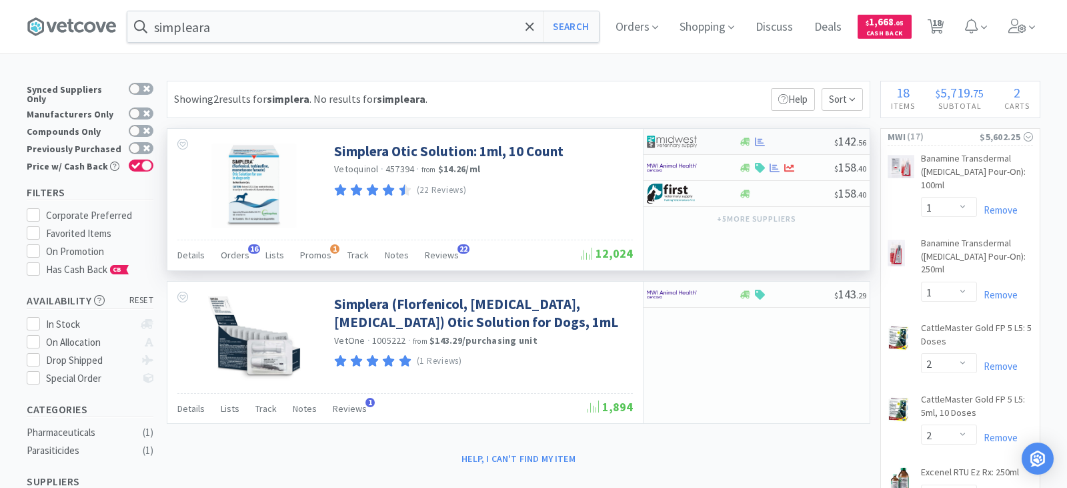
select select "1"
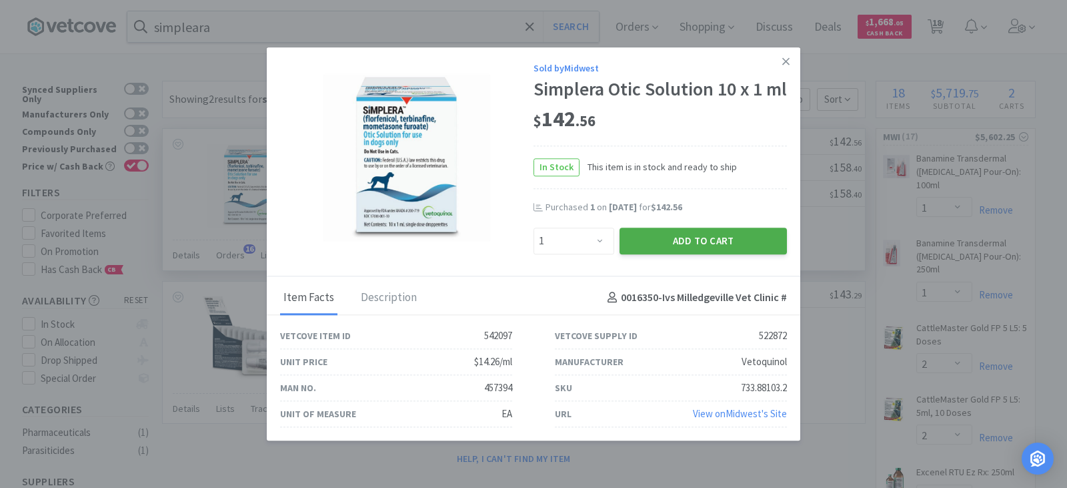
click at [670, 248] on button "Add to Cart" at bounding box center [703, 240] width 167 height 27
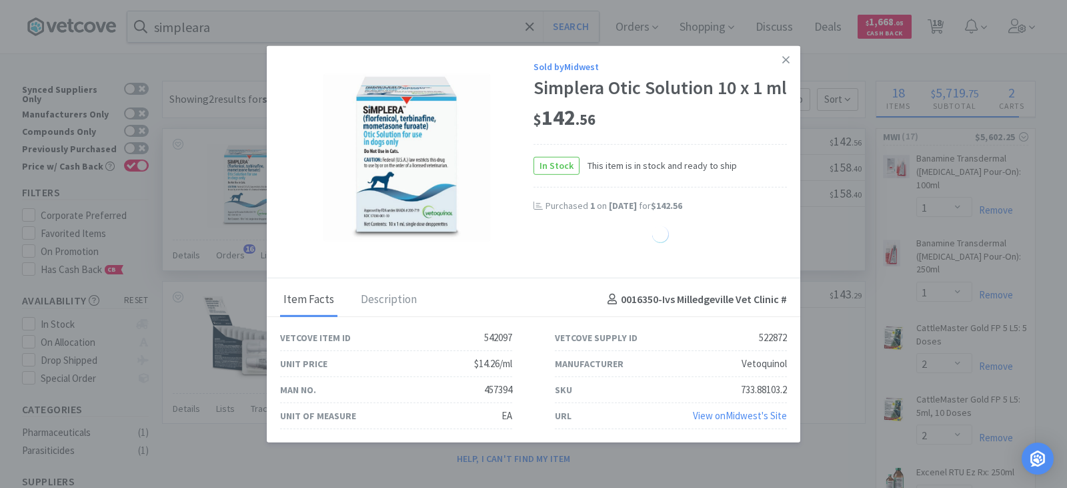
select select "1"
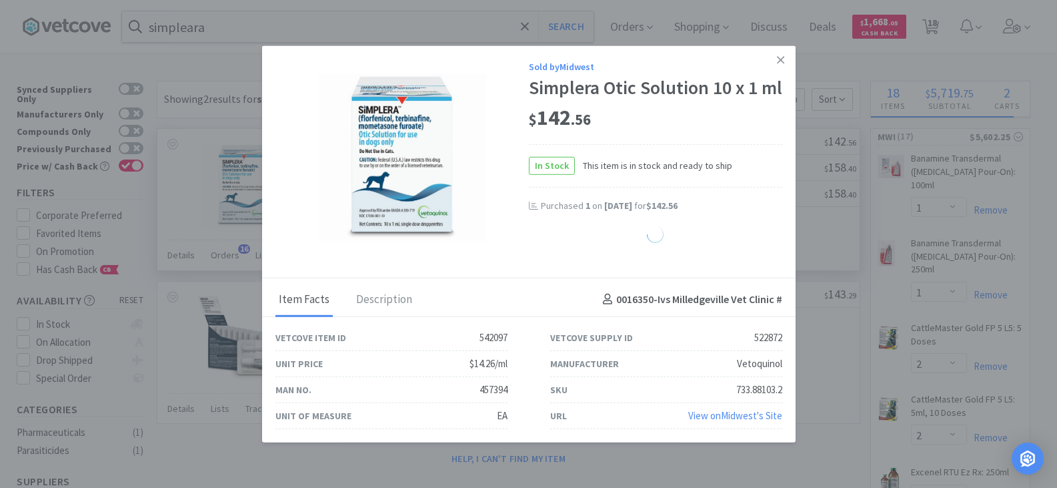
select select "10"
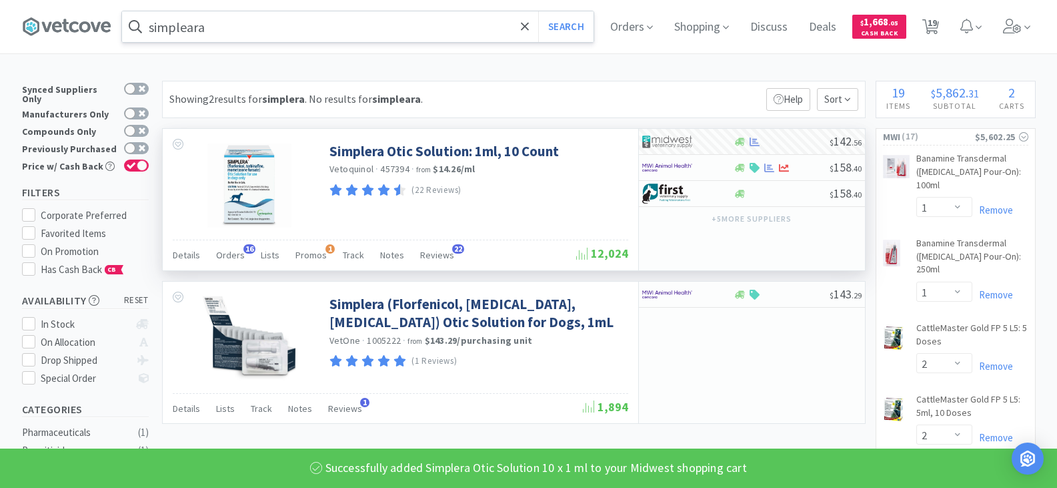
click at [259, 34] on input "simpleara" at bounding box center [358, 26] width 472 height 31
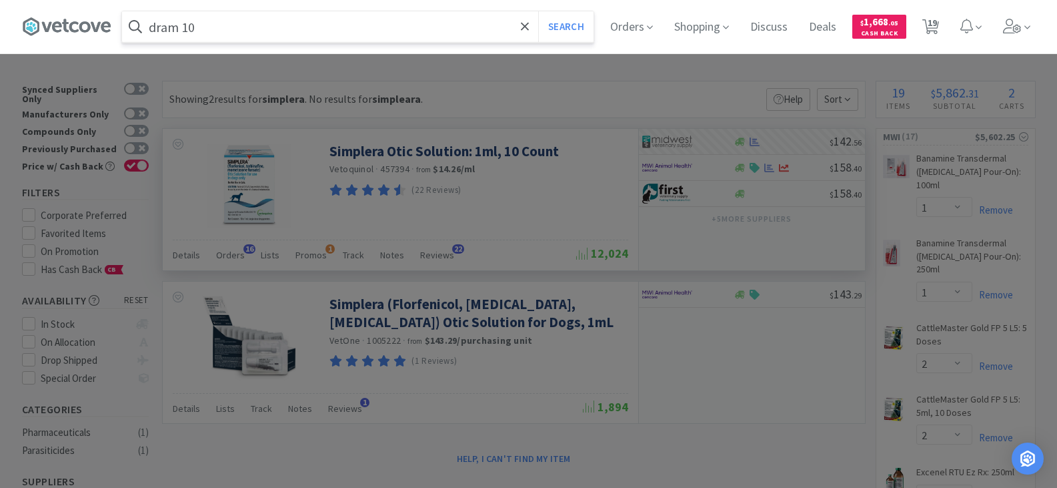
type input "dram 10"
click at [538, 11] on button "Search" at bounding box center [565, 26] width 55 height 31
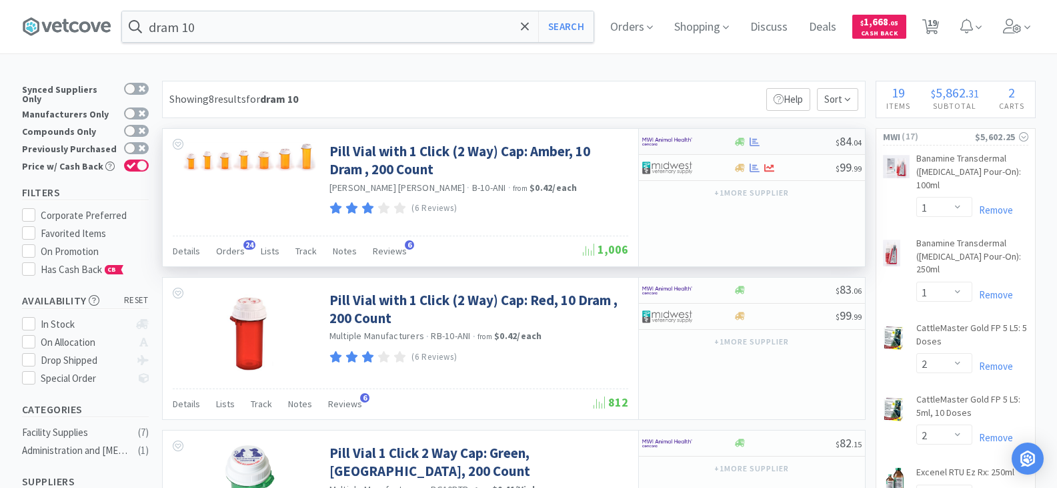
click at [762, 141] on div at bounding box center [785, 142] width 102 height 10
select select "1"
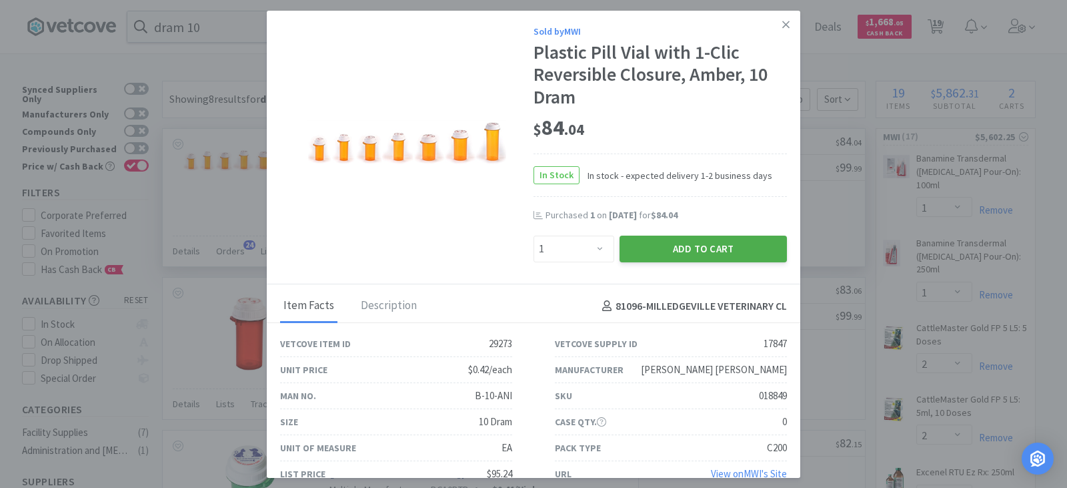
click at [693, 252] on button "Add to Cart" at bounding box center [703, 248] width 167 height 27
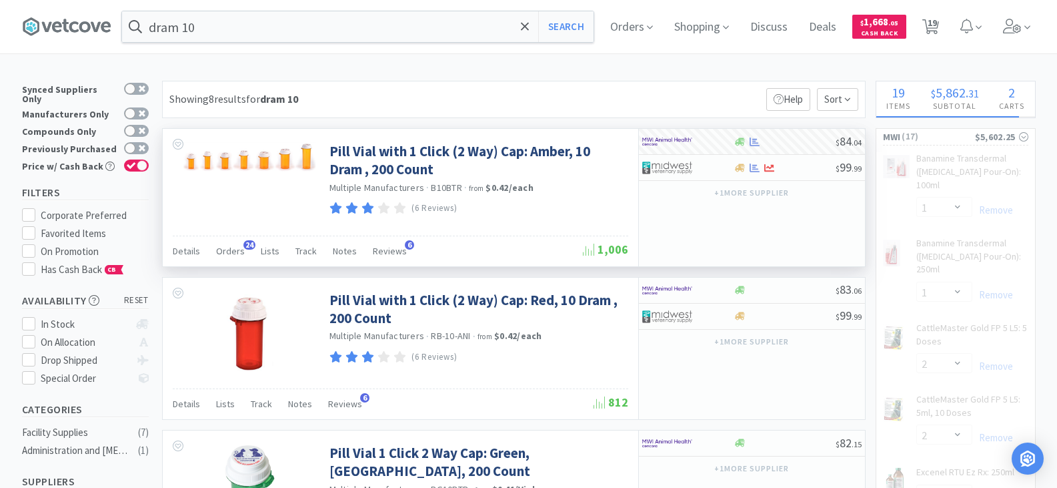
select select "1"
select select "2"
select select "5"
select select "1"
select select "4"
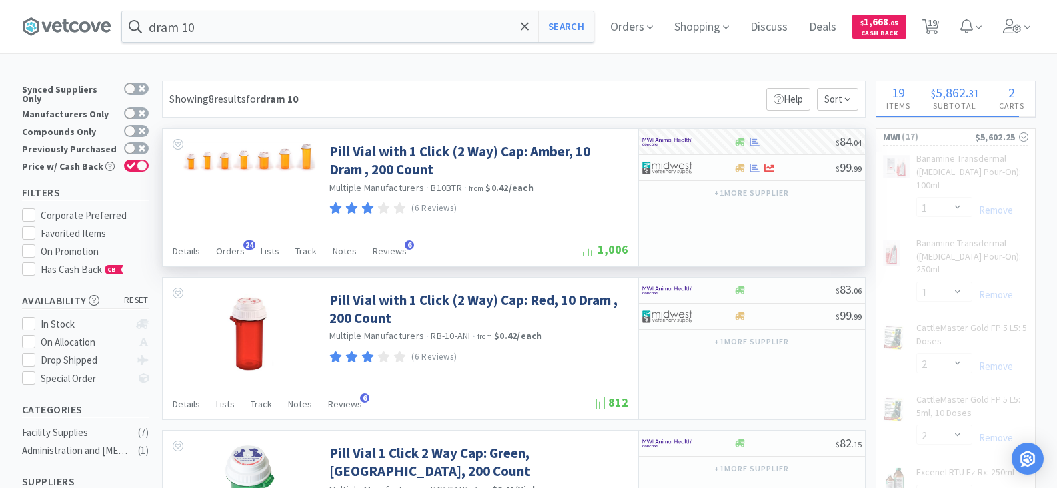
select select "1"
select select "3"
select select "20"
select select "8"
select select "10"
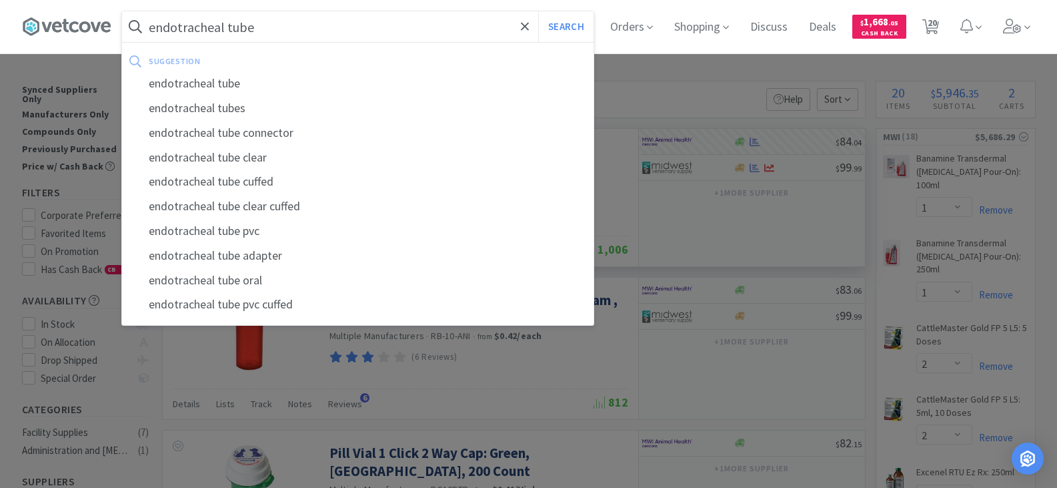
click at [538, 11] on button "Search" at bounding box center [565, 26] width 55 height 31
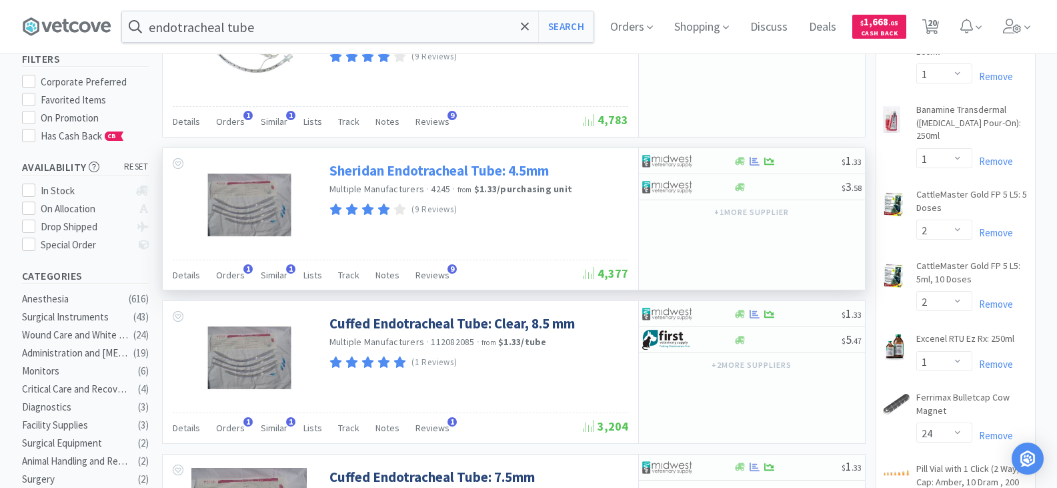
scroll to position [67, 0]
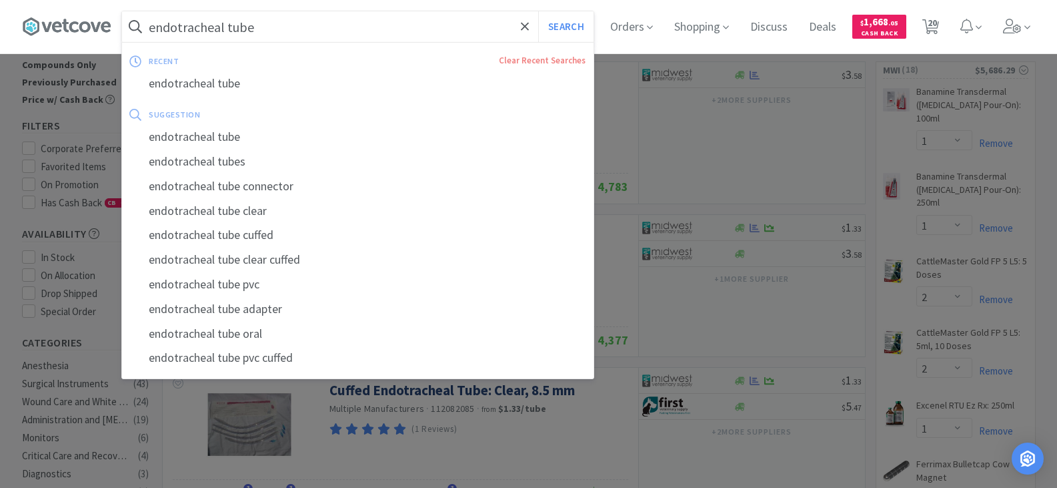
click at [155, 29] on input "endotracheal tube" at bounding box center [358, 26] width 472 height 31
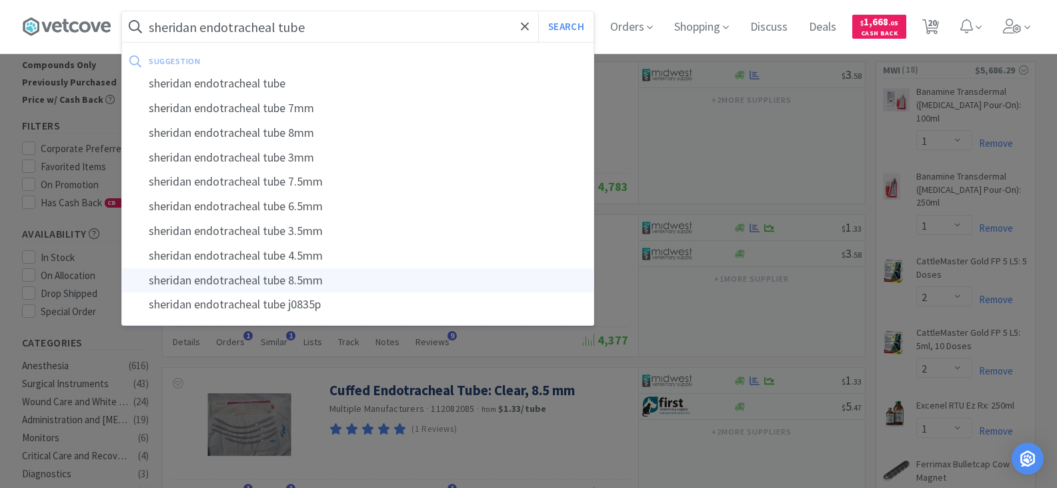
click at [228, 276] on div "sheridan endotracheal tube 8.5mm" at bounding box center [358, 280] width 472 height 25
type input "sheridan endotracheal tube 8.5mm"
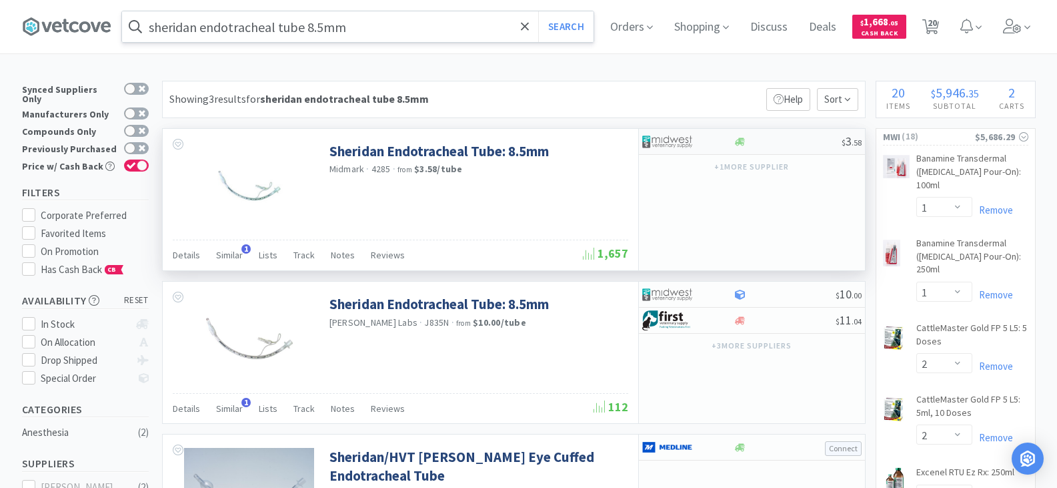
click at [708, 143] on div at bounding box center [678, 141] width 73 height 23
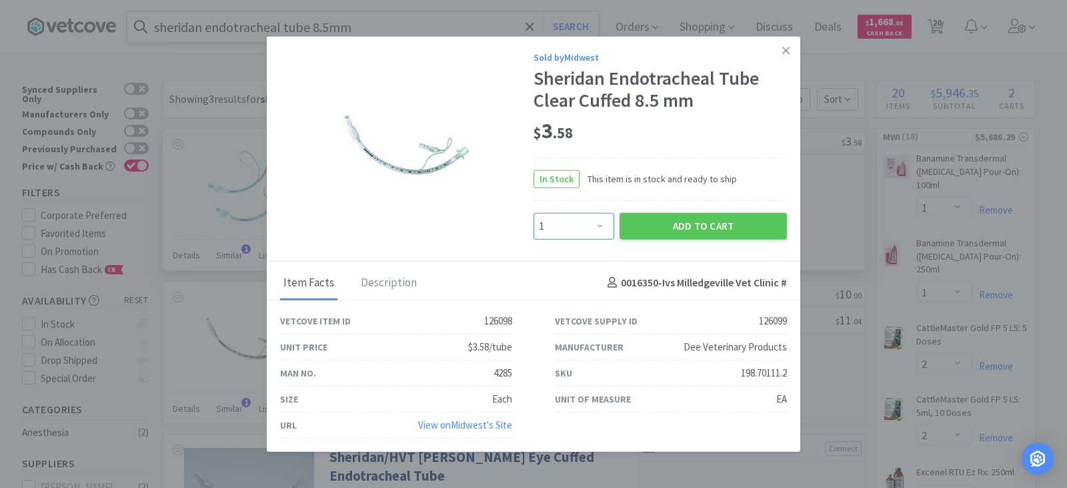
click at [599, 224] on select "Enter Quantity 1 2 3 4 5 6 7 8 9 10 11 12 13 14 15 16 17 18 19 20 Enter Quantity" at bounding box center [574, 225] width 81 height 27
select select "2"
click at [534, 212] on select "Enter Quantity 1 2 3 4 5 6 7 8 9 10 11 12 13 14 15 16 17 18 19 20 Enter Quantity" at bounding box center [574, 225] width 81 height 27
click at [698, 228] on button "Add to Cart" at bounding box center [703, 225] width 167 height 27
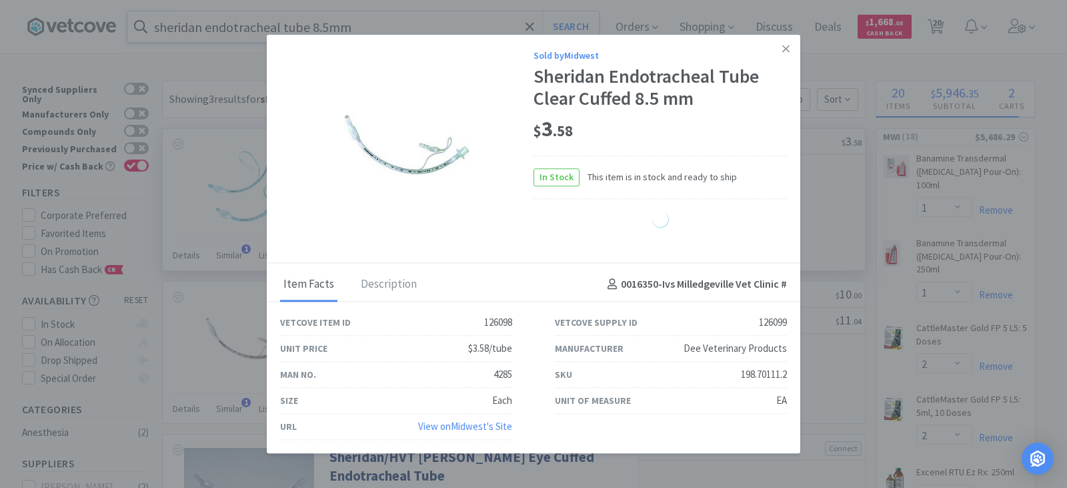
select select "2"
select select "1"
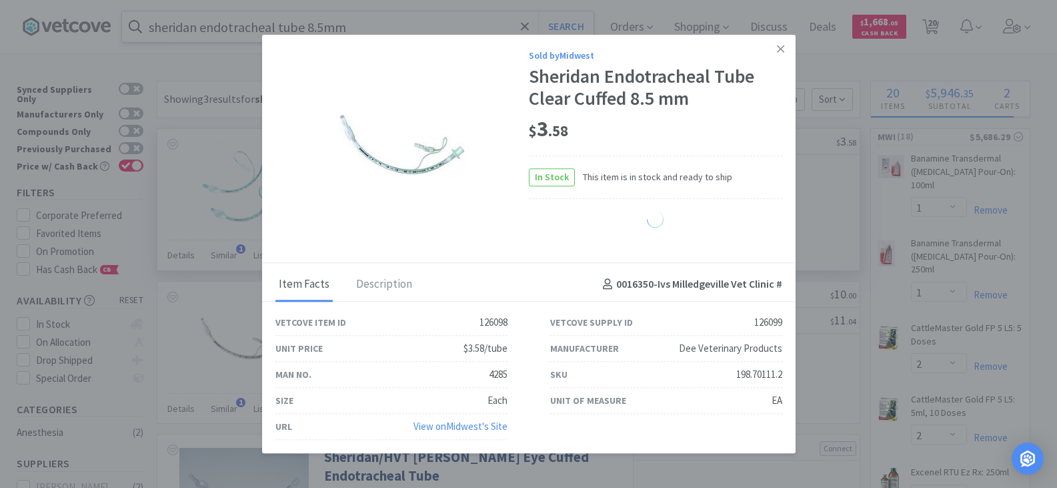
select select "10"
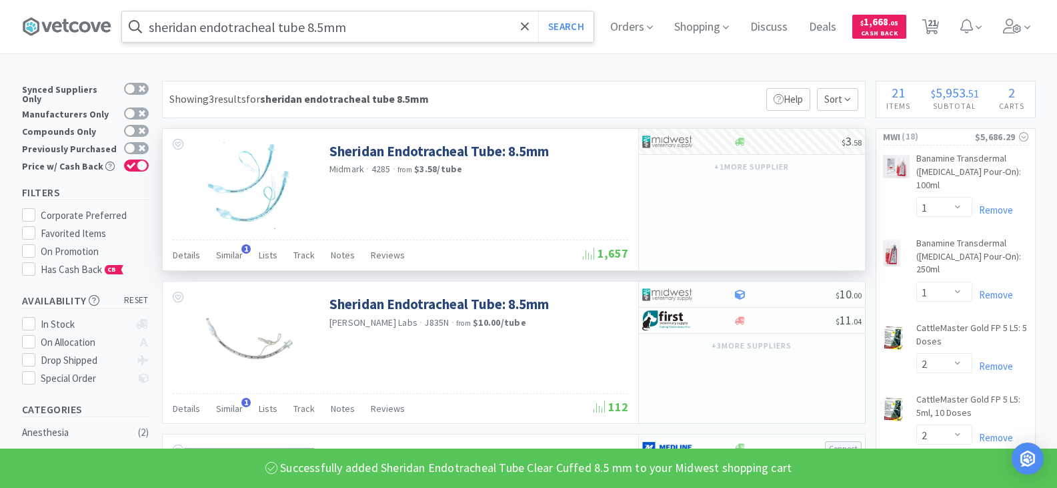
click at [397, 33] on input "sheridan endotracheal tube 8.5mm" at bounding box center [358, 26] width 472 height 31
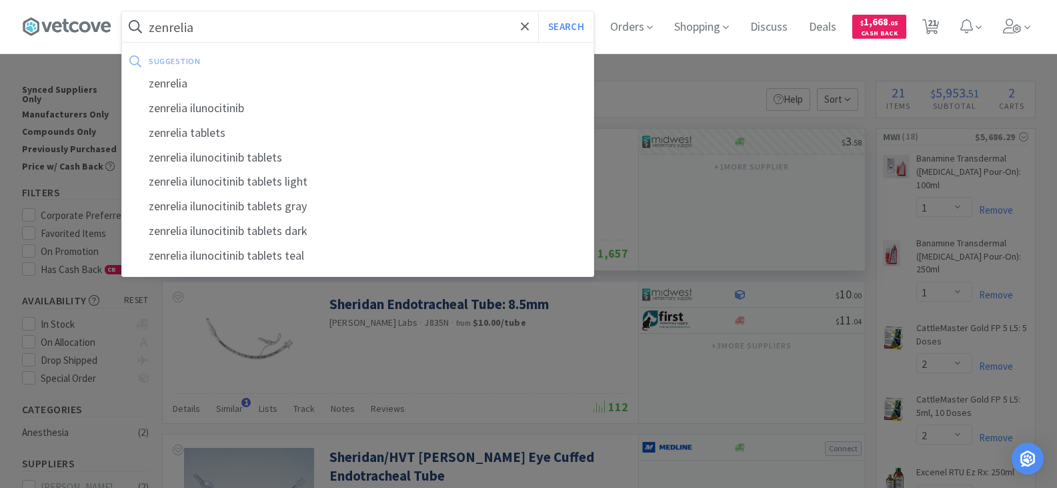
type input "zenrelia"
click at [538, 11] on button "Search" at bounding box center [565, 26] width 55 height 31
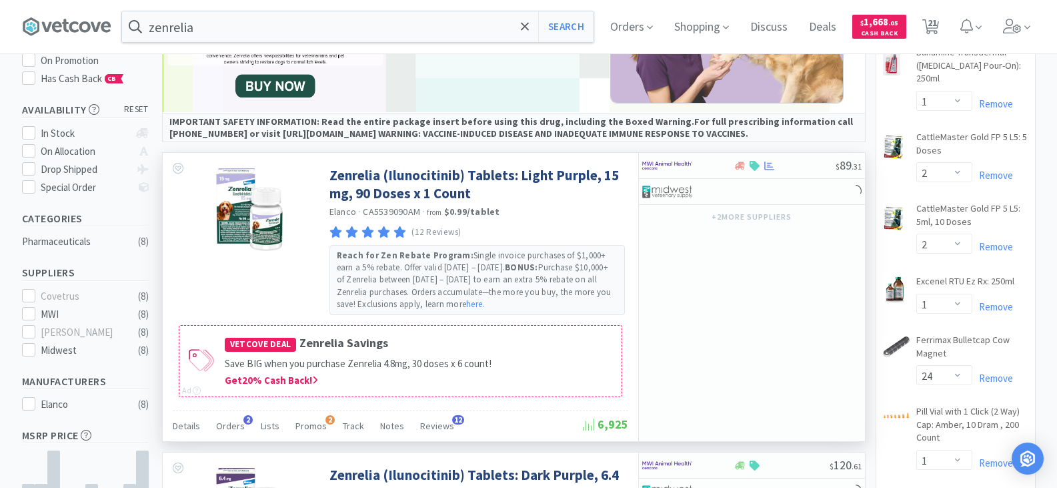
scroll to position [200, 0]
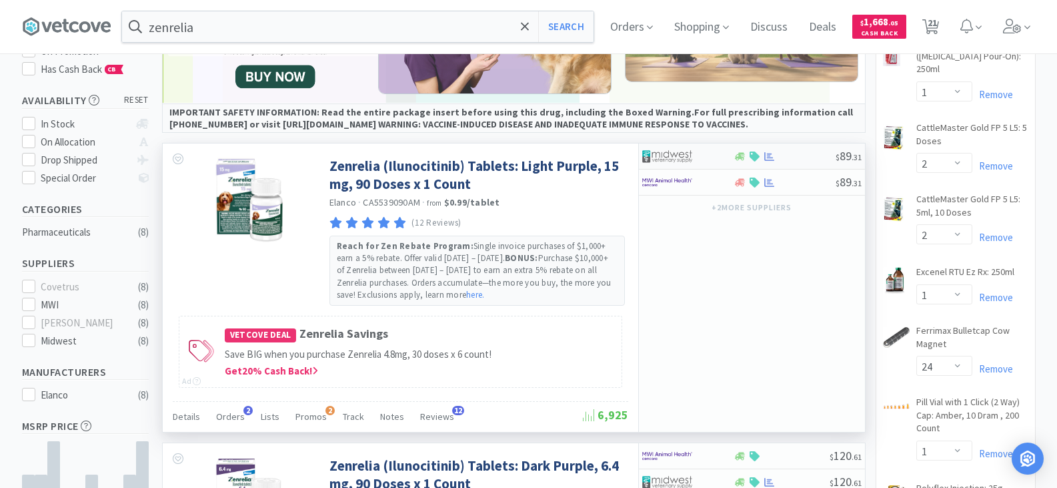
click at [704, 156] on div at bounding box center [678, 156] width 73 height 23
select select "1"
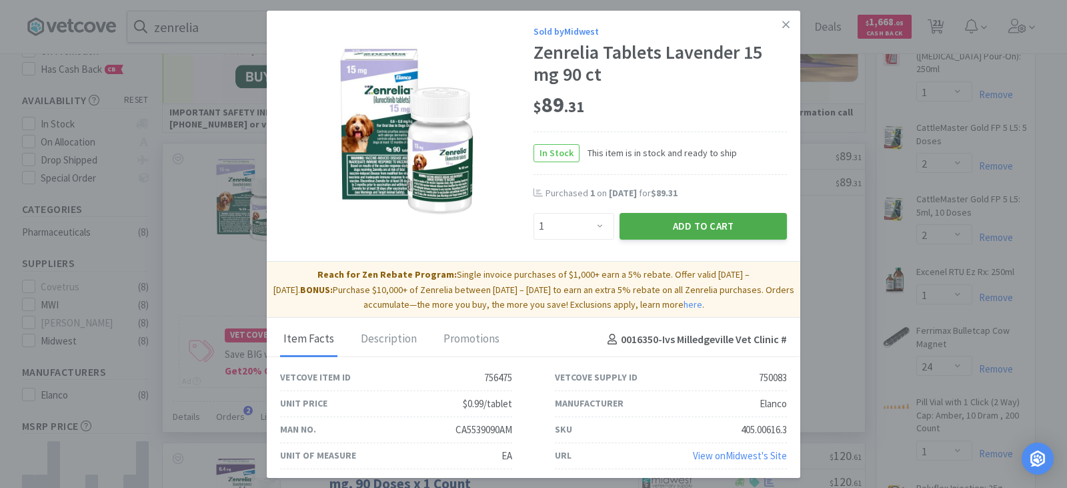
click at [702, 229] on button "Add to Cart" at bounding box center [703, 226] width 167 height 27
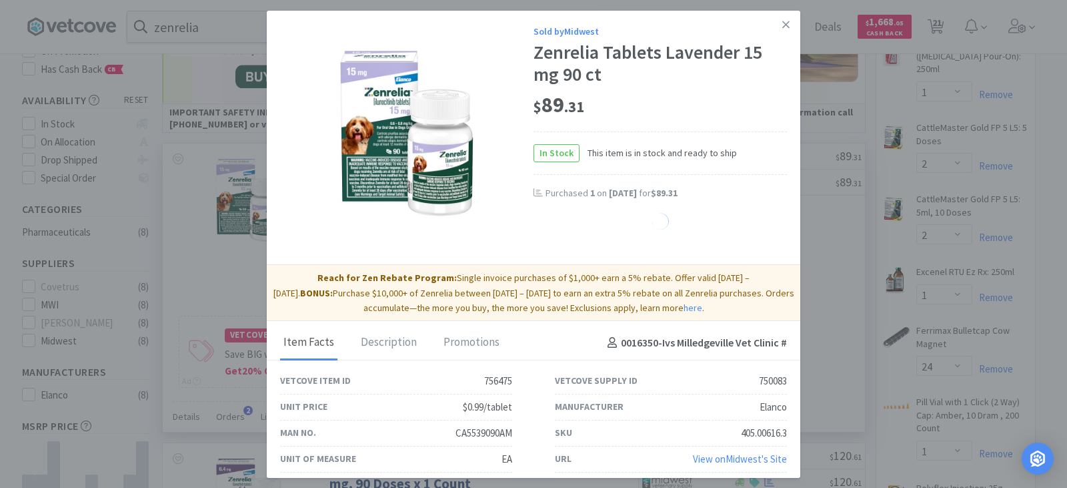
select select "1"
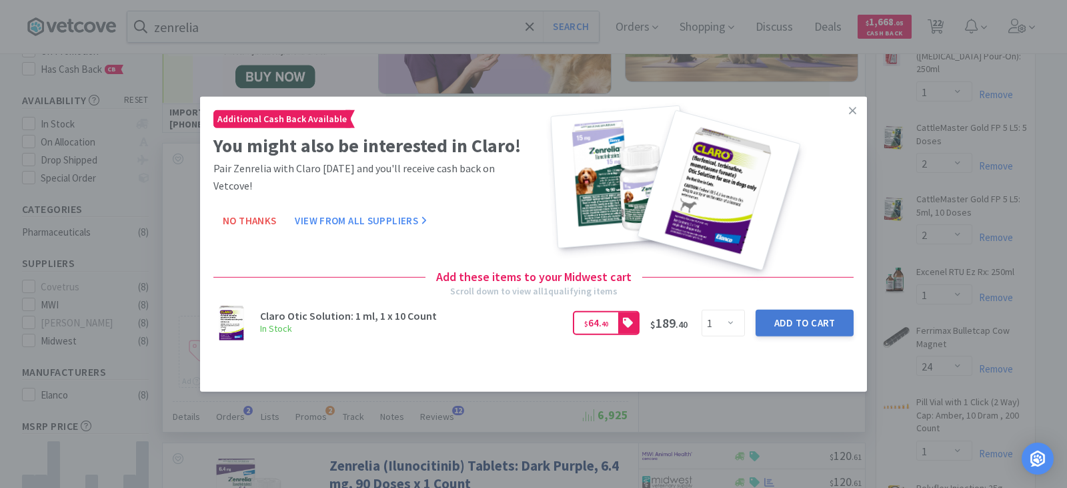
click at [790, 320] on button "Add to Cart" at bounding box center [805, 323] width 98 height 27
select select "1"
select select "2"
select select "1"
select select "10"
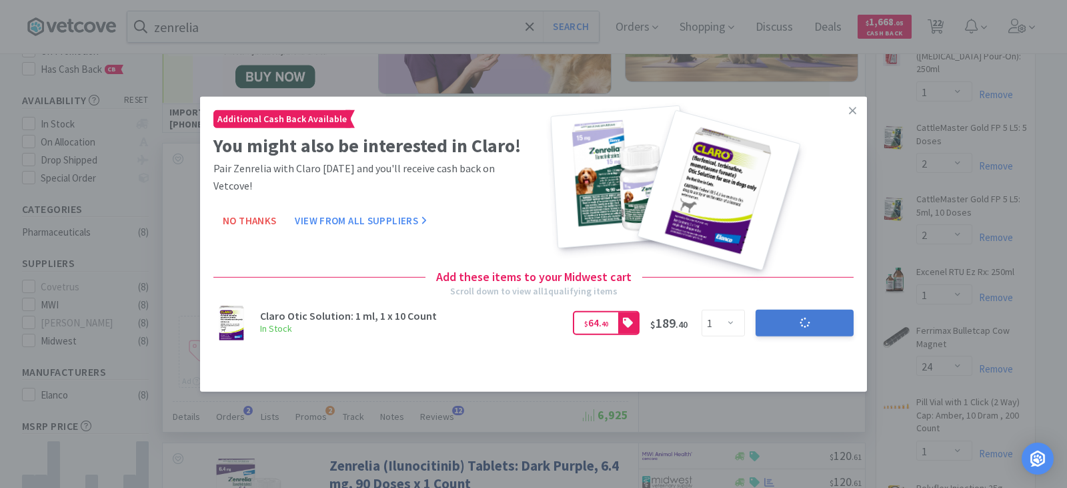
select select "1"
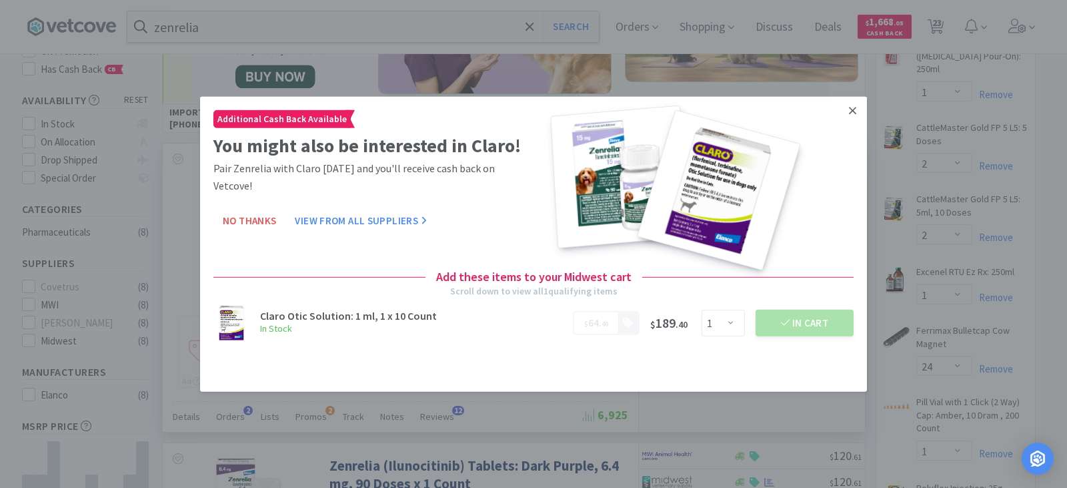
click at [851, 109] on icon at bounding box center [852, 110] width 7 height 7
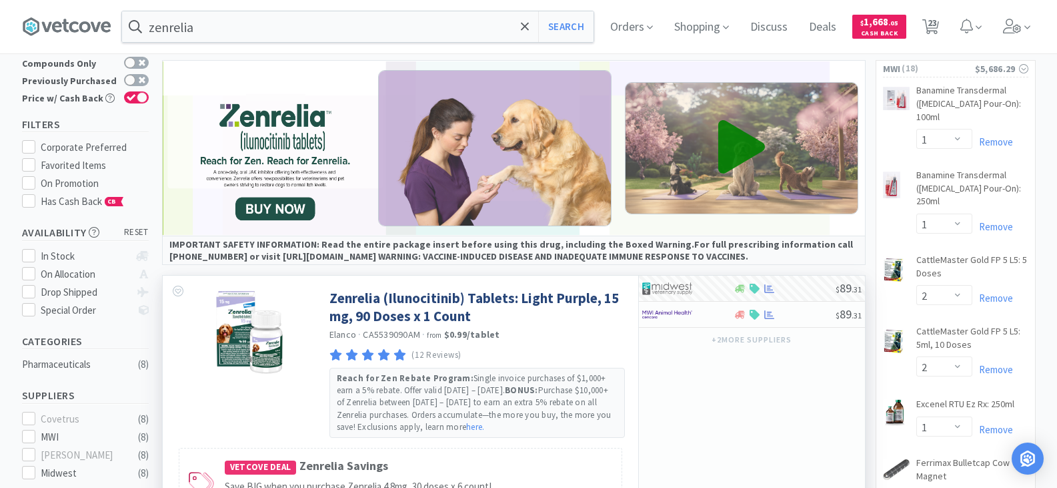
scroll to position [67, 0]
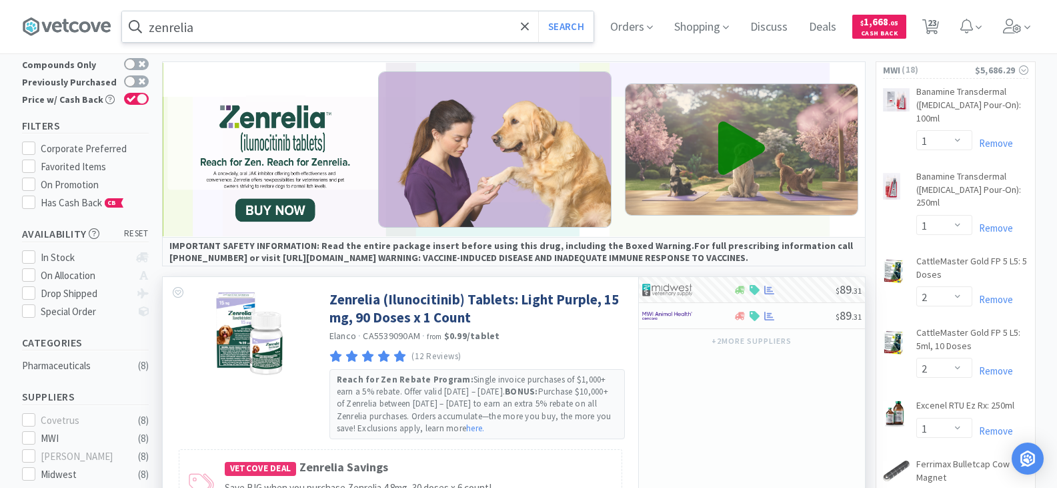
click at [209, 32] on input "zenrelia" at bounding box center [358, 26] width 472 height 31
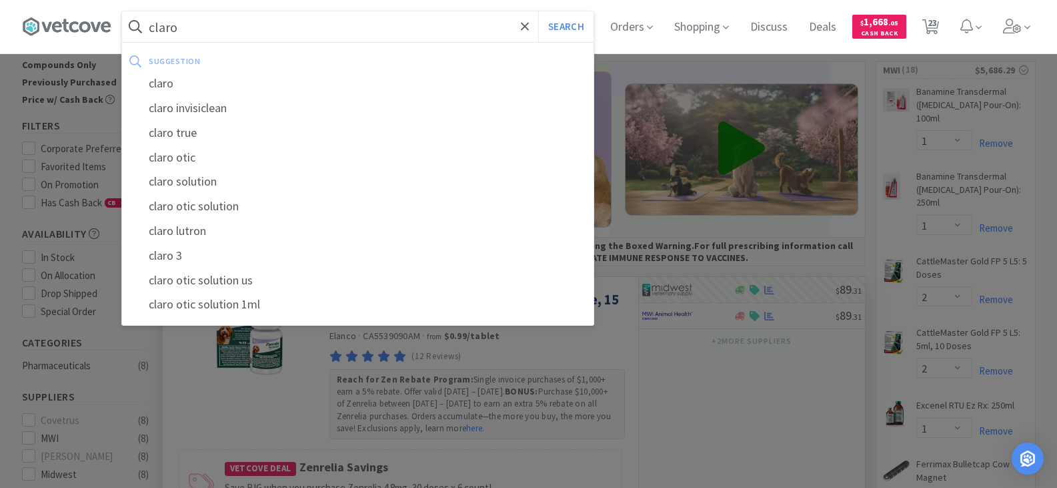
type input "claro"
click at [538, 11] on button "Search" at bounding box center [565, 26] width 55 height 31
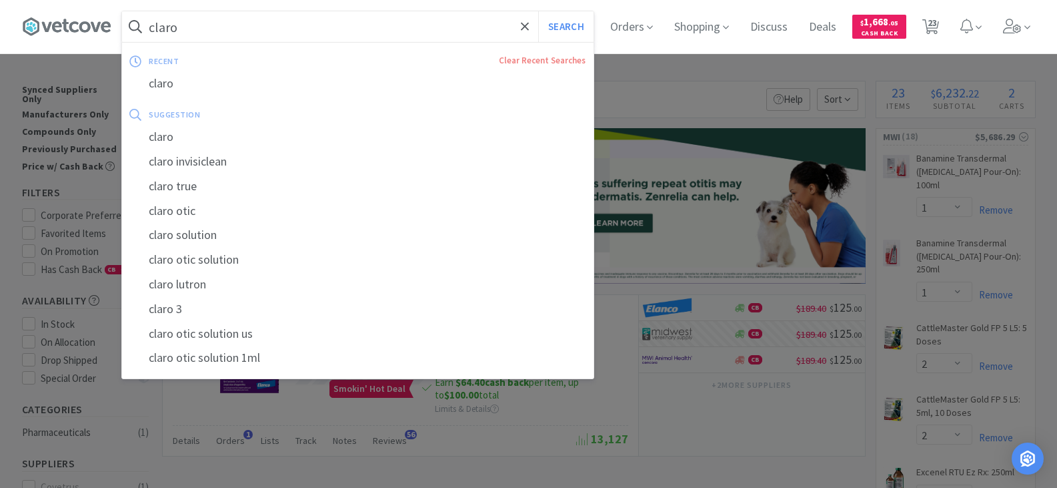
click at [217, 31] on input "claro" at bounding box center [358, 26] width 472 height 31
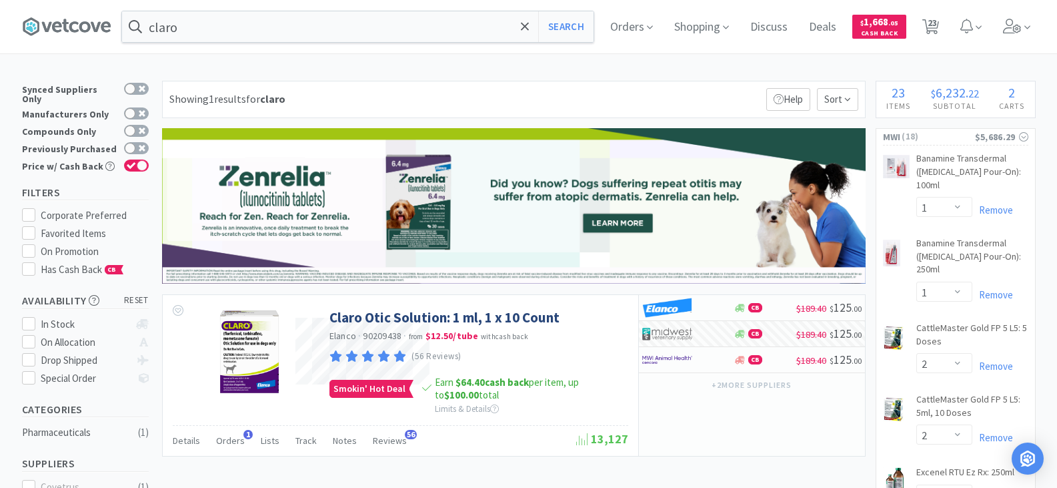
click at [825, 356] on div at bounding box center [528, 244] width 1057 height 488
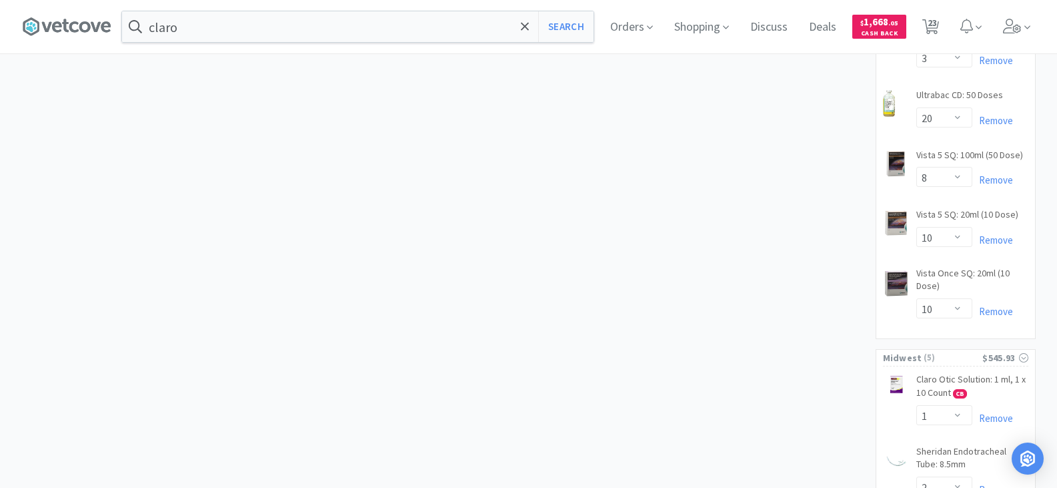
scroll to position [1201, 0]
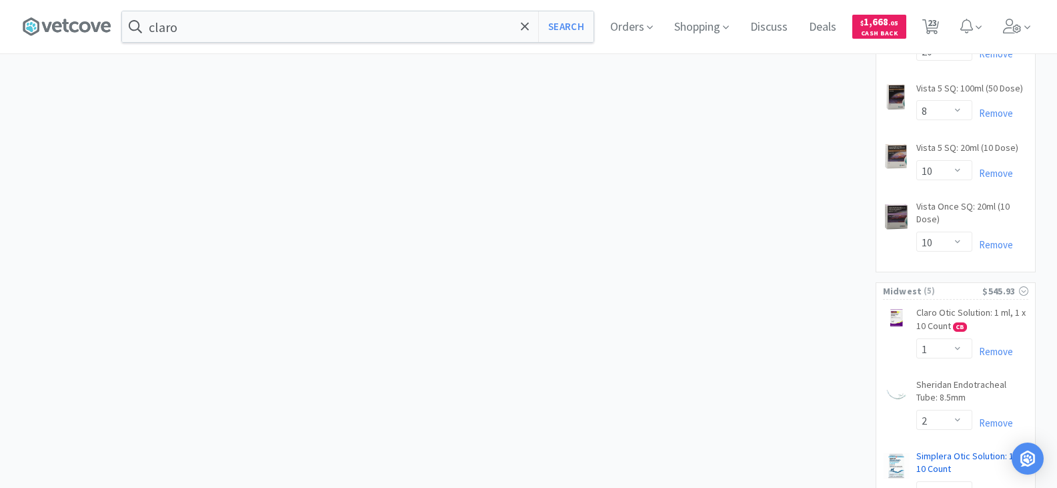
click at [943, 450] on link "Simplera Otic Solution: 1ml, 10 Count CB" at bounding box center [973, 465] width 112 height 31
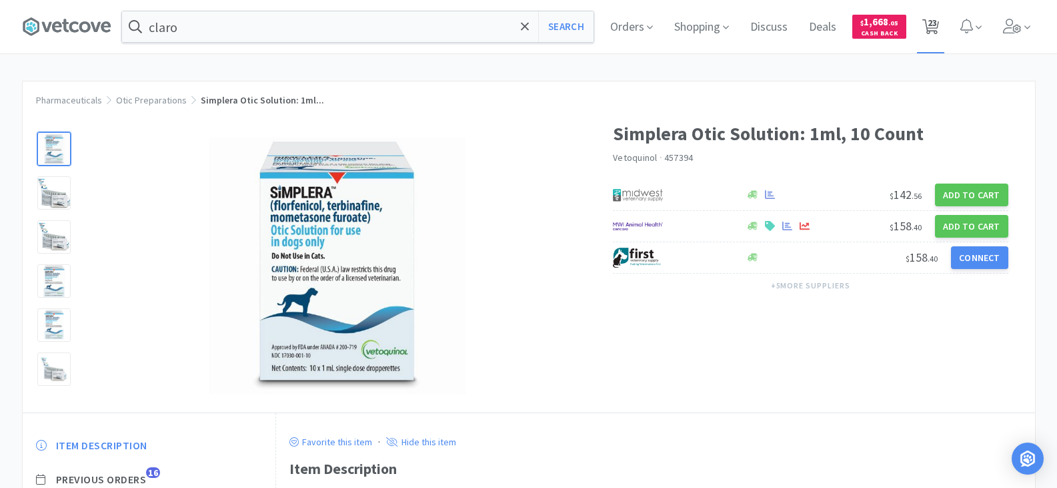
click at [937, 27] on span "23" at bounding box center [932, 22] width 9 height 53
select select "1"
select select "2"
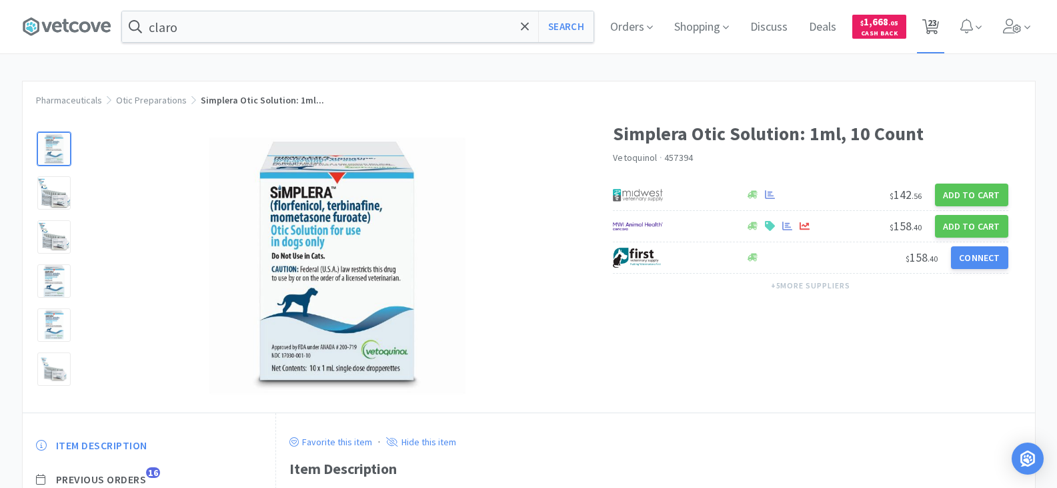
select select "1"
select select "24"
select select "1"
select select "2"
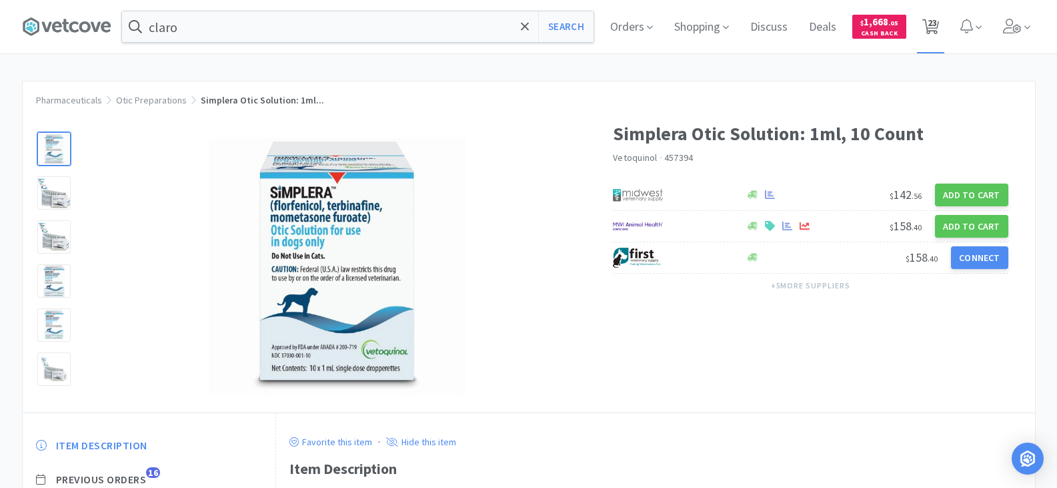
select select "5"
select select "1"
select select "4"
select select "1"
select select "3"
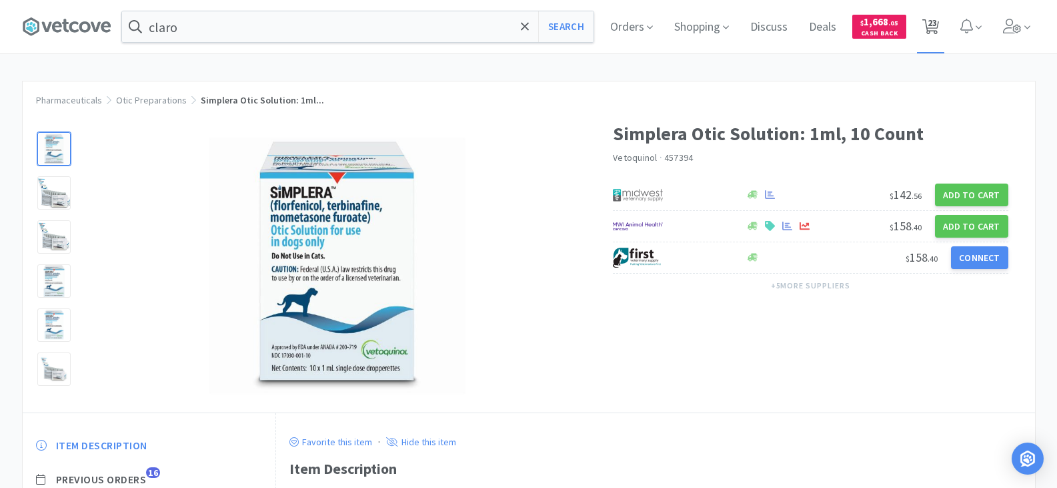
select select "20"
select select "8"
select select "10"
select select "1"
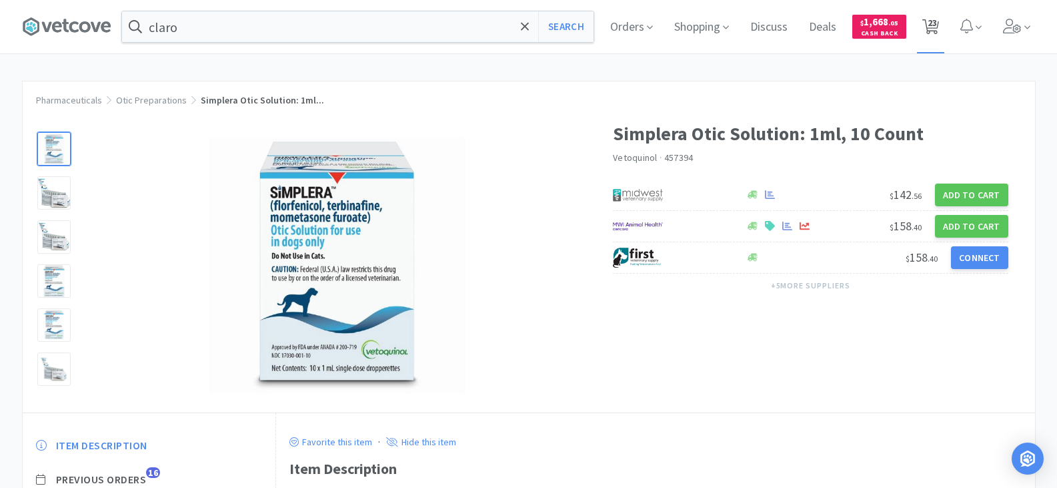
select select "2"
select select "1"
select select "10"
select select "1"
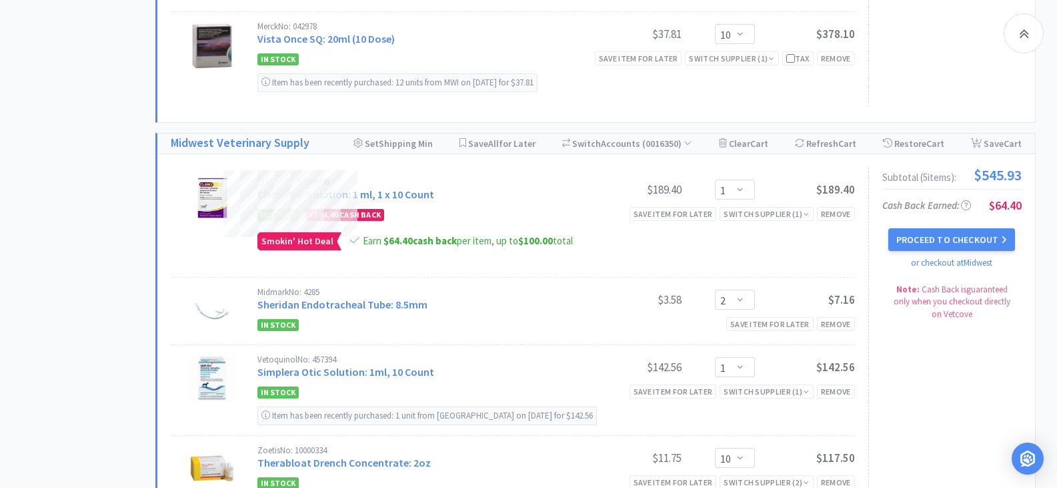
scroll to position [1534, 0]
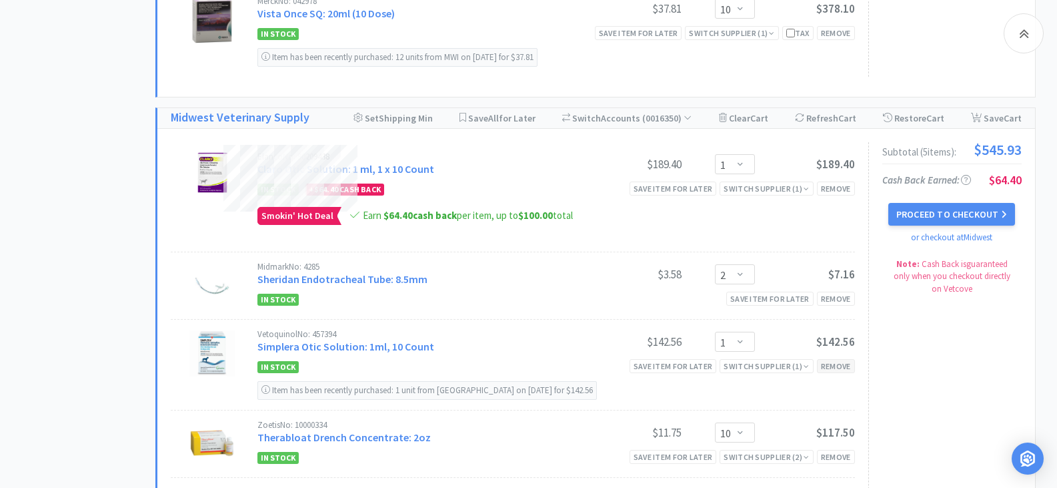
click at [836, 368] on div "Remove" at bounding box center [836, 366] width 38 height 14
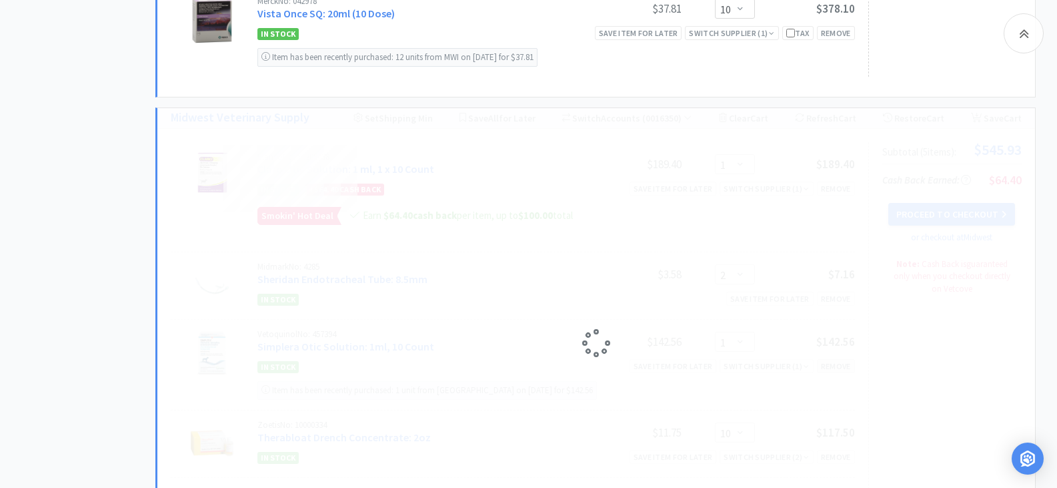
select select "10"
select select "1"
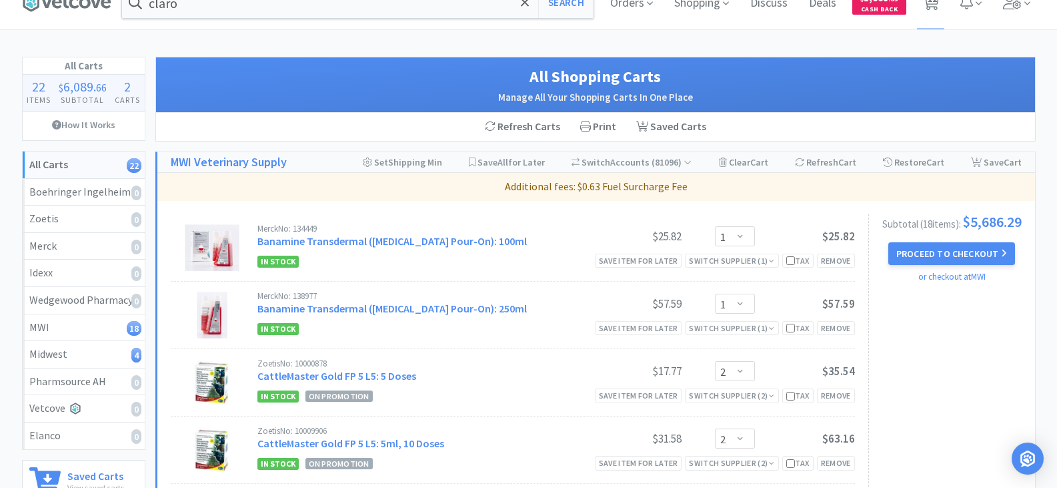
scroll to position [0, 0]
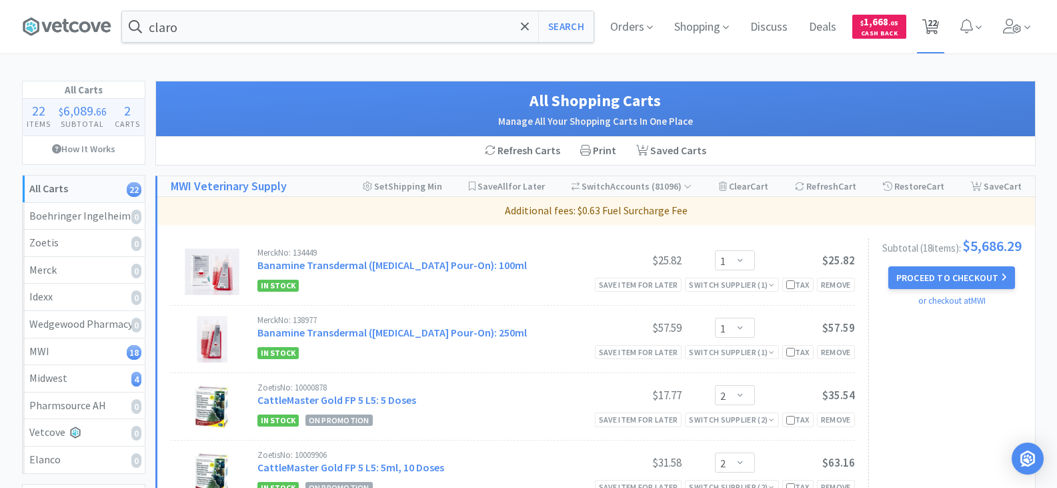
click at [928, 25] on span "22" at bounding box center [932, 22] width 9 height 53
click at [949, 282] on button "Proceed to Checkout" at bounding box center [952, 277] width 127 height 23
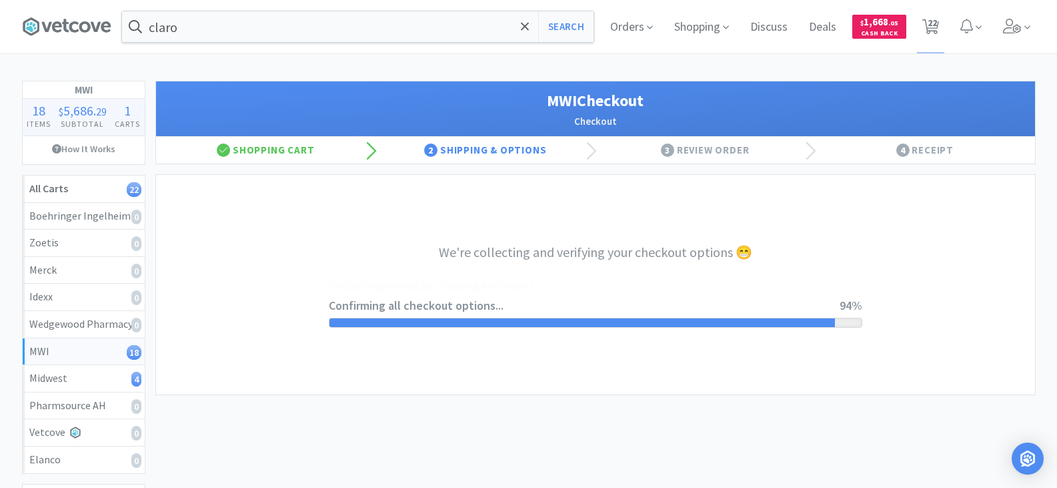
select select "STD_"
select select "FDX"
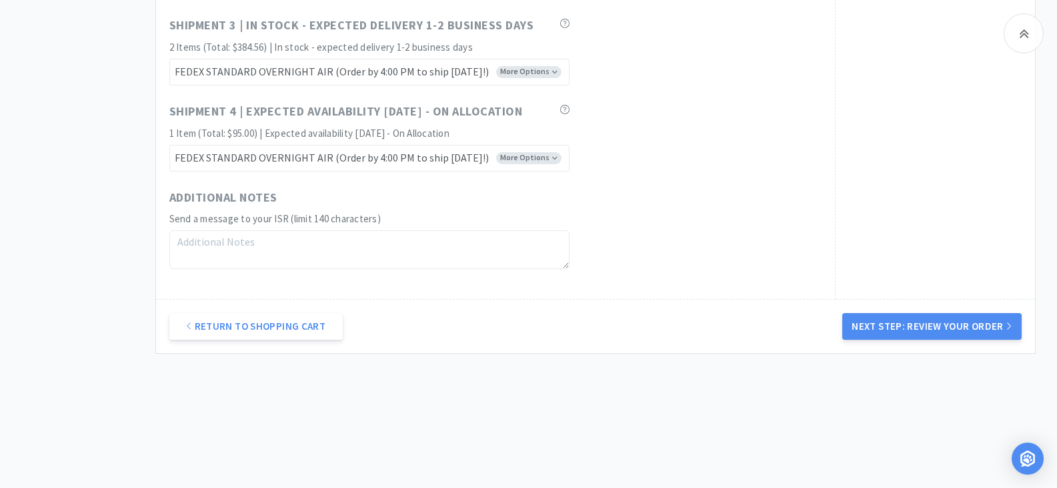
scroll to position [6946, 0]
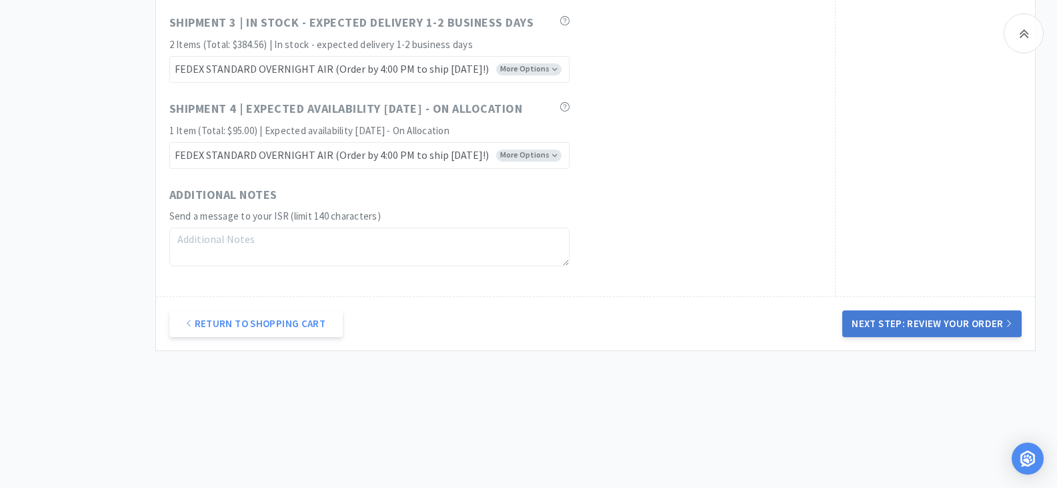
click at [897, 320] on button "Next Step: Review Your Order" at bounding box center [932, 323] width 179 height 27
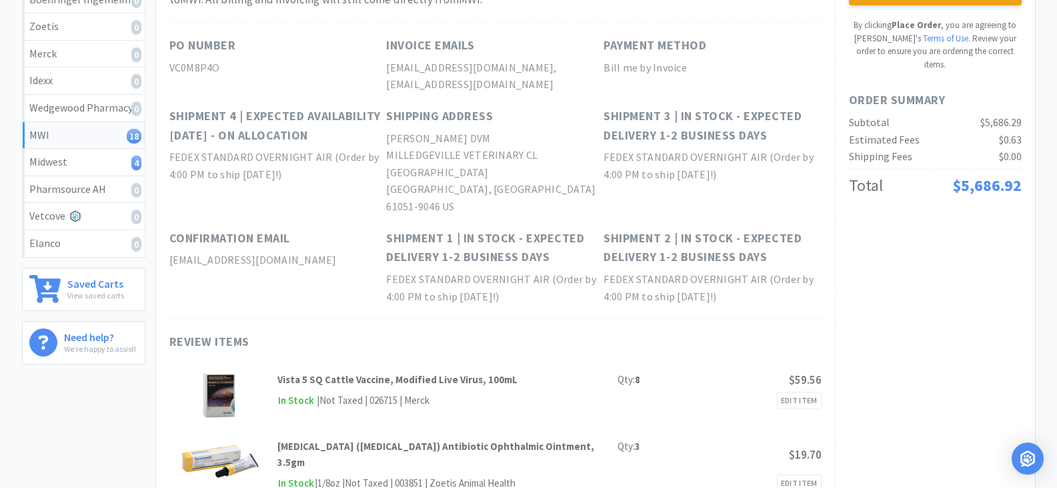
scroll to position [0, 0]
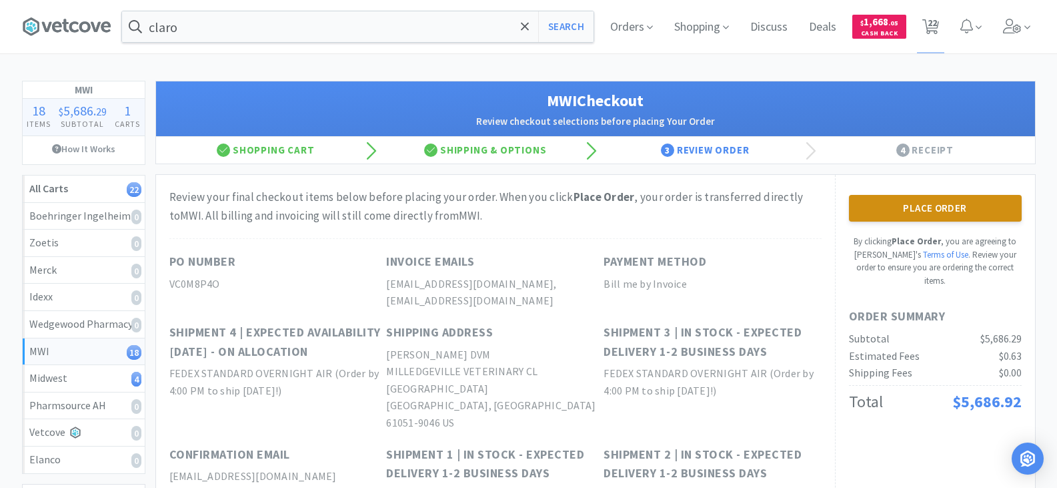
click at [883, 210] on button "Place Order" at bounding box center [935, 208] width 173 height 27
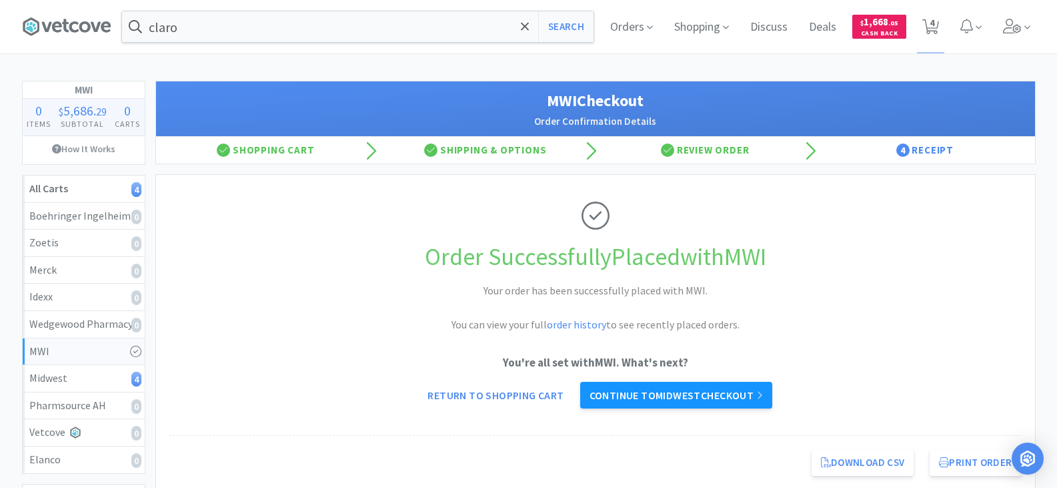
click at [716, 393] on link "Continue to Midwest checkout" at bounding box center [676, 395] width 192 height 27
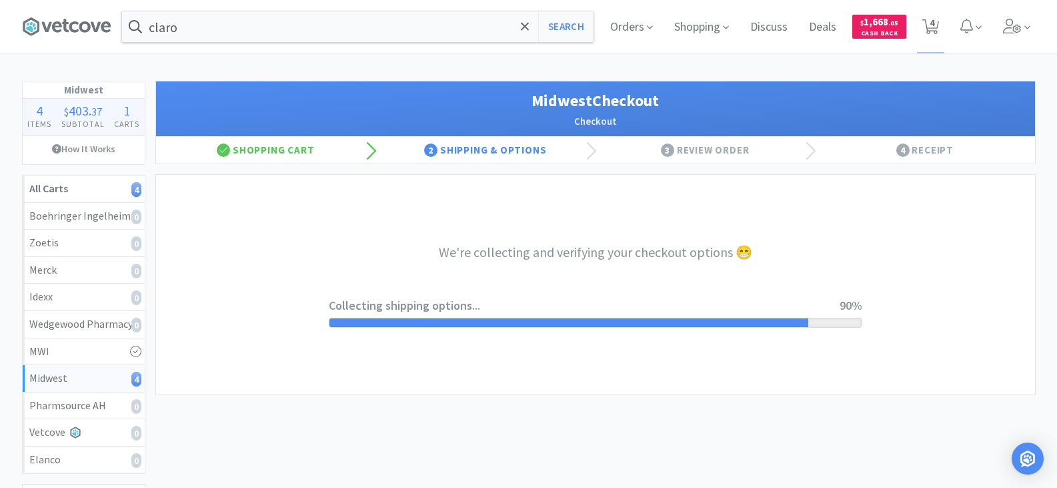
select select "3"
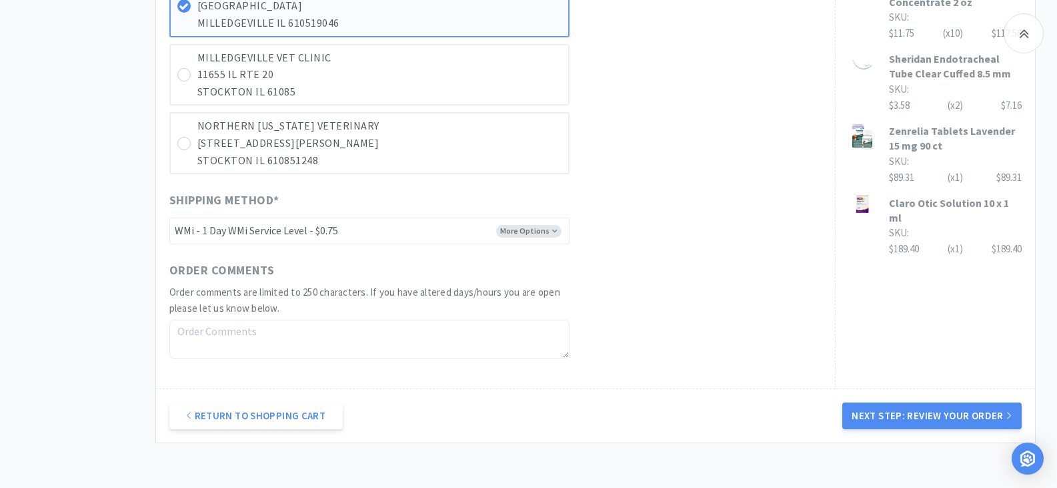
scroll to position [734, 0]
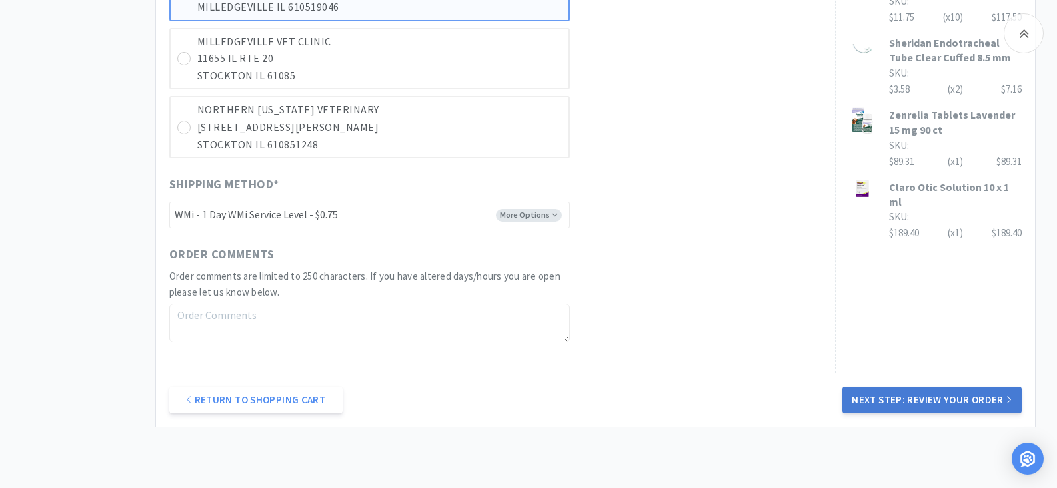
click at [951, 396] on button "Next Step: Review Your Order" at bounding box center [932, 399] width 179 height 27
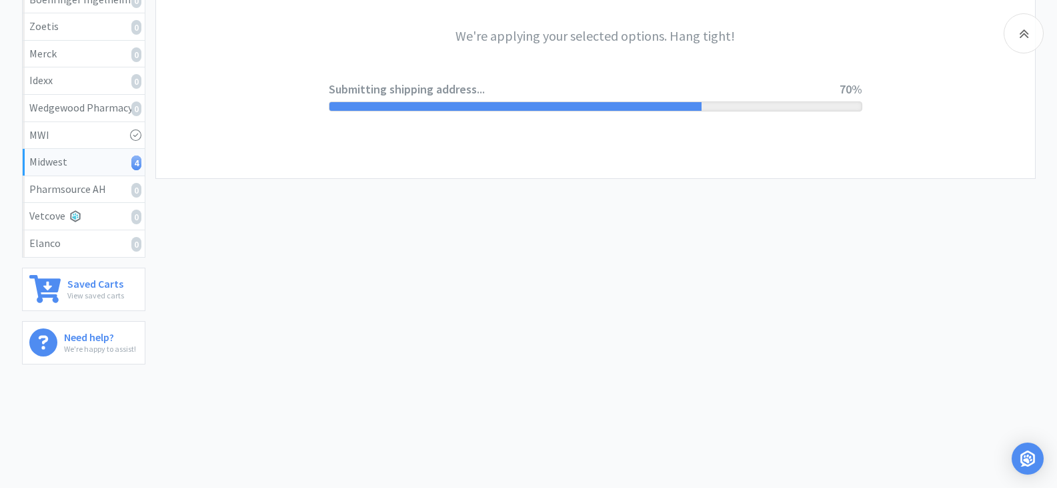
scroll to position [0, 0]
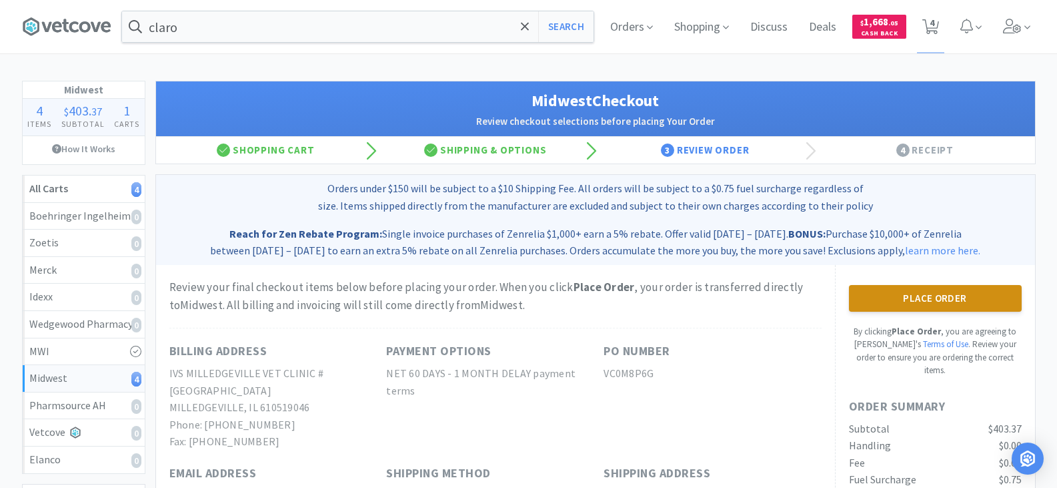
click at [937, 296] on button "Place Order" at bounding box center [935, 298] width 173 height 27
